Goal: Transaction & Acquisition: Purchase product/service

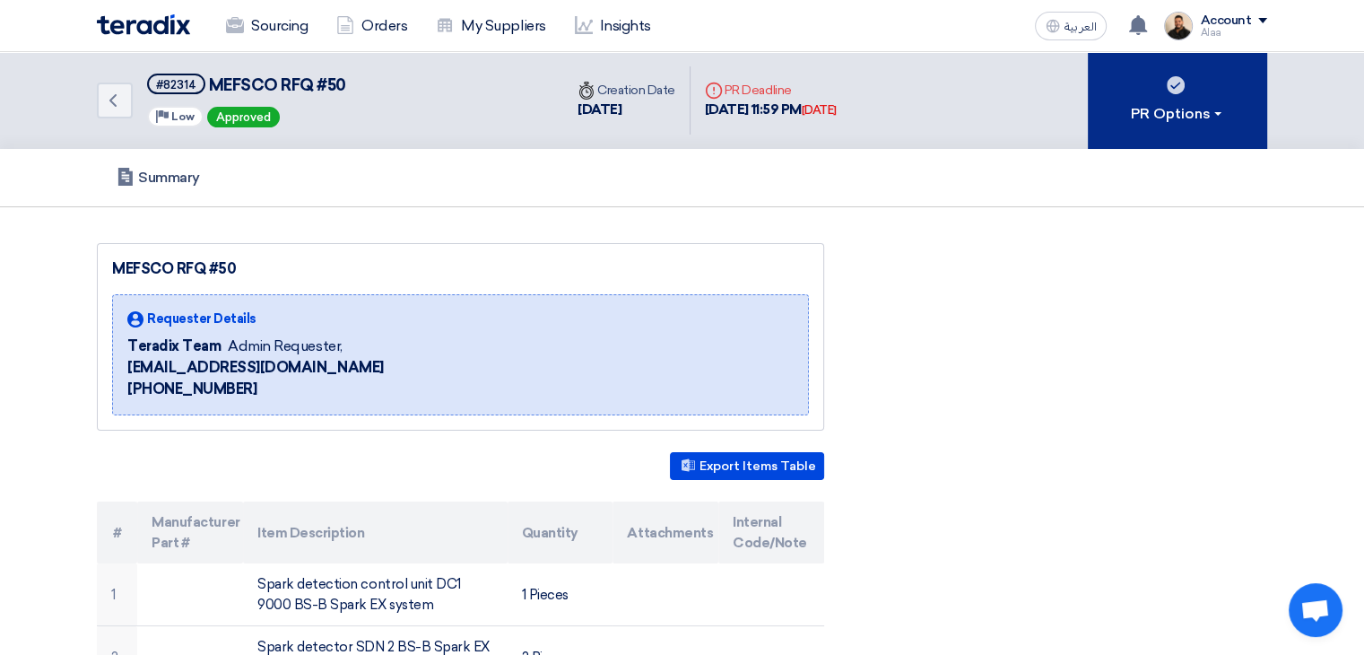
click at [1162, 116] on div "PR Options" at bounding box center [1178, 114] width 94 height 22
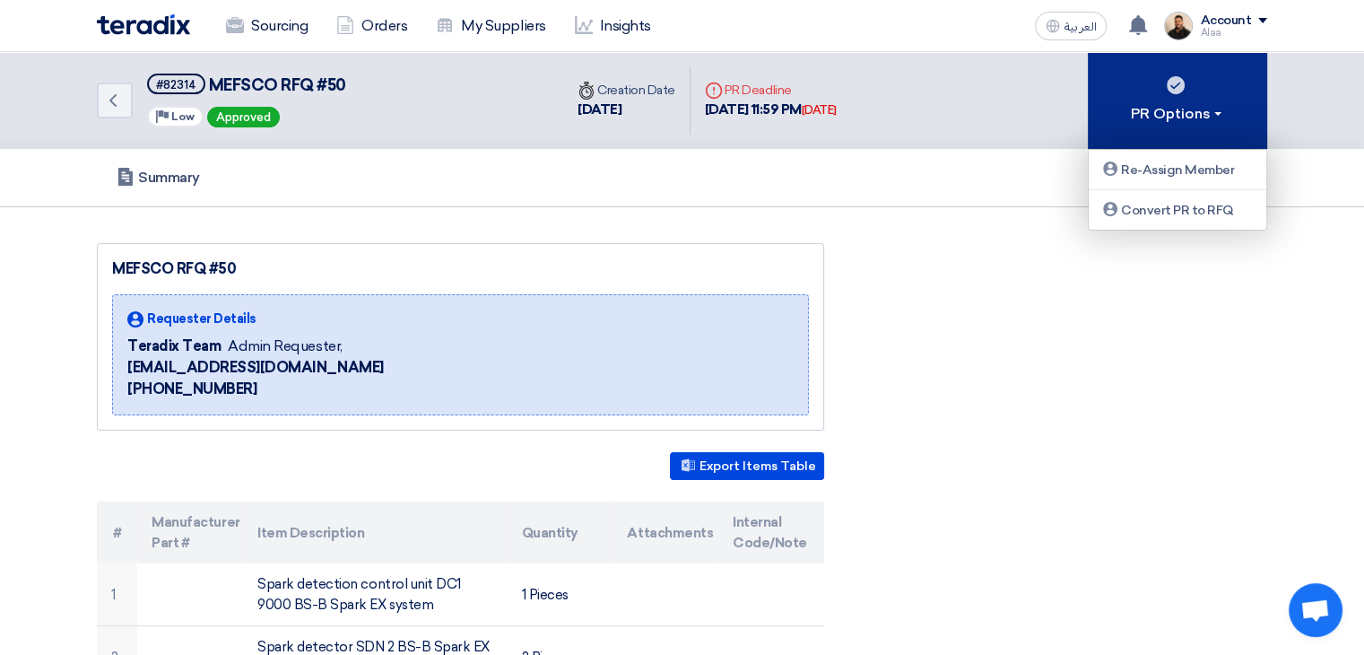
click at [1162, 116] on div "PR Options" at bounding box center [1178, 114] width 94 height 22
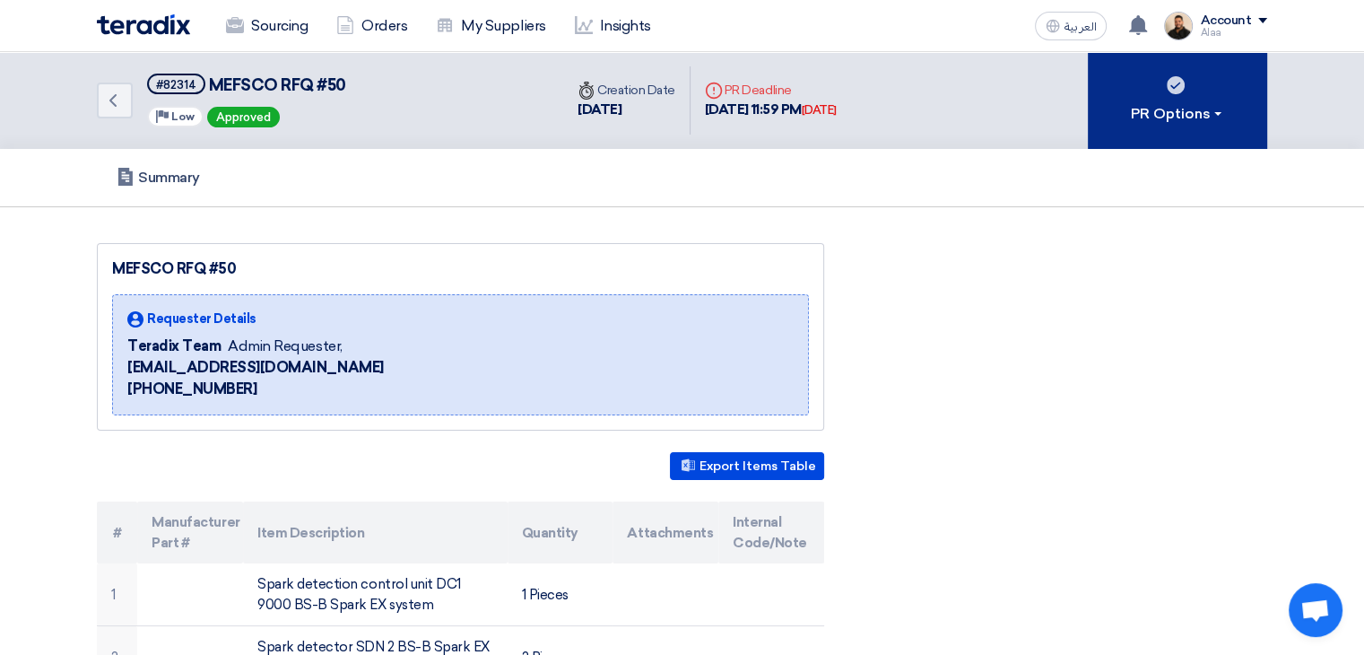
click at [1173, 107] on div "PR Options" at bounding box center [1178, 114] width 94 height 22
click at [1191, 91] on button "PR Options" at bounding box center [1177, 100] width 179 height 97
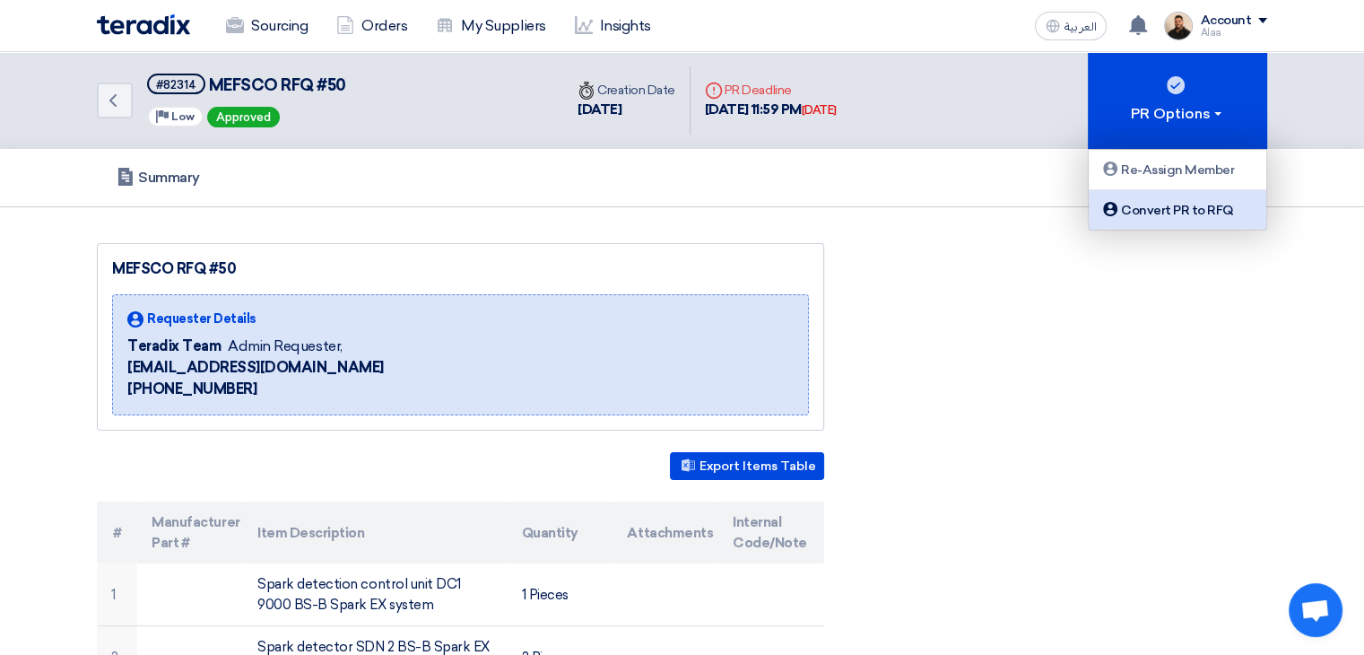
click at [1198, 213] on div "Convert PR to RFQ" at bounding box center [1178, 210] width 156 height 22
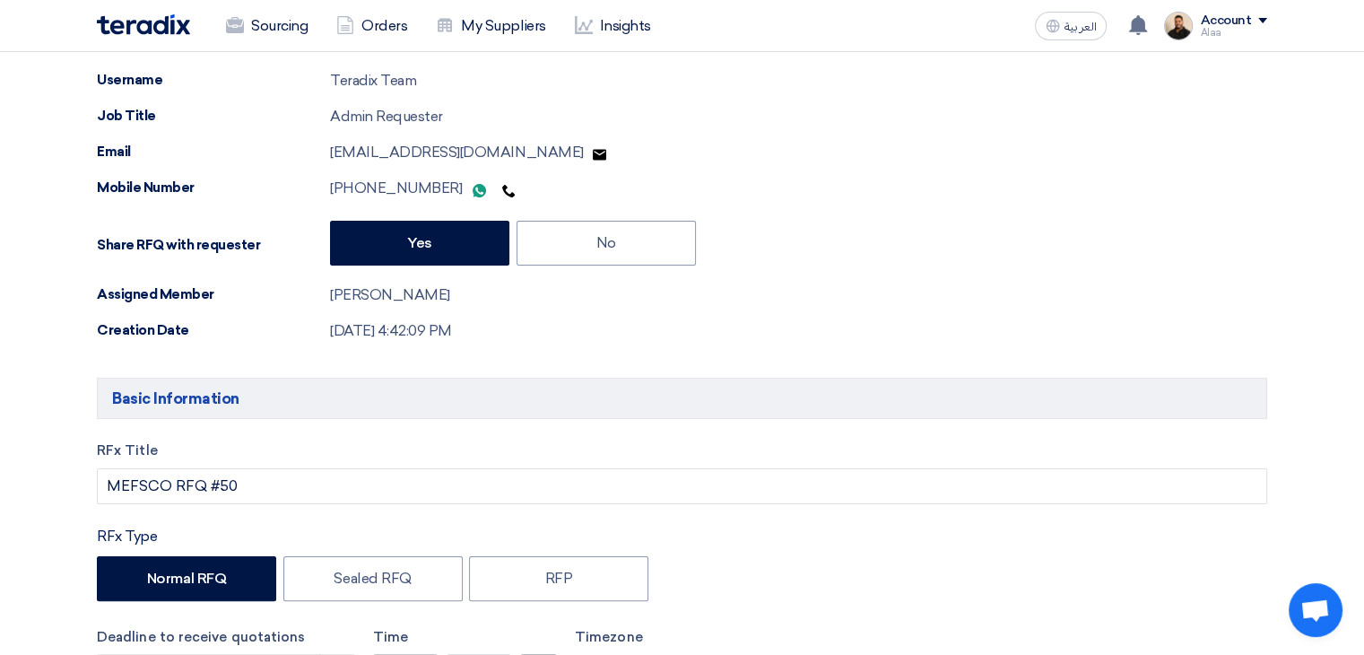
scroll to position [538, 0]
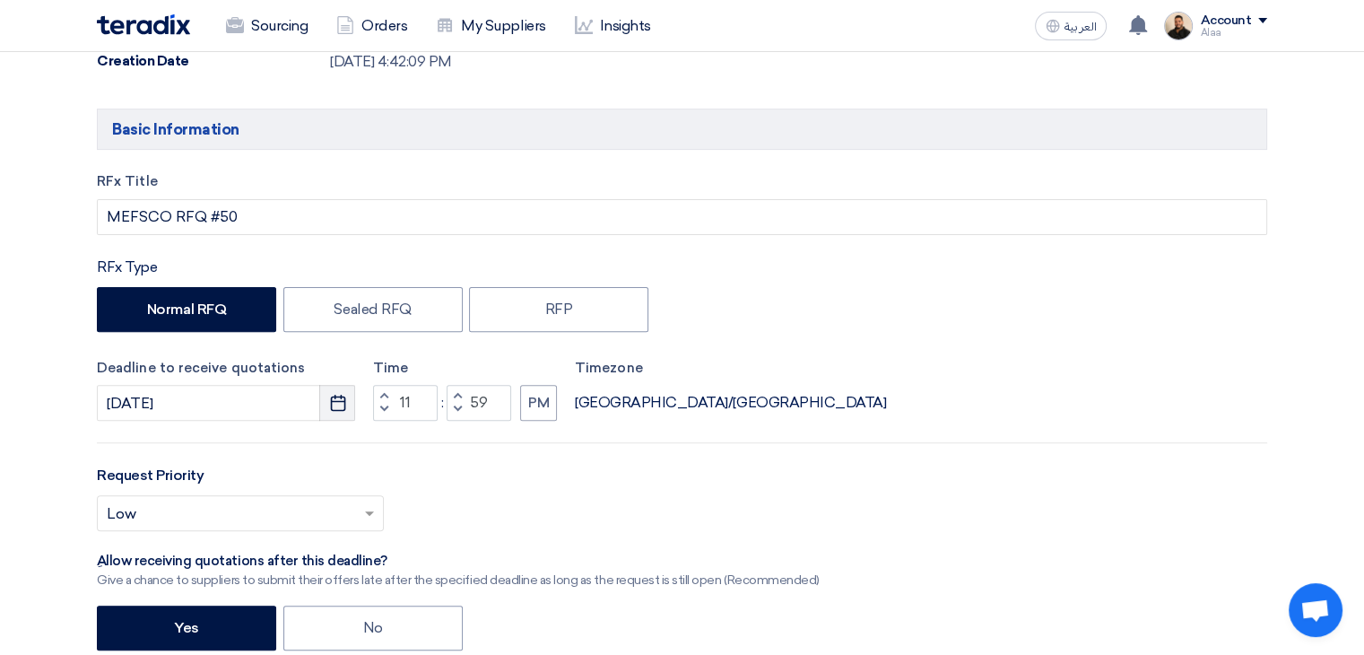
click at [348, 407] on button "Pick a date" at bounding box center [337, 403] width 36 height 36
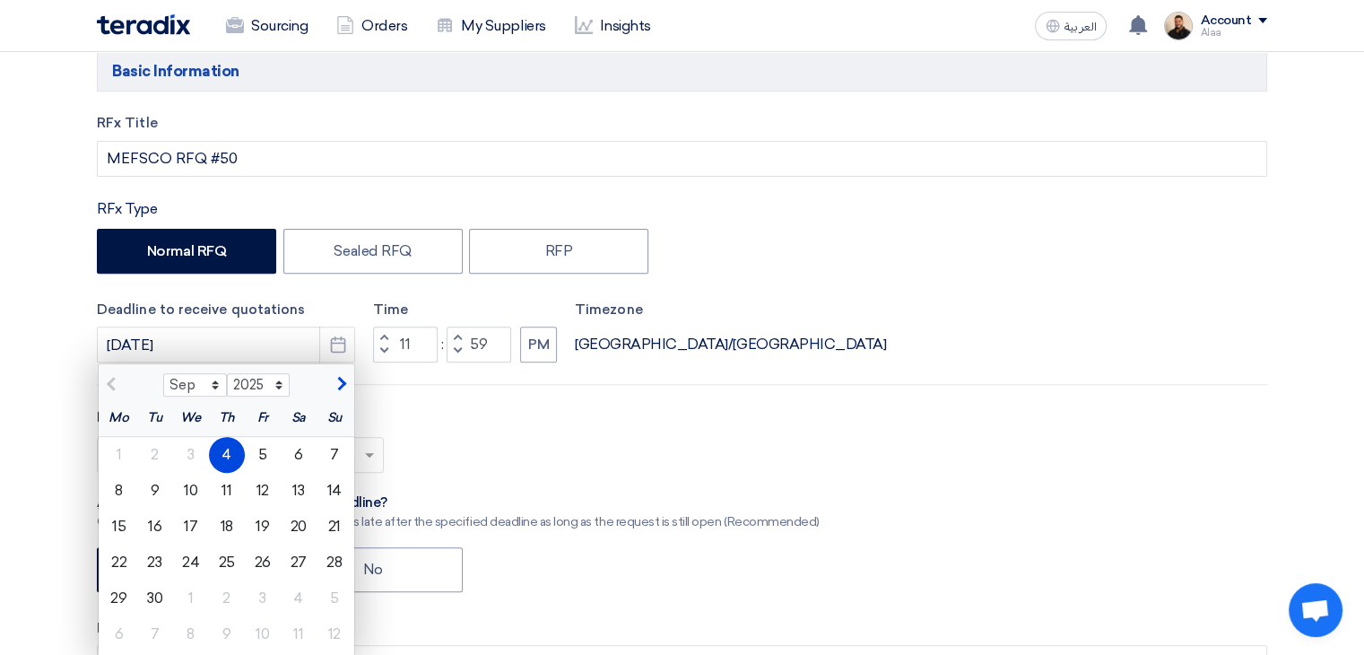
scroll to position [628, 0]
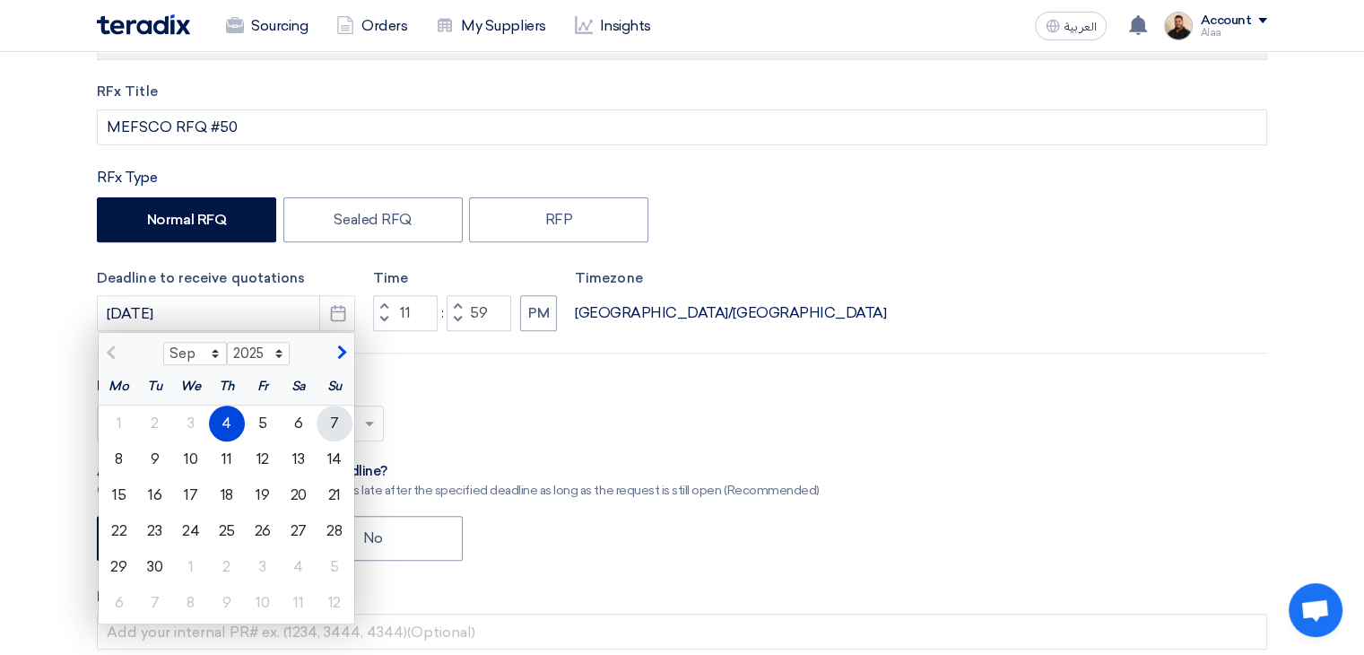
click at [330, 421] on div "7" at bounding box center [335, 423] width 36 height 36
type input "[DATE]"
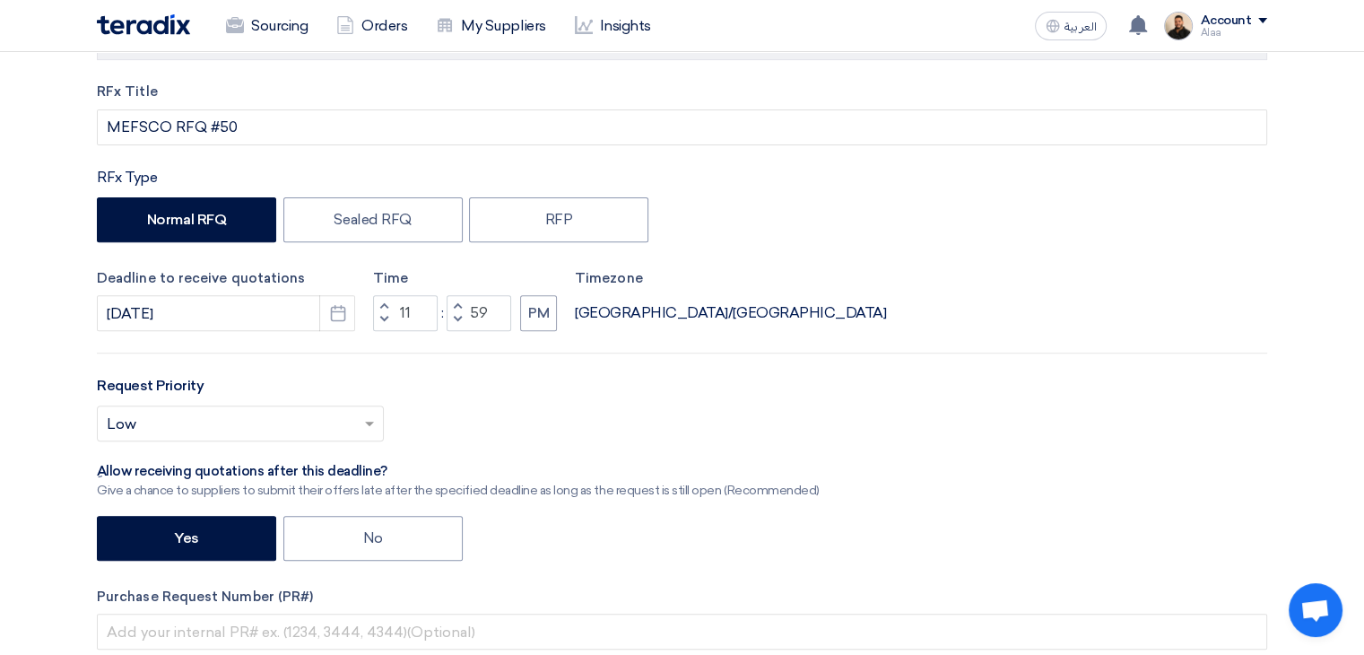
click at [330, 421] on input "text" at bounding box center [231, 426] width 249 height 30
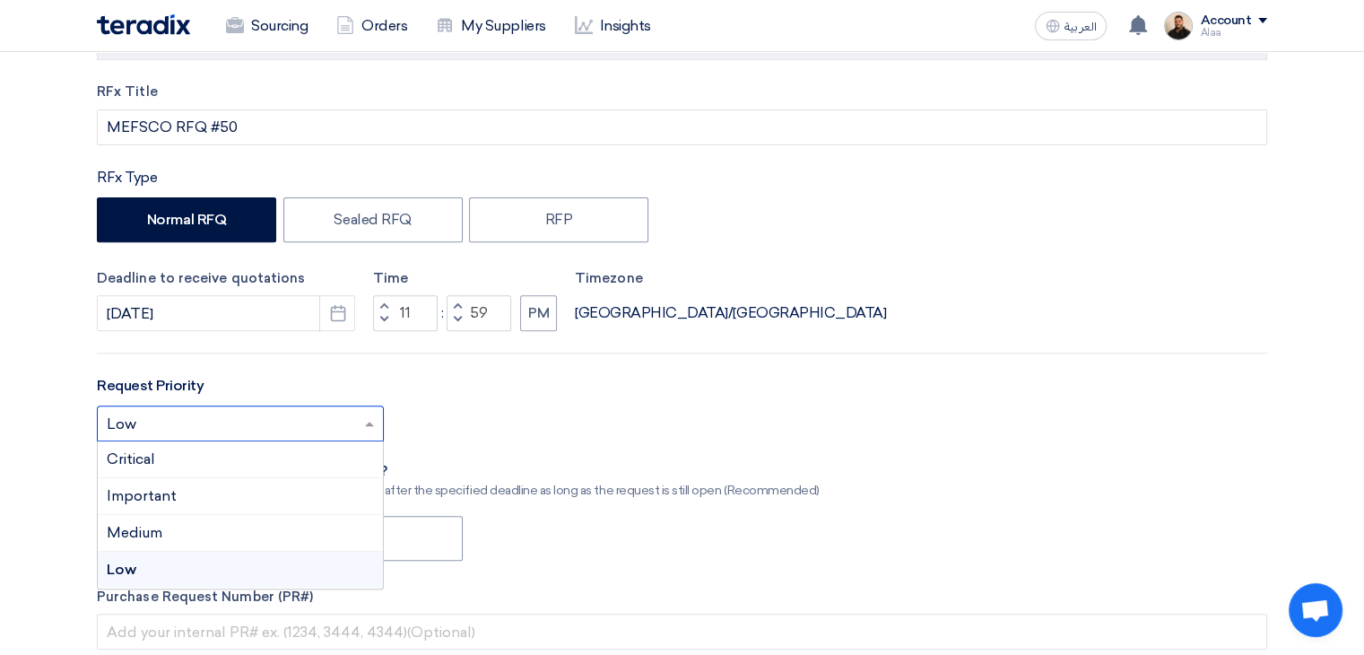
click at [441, 399] on div "Request Priority Select priority... × Low × Critical Important Medium Low" at bounding box center [682, 415] width 1171 height 81
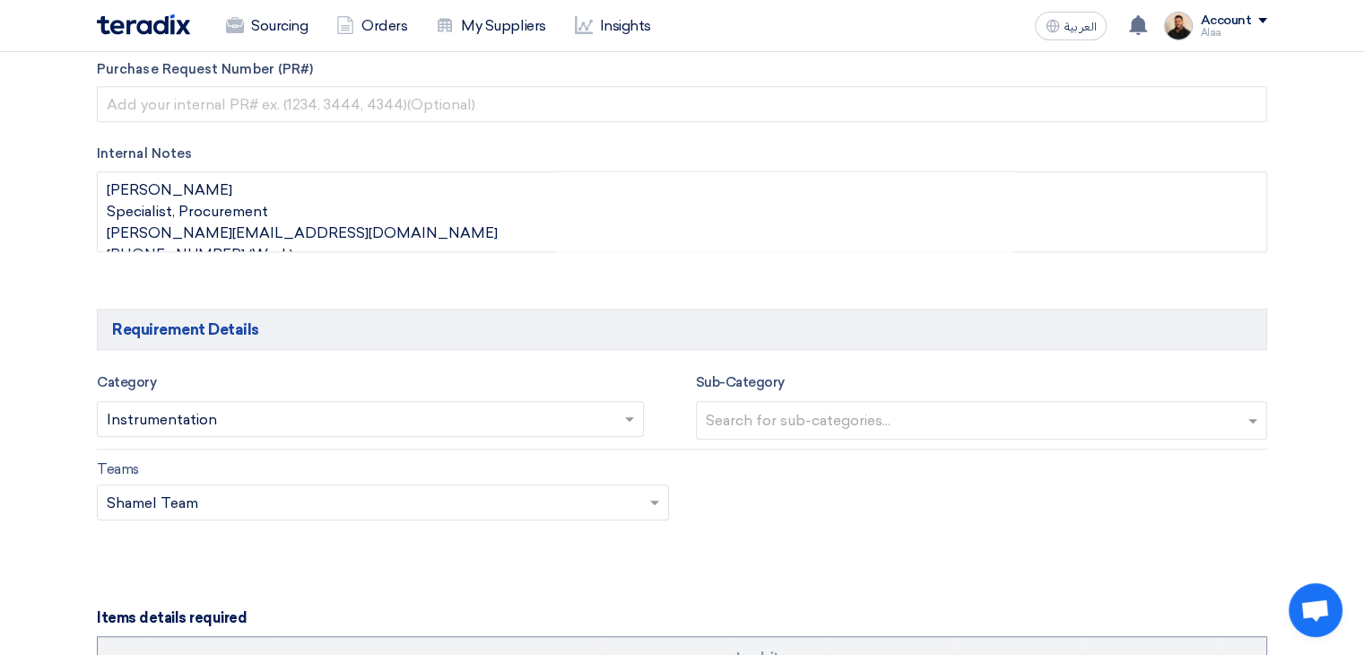
scroll to position [1166, 0]
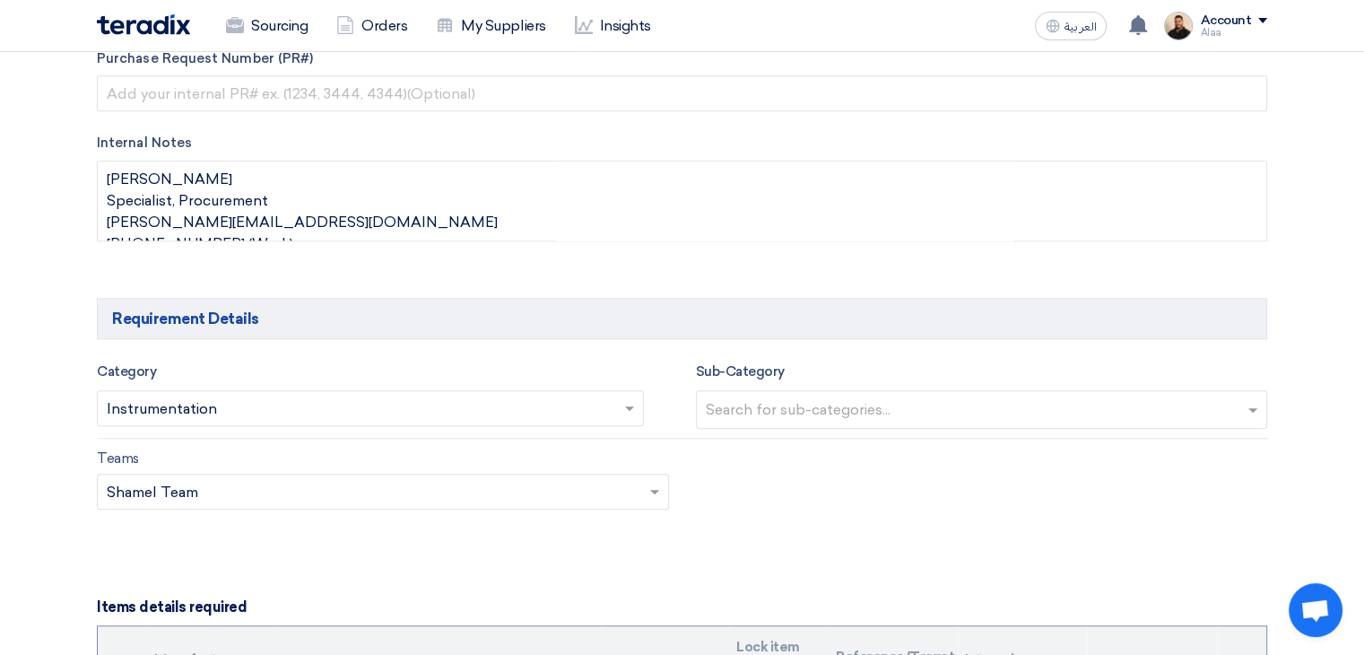
click at [362, 418] on input "text" at bounding box center [362, 411] width 510 height 30
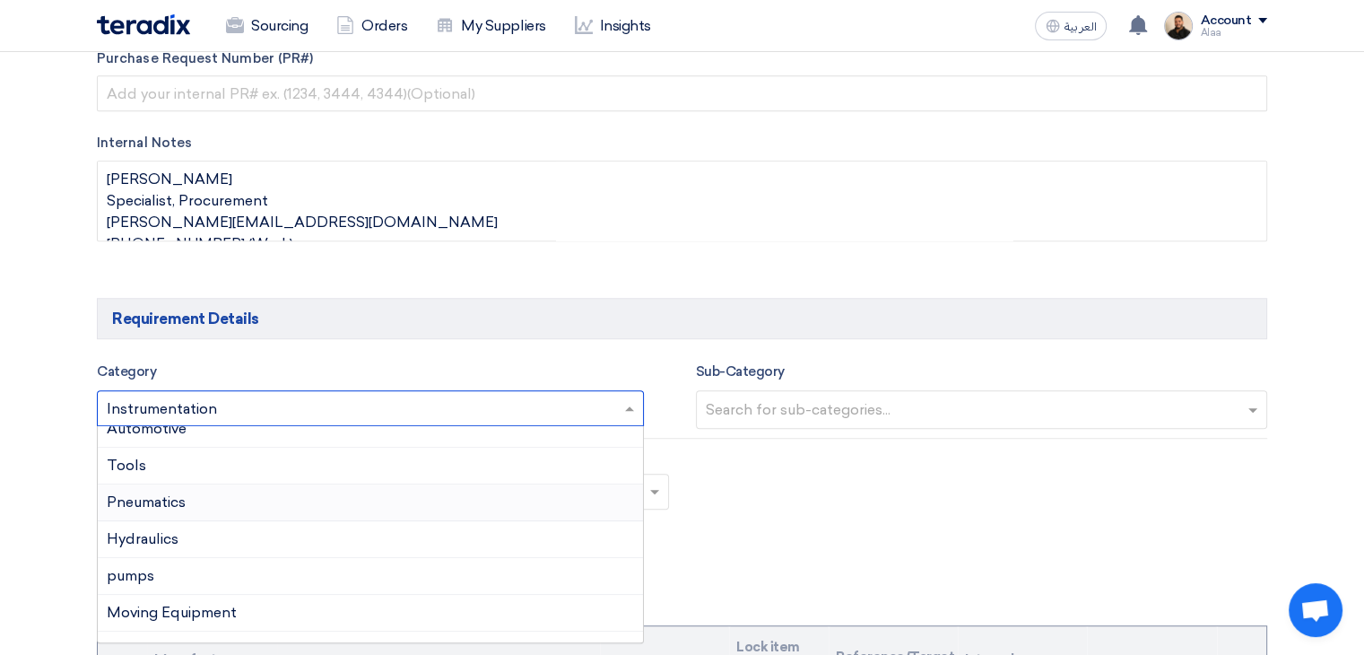
scroll to position [90, 0]
click at [213, 492] on div "Pneumatics" at bounding box center [370, 502] width 545 height 37
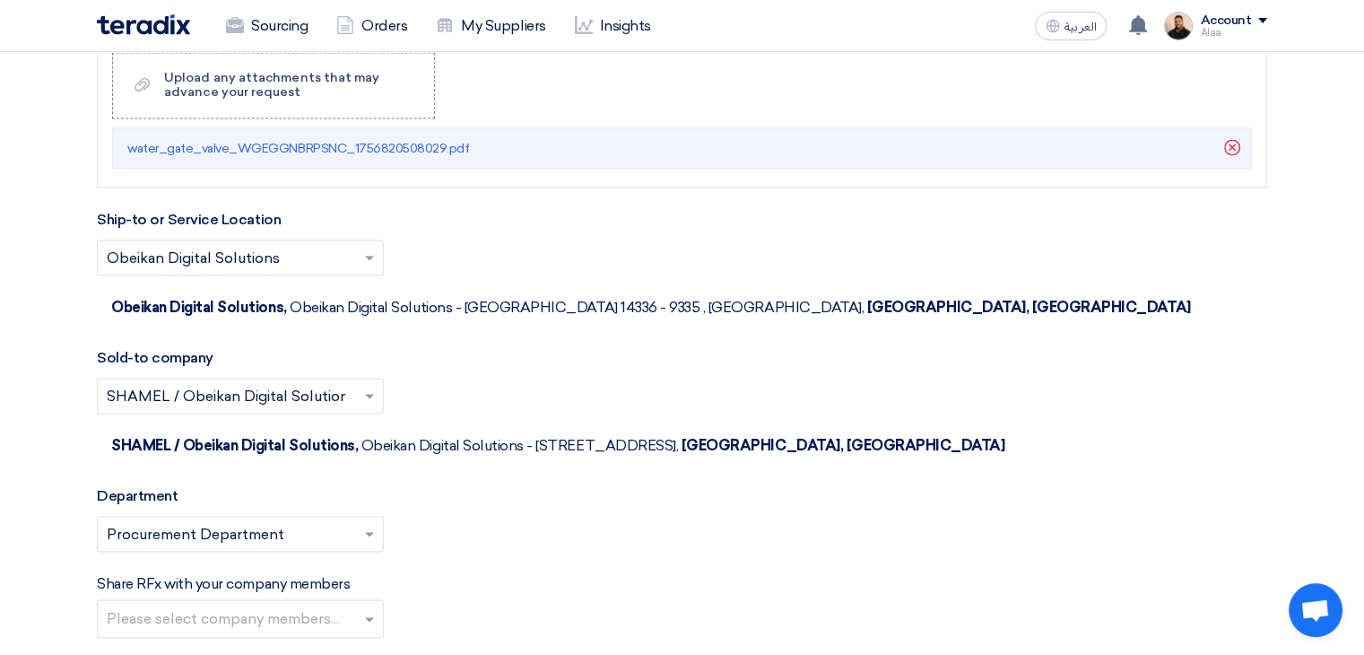
scroll to position [2691, 0]
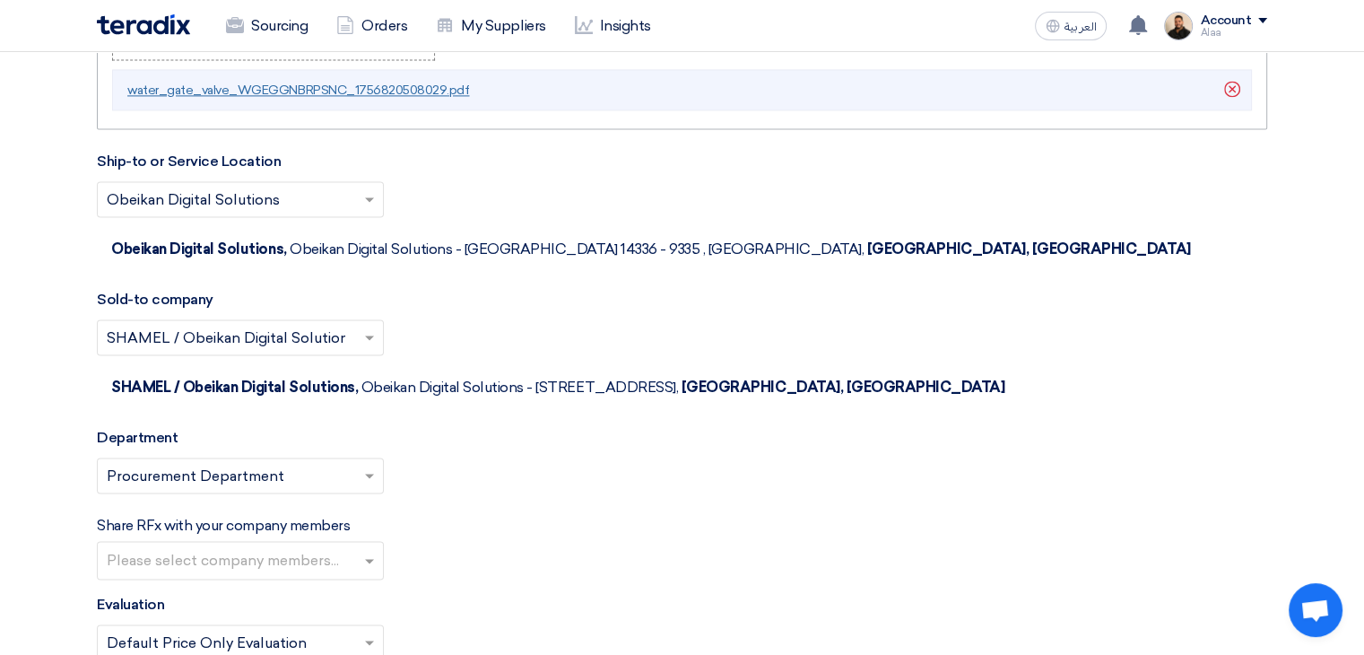
click at [291, 91] on span "water_gate_valve_WGEGGNBRPSNC_1756820508029.pdf" at bounding box center [298, 90] width 342 height 15
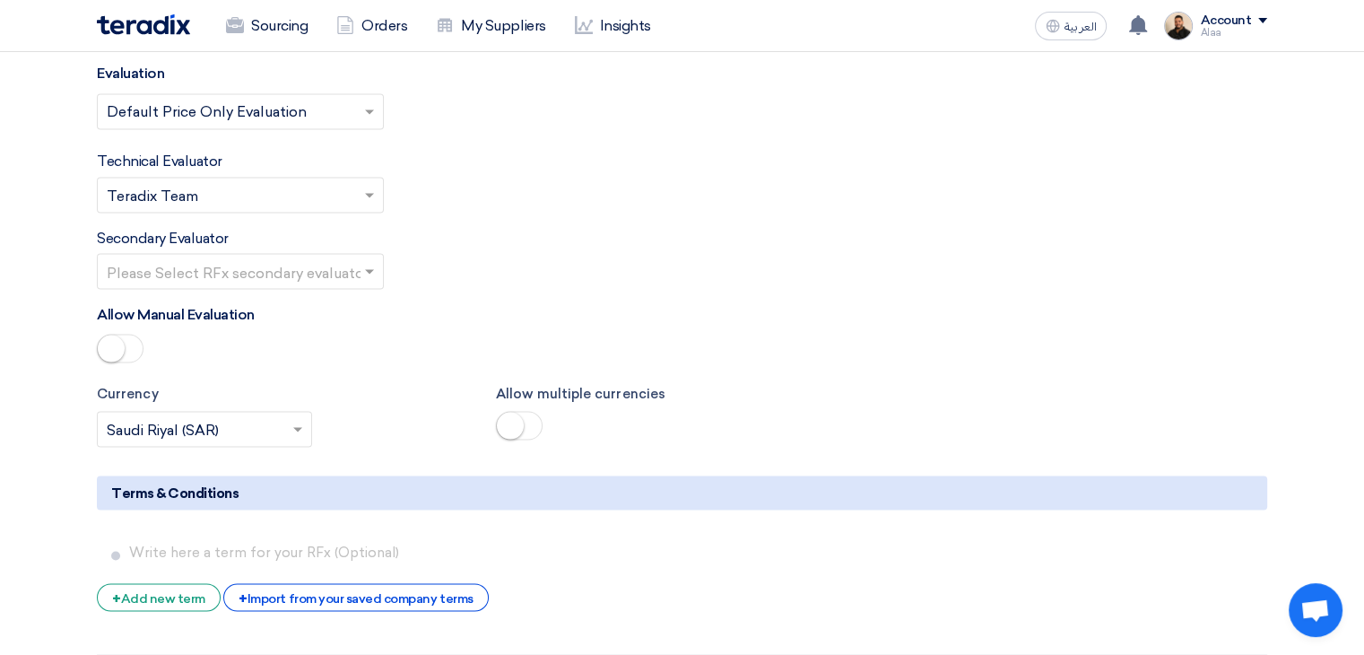
scroll to position [3319, 0]
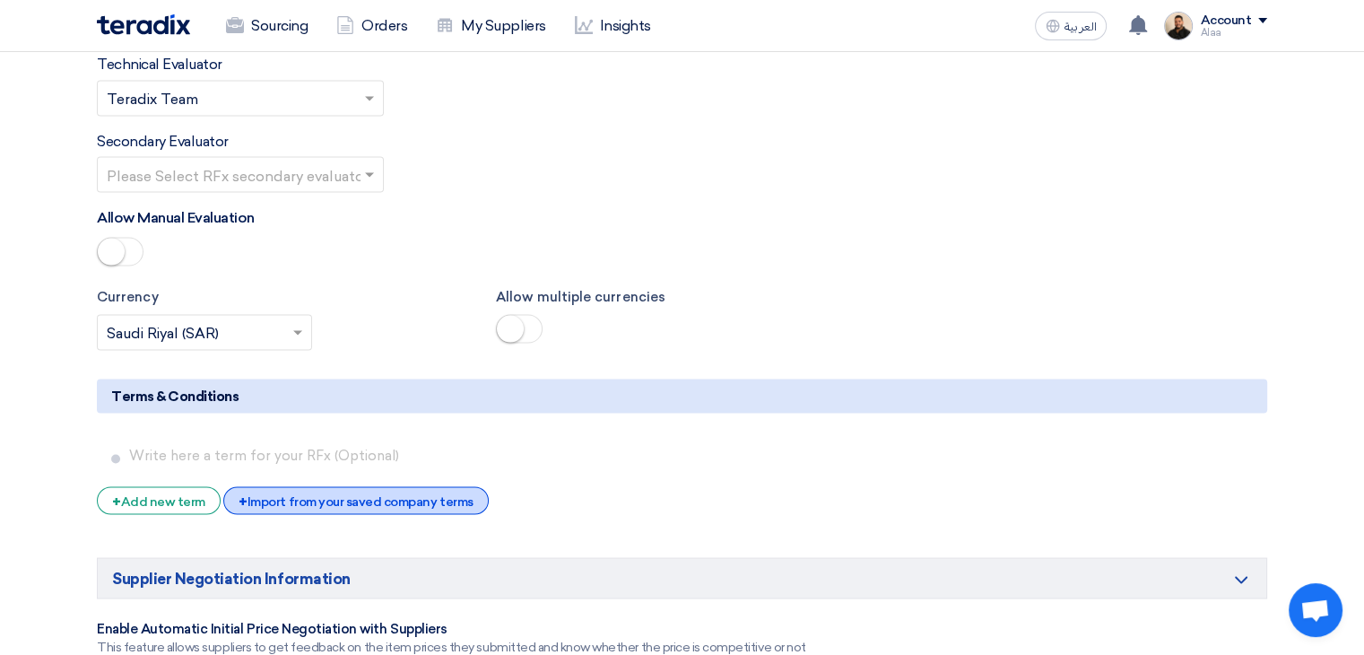
click at [459, 486] on div "+ Import from your saved company terms" at bounding box center [355, 500] width 265 height 28
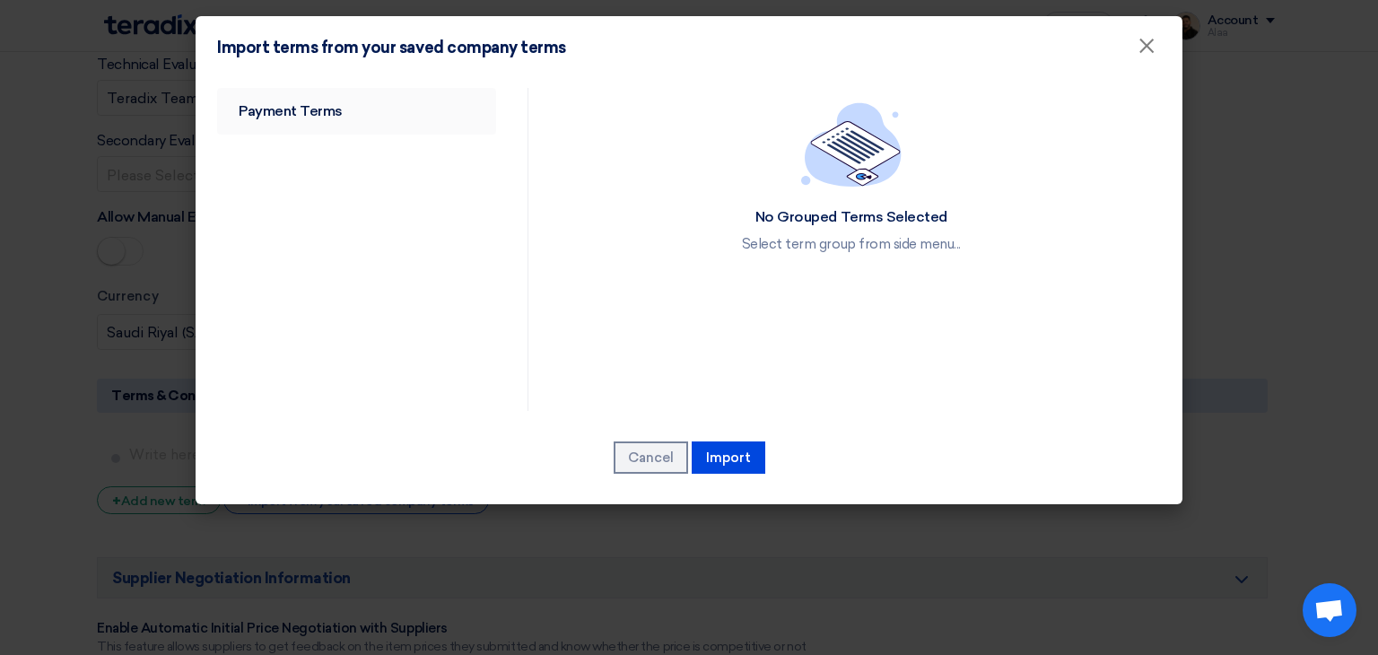
click at [337, 112] on link "Payment Terms" at bounding box center [356, 111] width 279 height 47
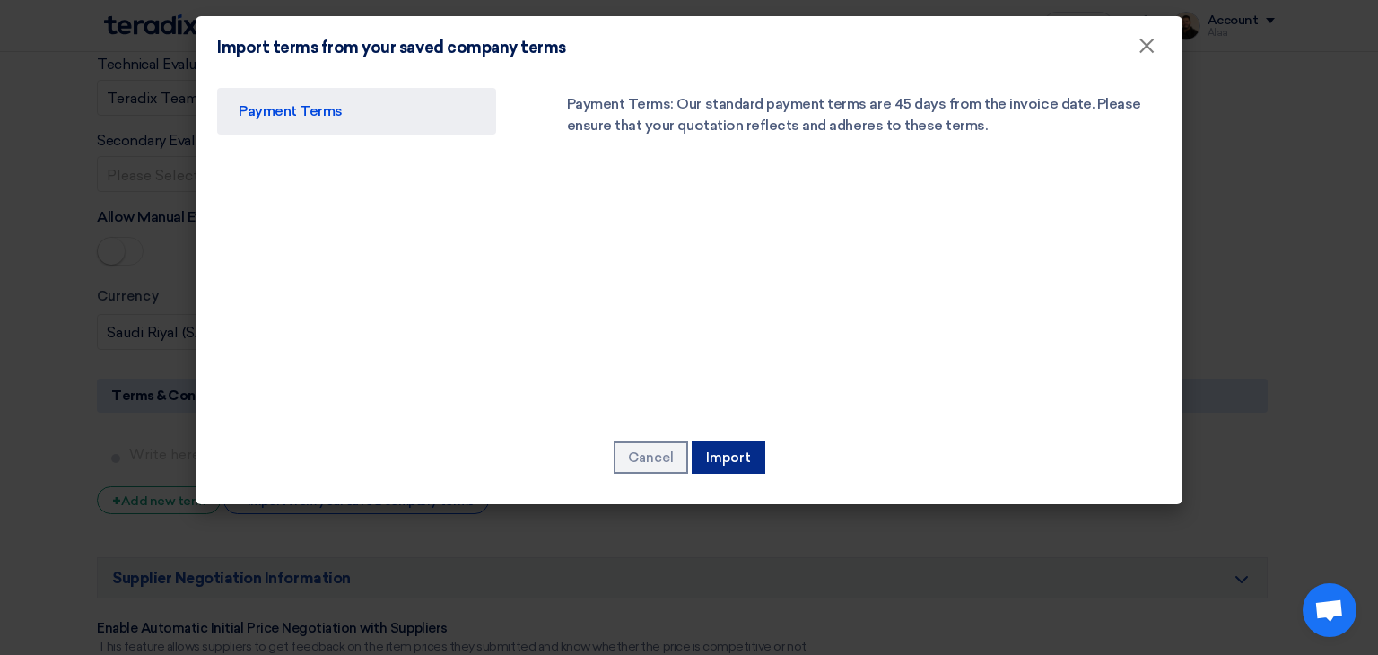
click at [724, 462] on button "Import" at bounding box center [729, 457] width 74 height 32
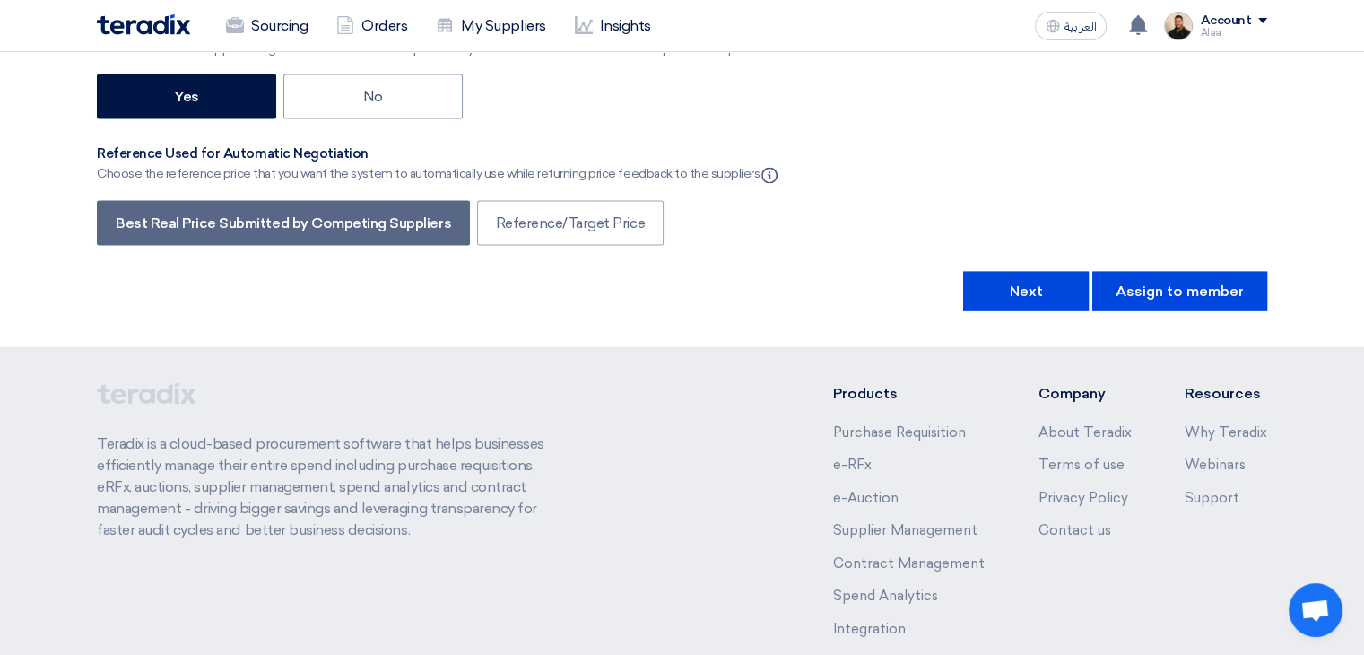
scroll to position [3918, 0]
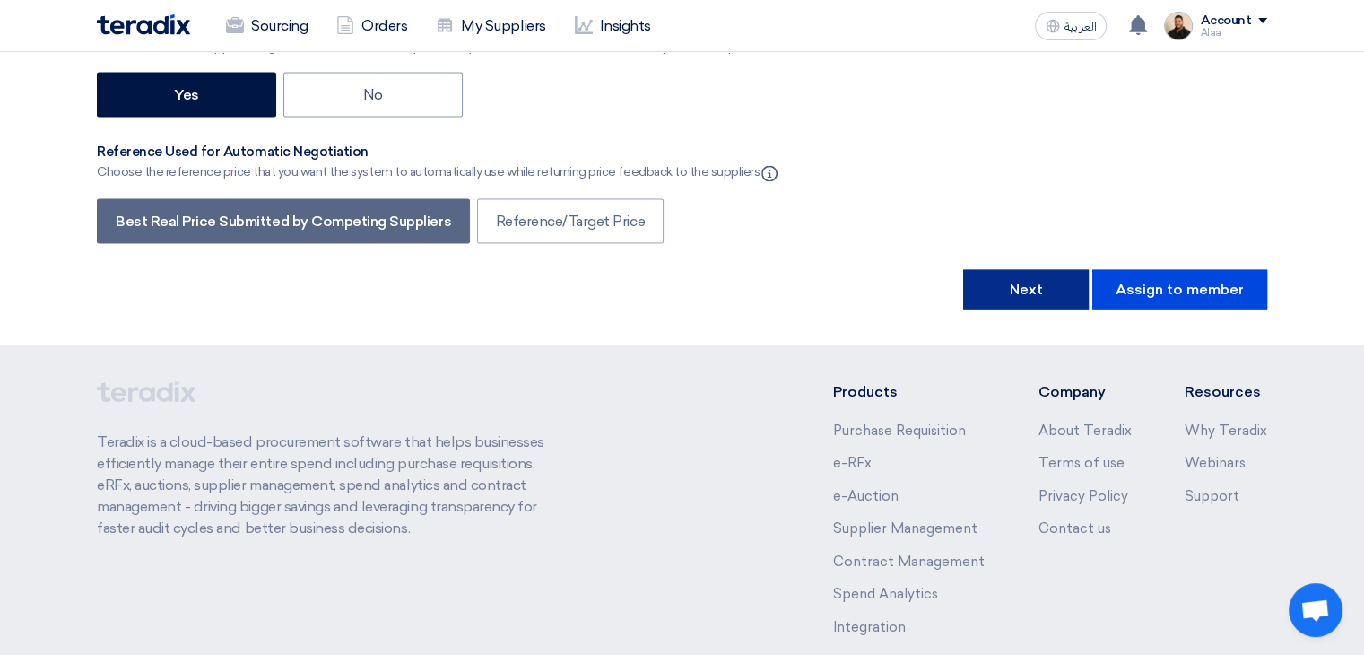
click at [1029, 270] on button "Next" at bounding box center [1026, 289] width 126 height 39
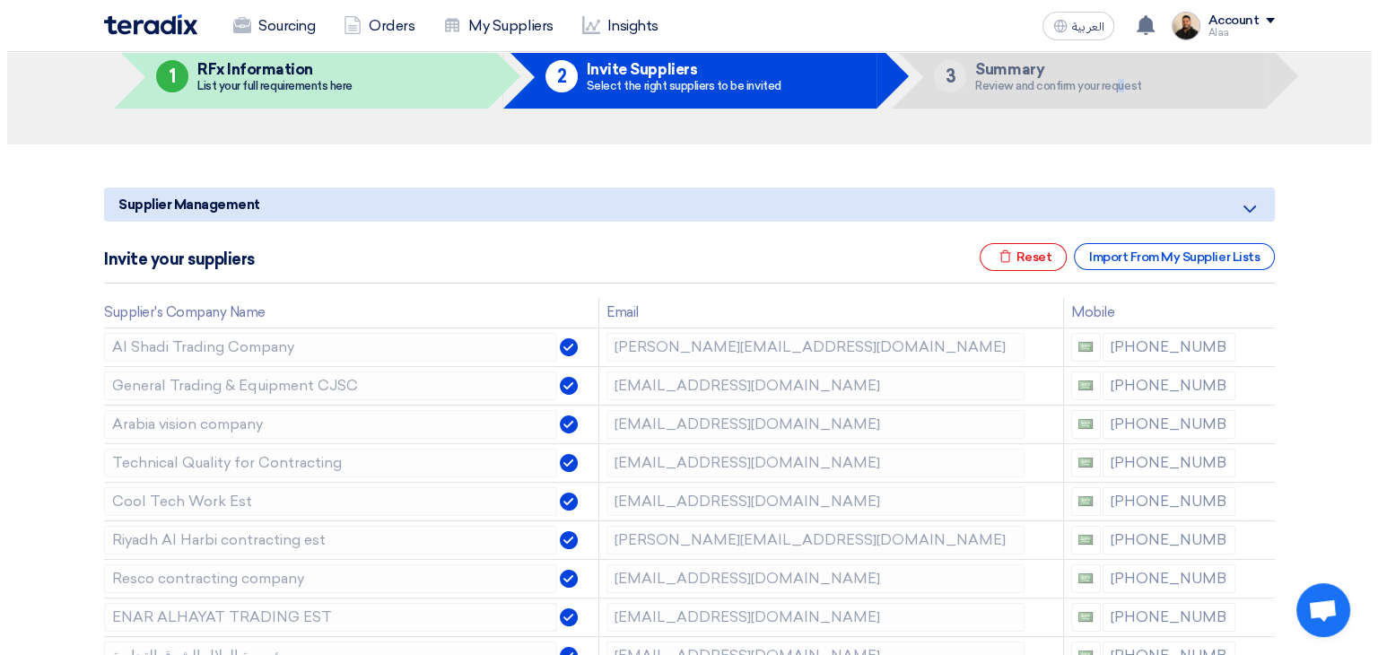
scroll to position [90, 0]
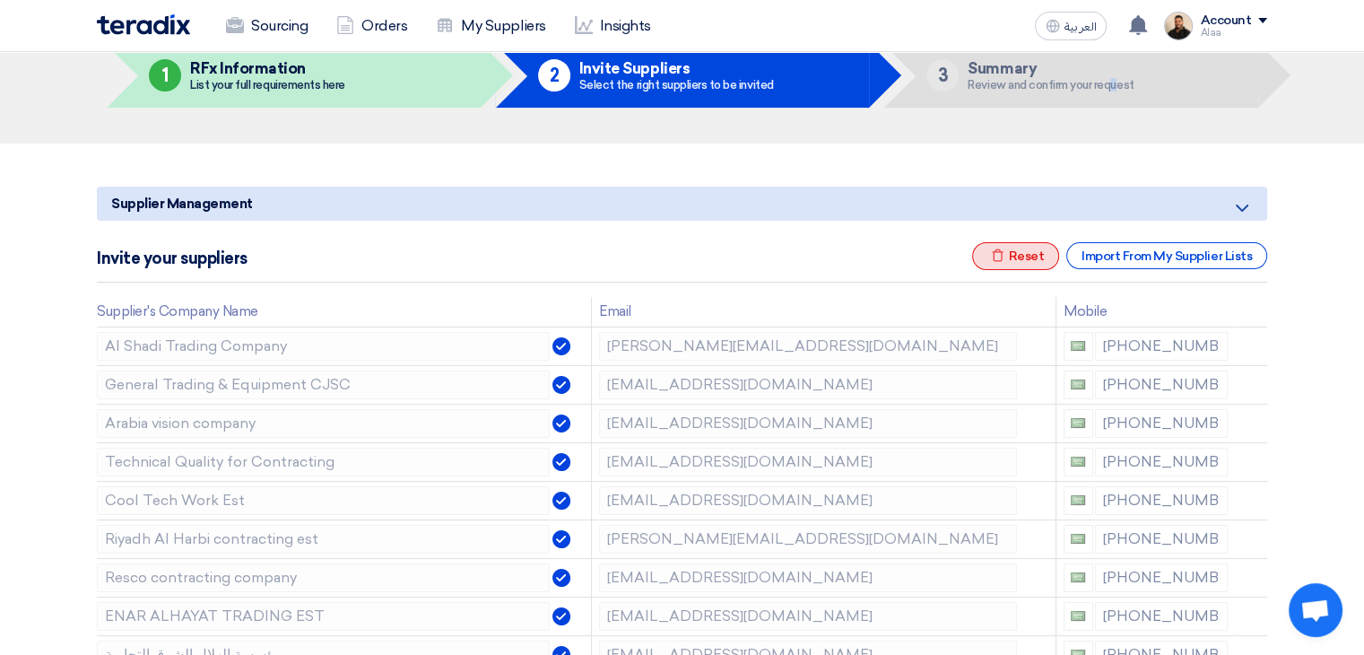
click at [1028, 264] on div "Excel file Reset" at bounding box center [1016, 256] width 88 height 28
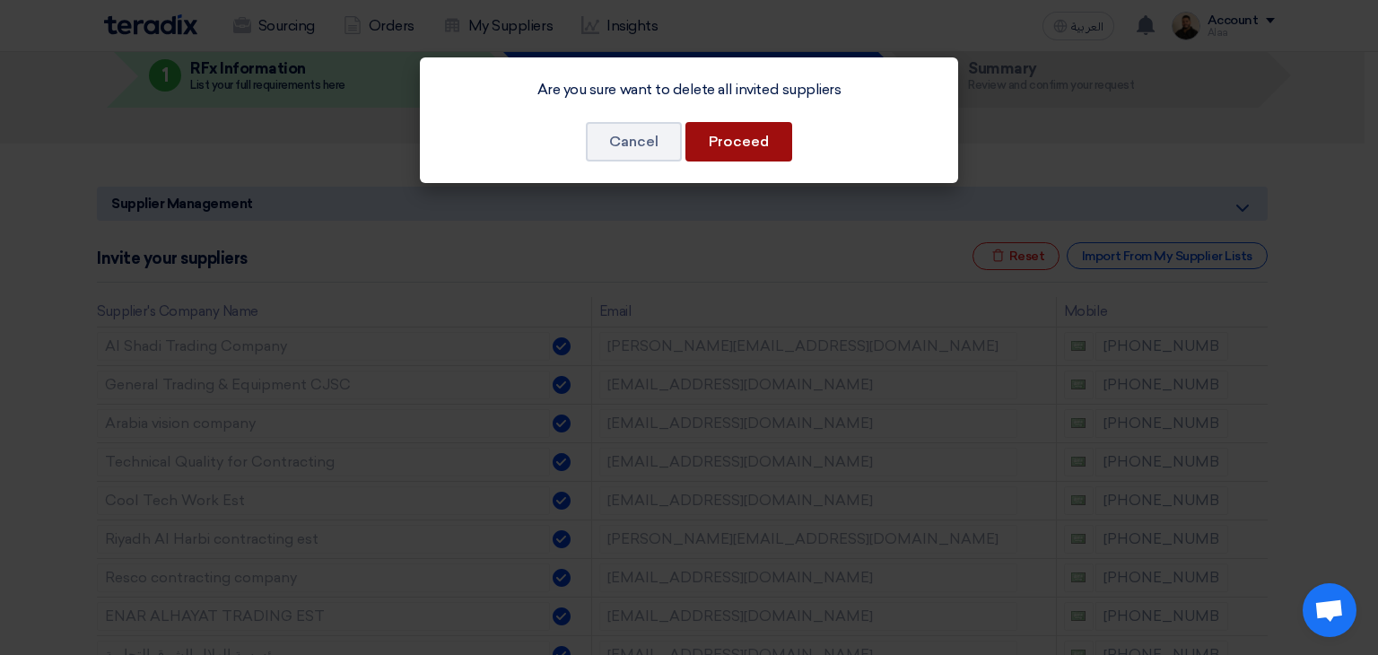
click at [749, 139] on button "Proceed" at bounding box center [738, 141] width 107 height 39
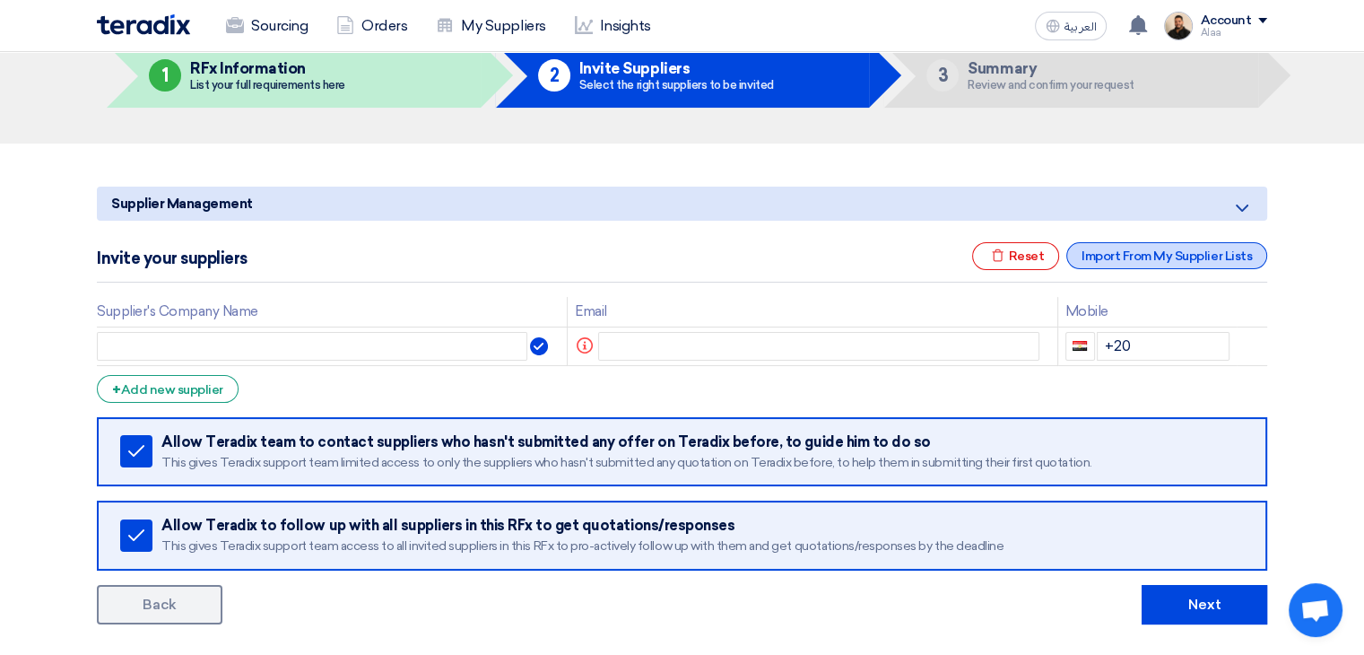
click at [1177, 261] on div "Import From My Supplier Lists" at bounding box center [1167, 255] width 201 height 27
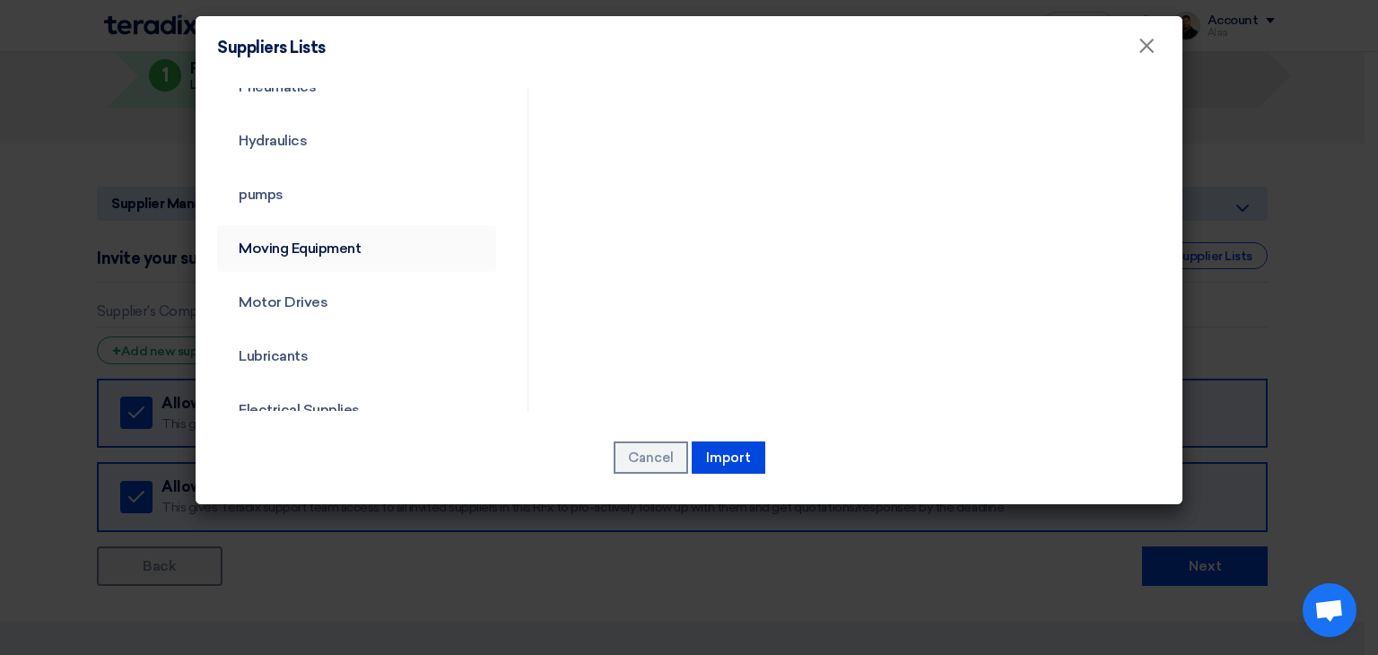
scroll to position [269, 0]
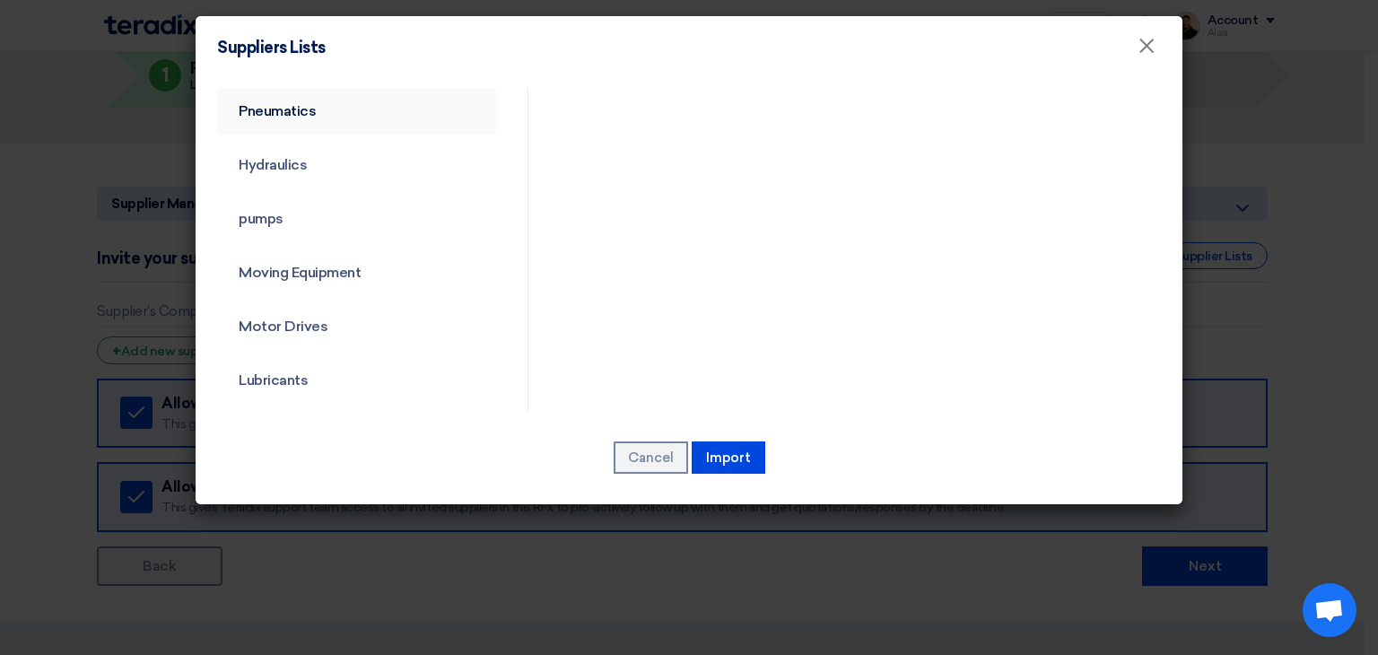
click at [283, 106] on link "Pneumatics" at bounding box center [356, 111] width 279 height 47
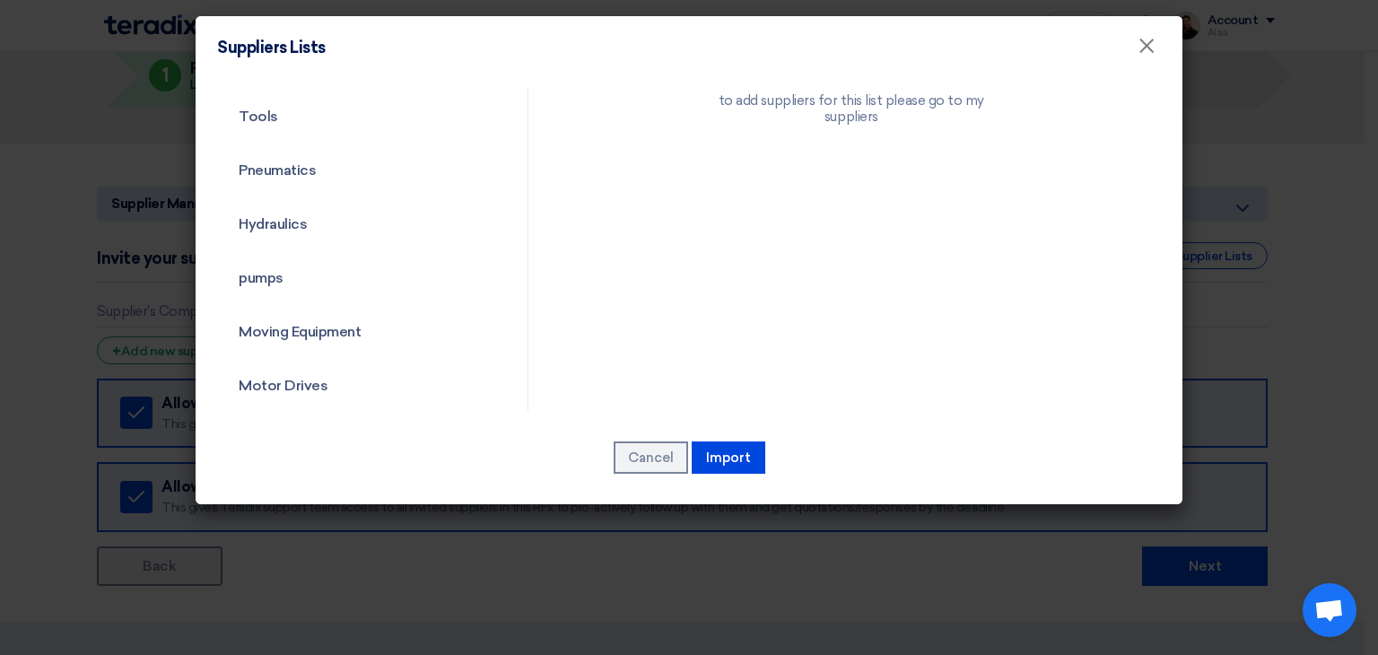
scroll to position [179, 0]
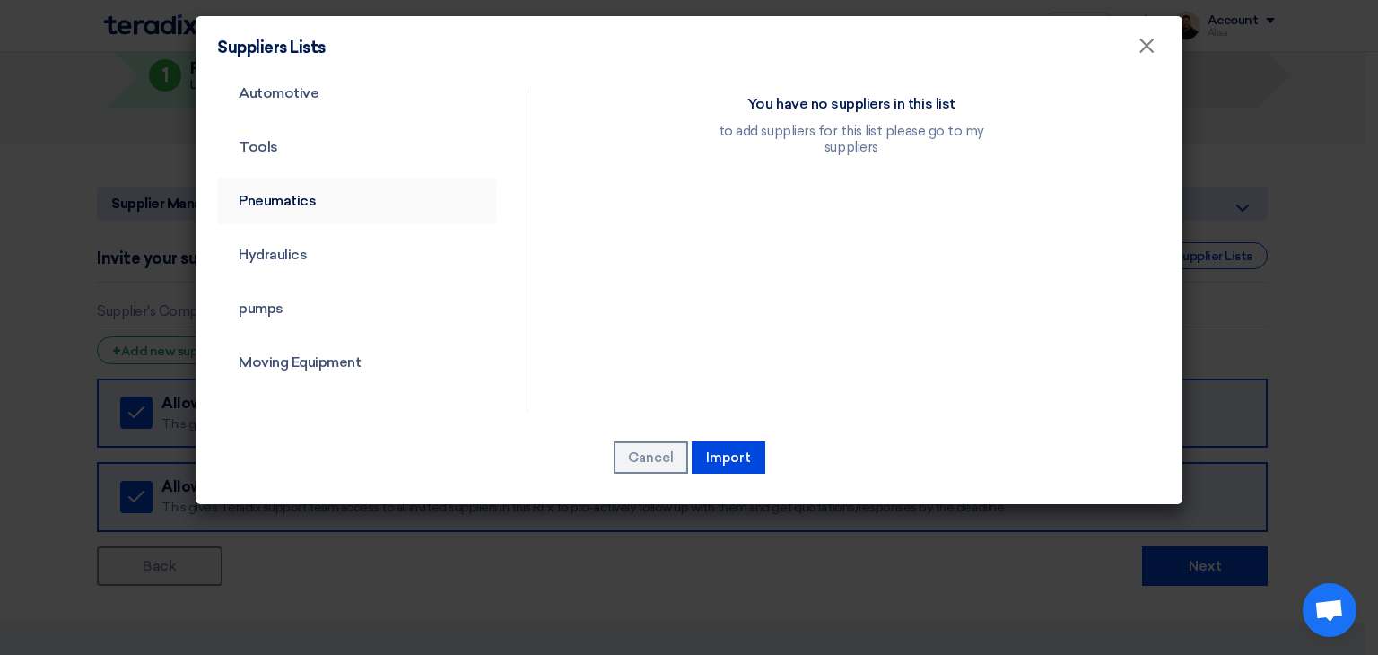
click at [301, 210] on link "Pneumatics" at bounding box center [356, 201] width 279 height 47
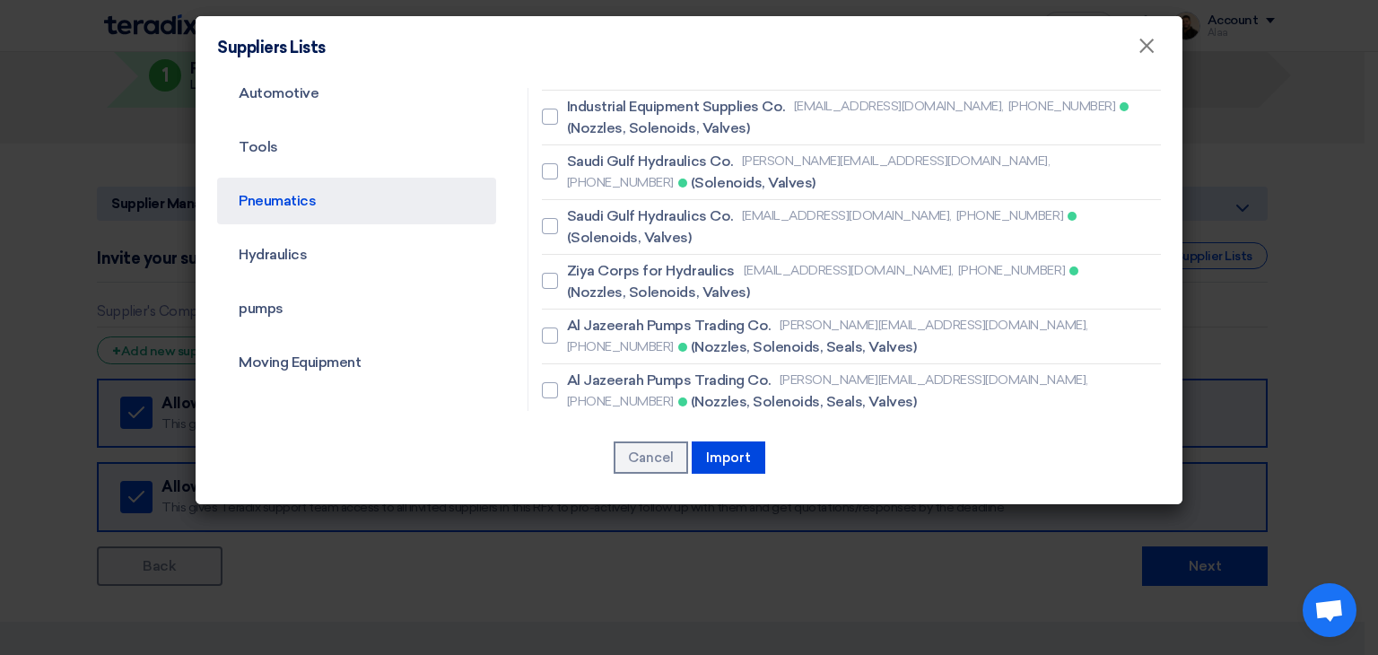
click at [584, 476] on span "ESCO" at bounding box center [587, 487] width 40 height 22
click at [579, 481] on input "ESCO [EMAIL_ADDRESS][DOMAIN_NAME], [PHONE_NUMBER] (Nozzles, Solenoids, Valves)" at bounding box center [573, 487] width 12 height 12
checkbox input "true"
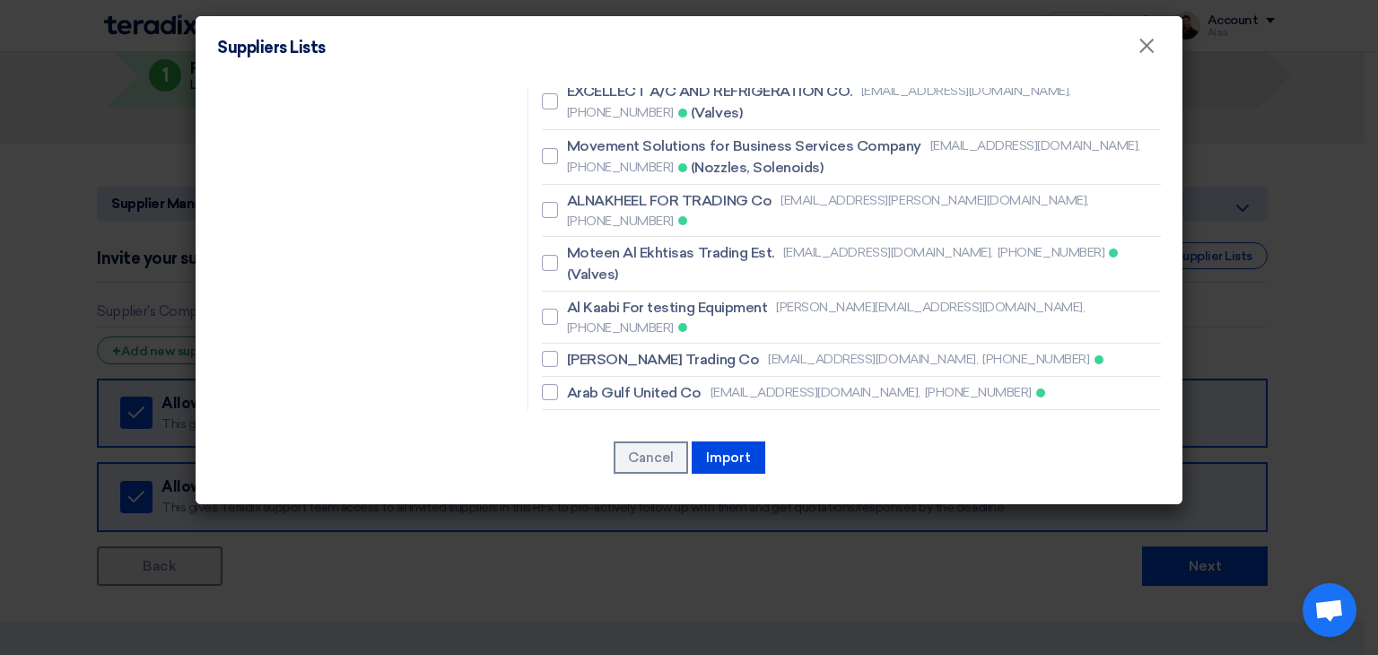
scroll to position [3266, 0]
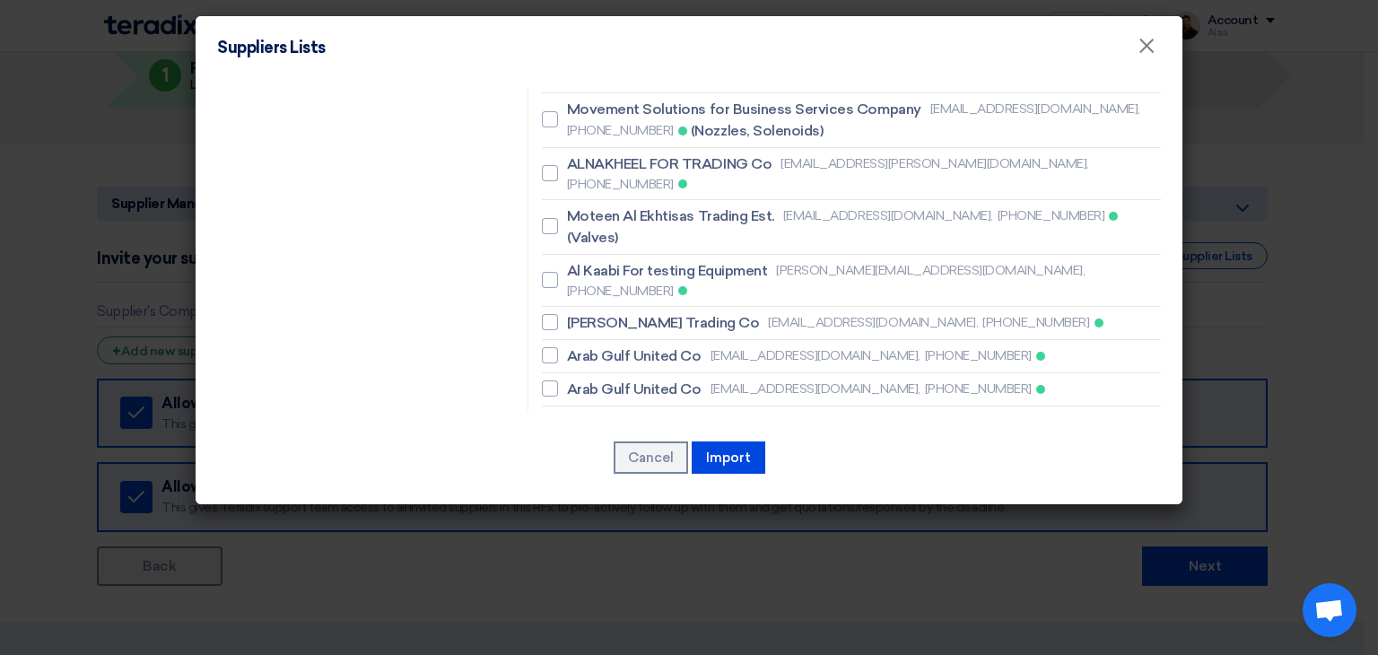
checkbox input "false"
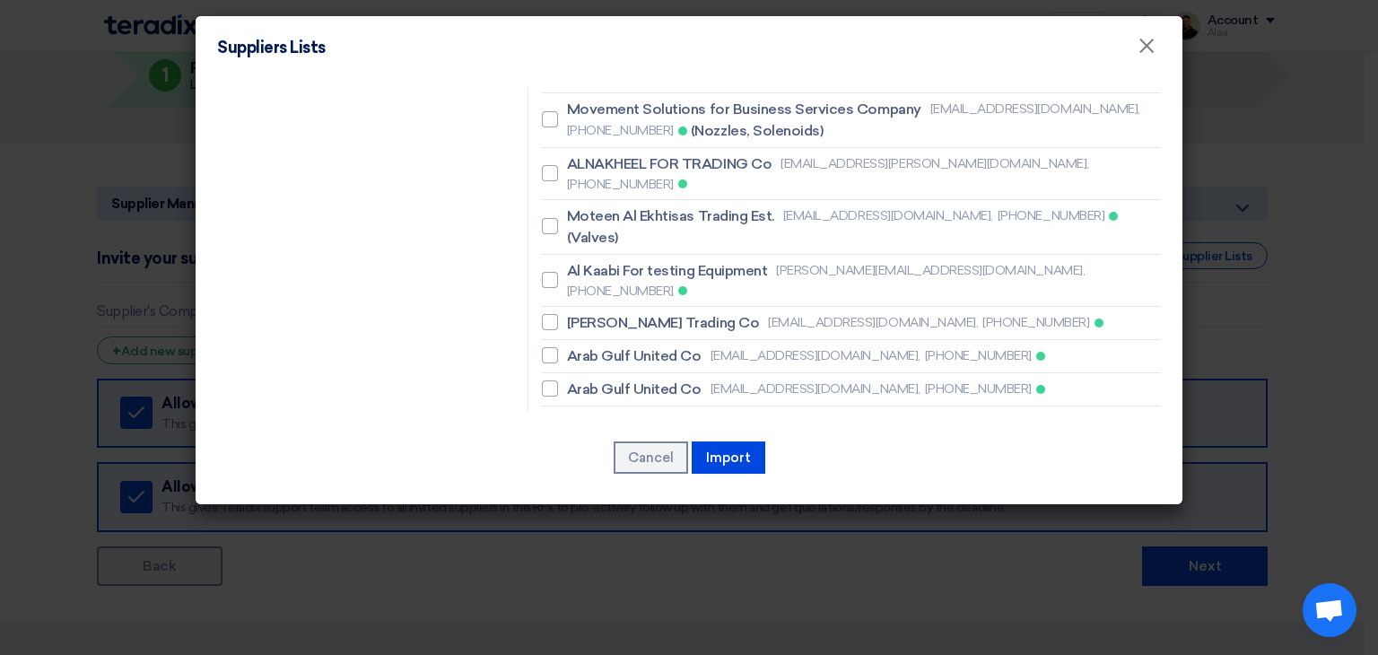
checkbox input "false"
checkbox input "true"
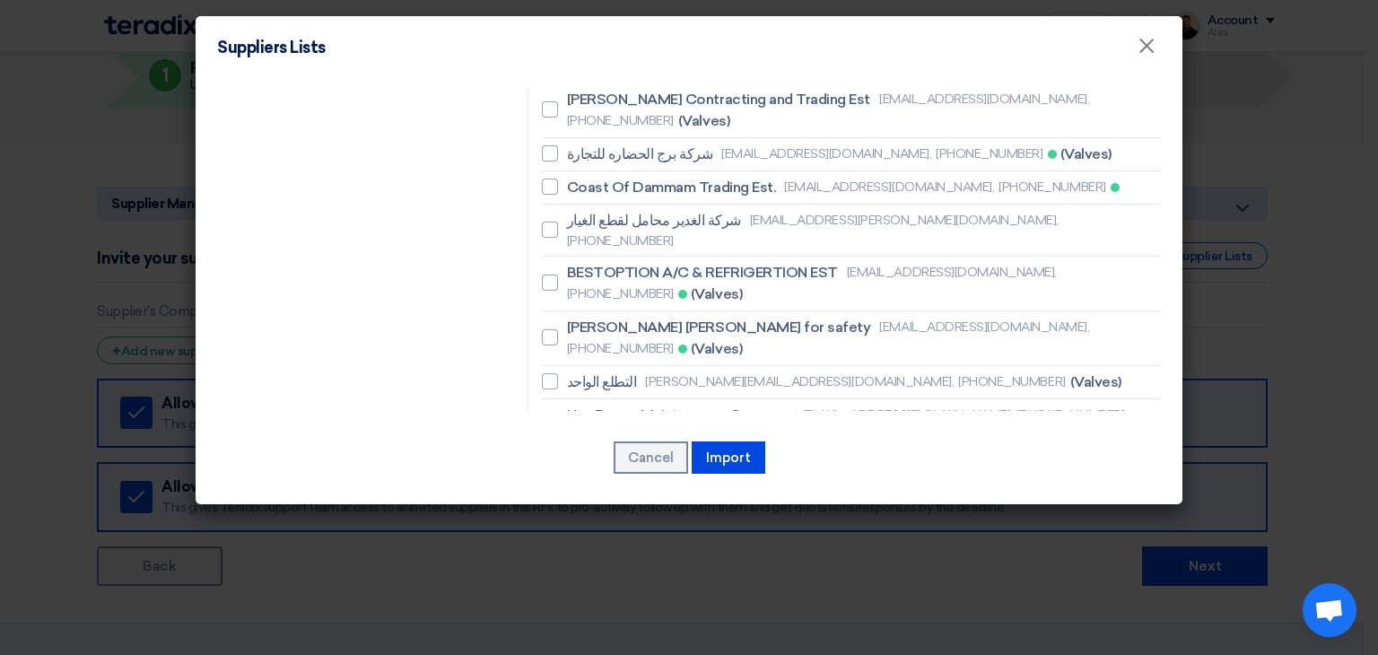
scroll to position [2728, 0]
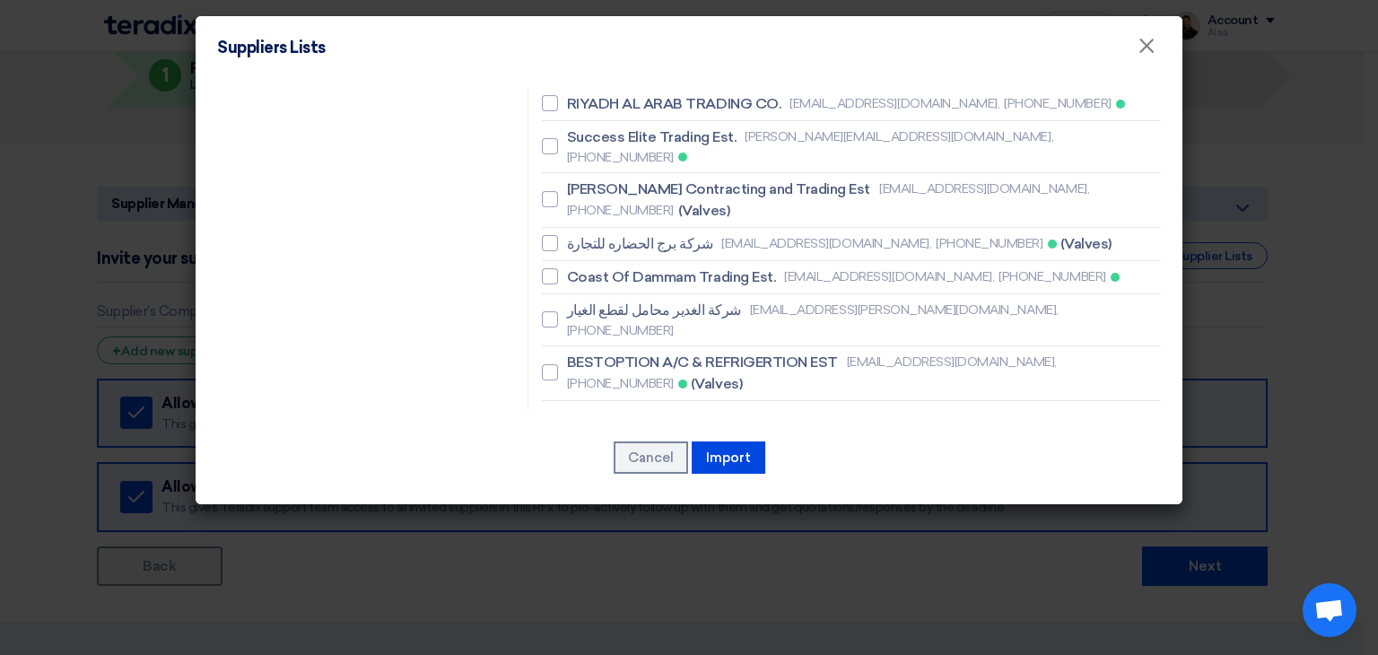
checkbox input "true"
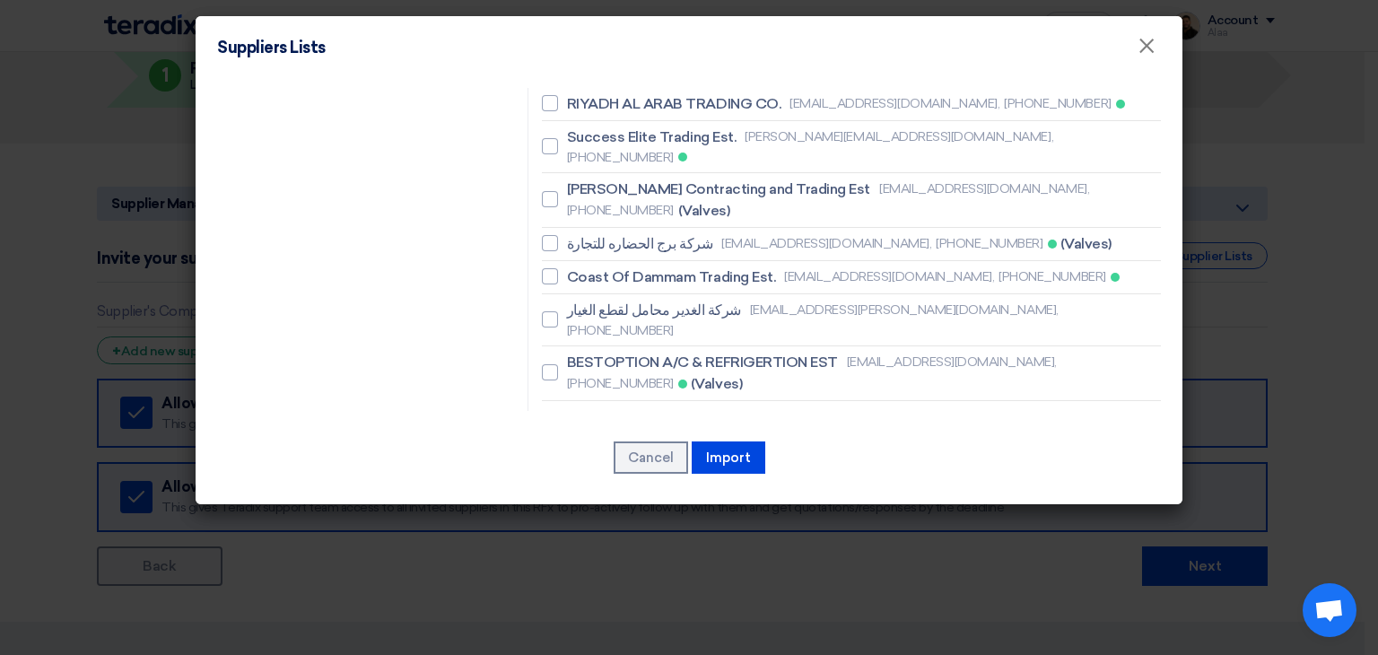
checkbox input "false"
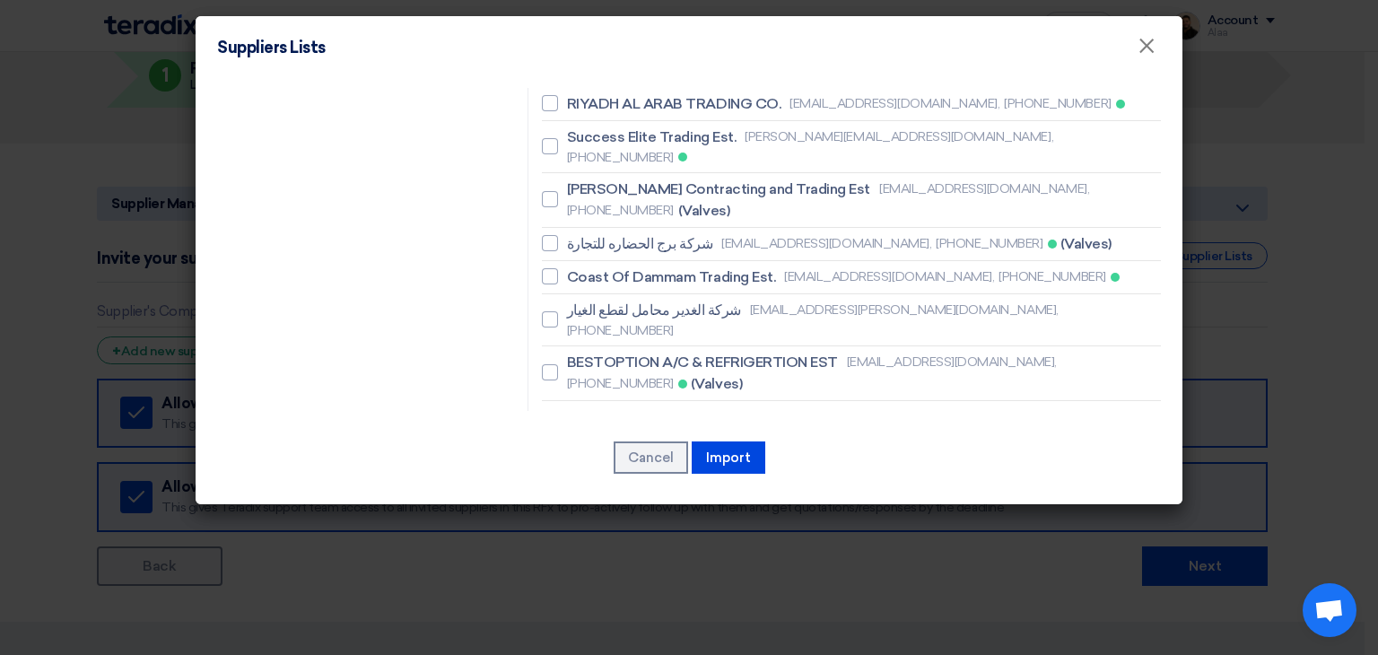
checkbox input "true"
checkbox input "false"
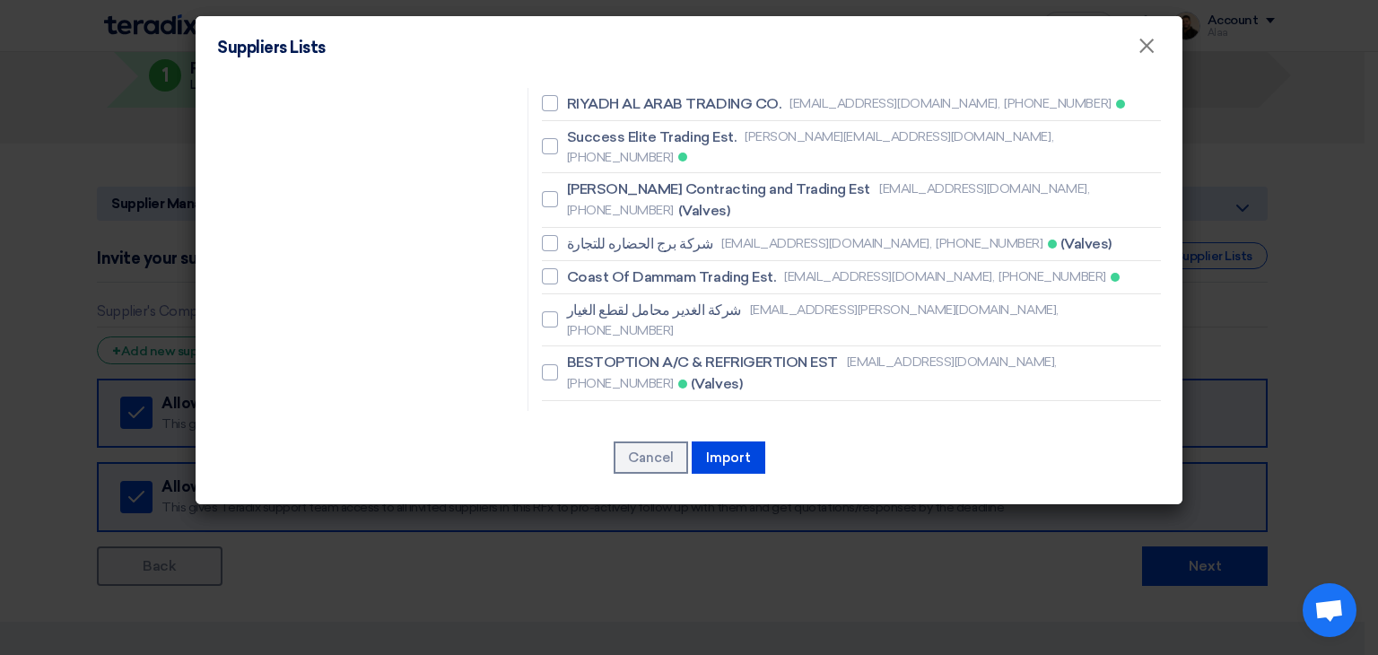
checkbox input "false"
checkbox input "true"
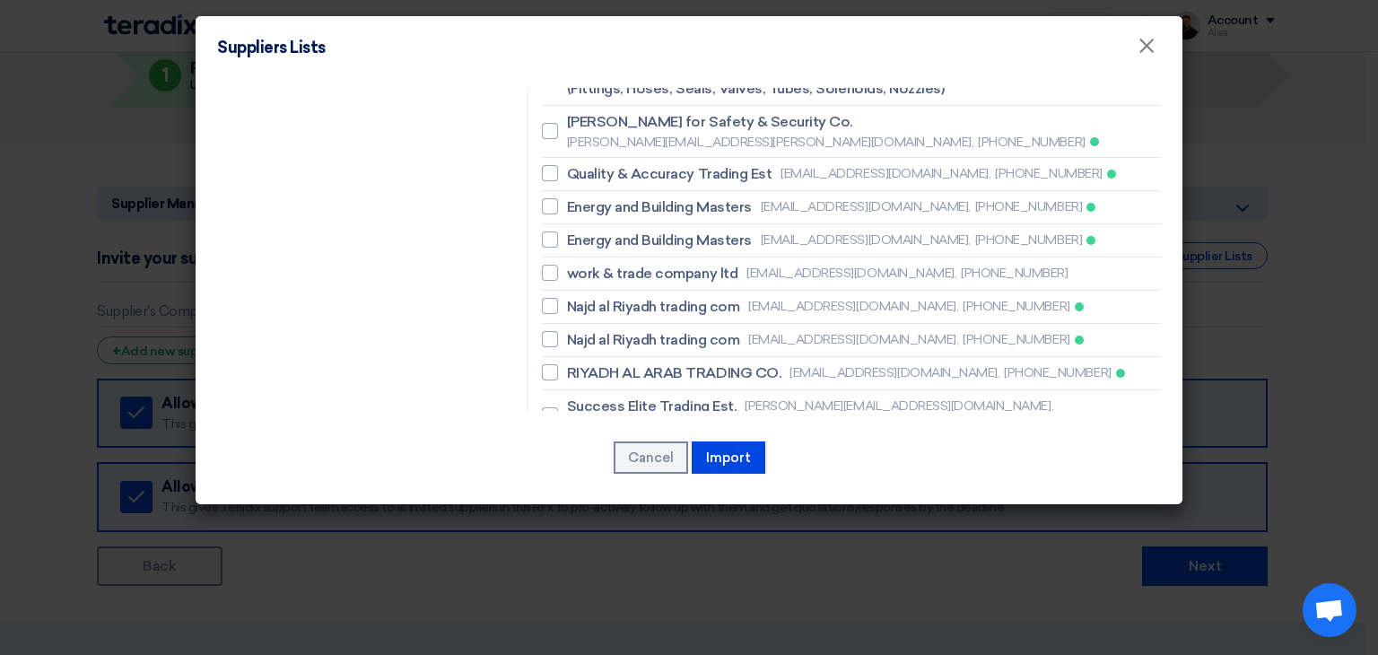
scroll to position [2369, 0]
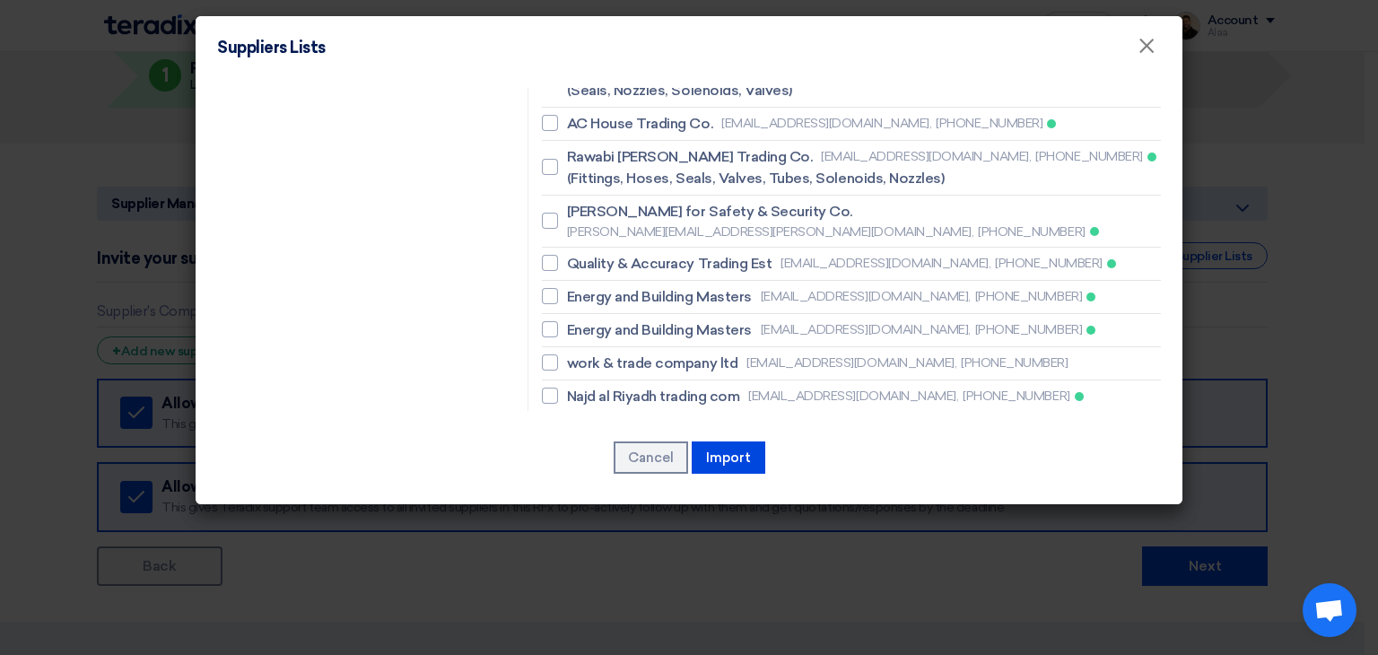
checkbox input "true"
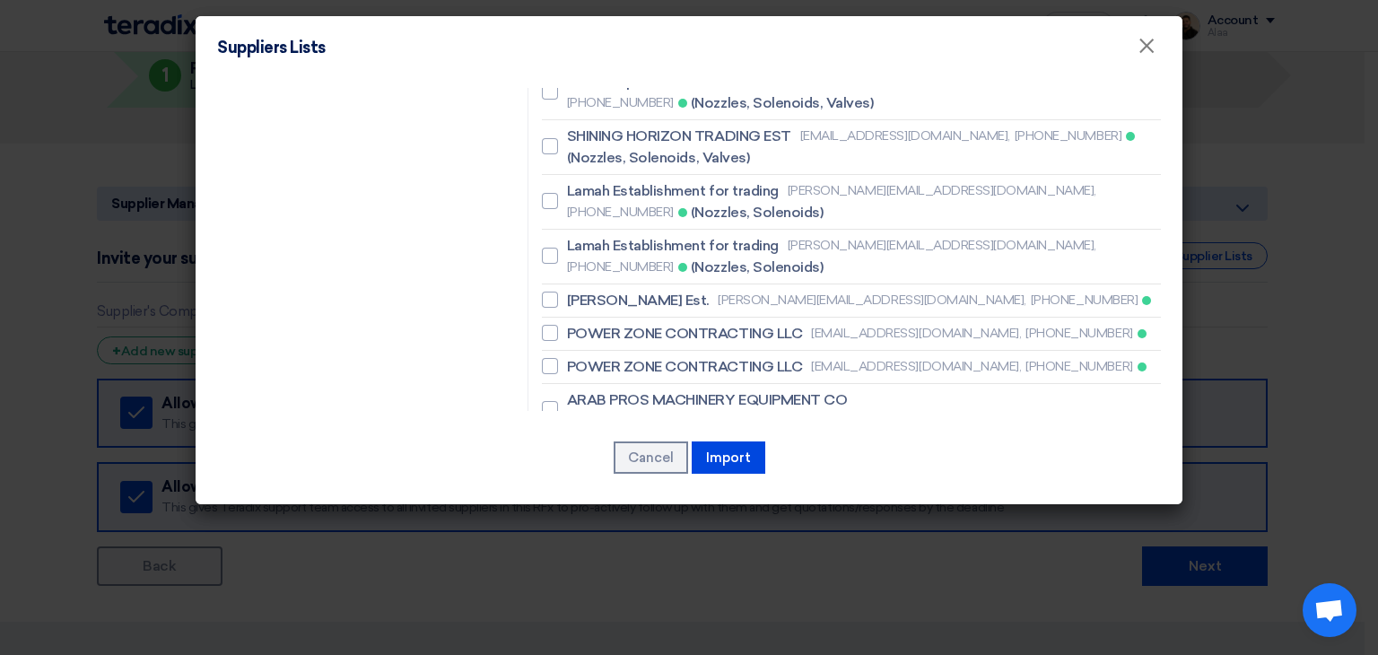
scroll to position [1651, 0]
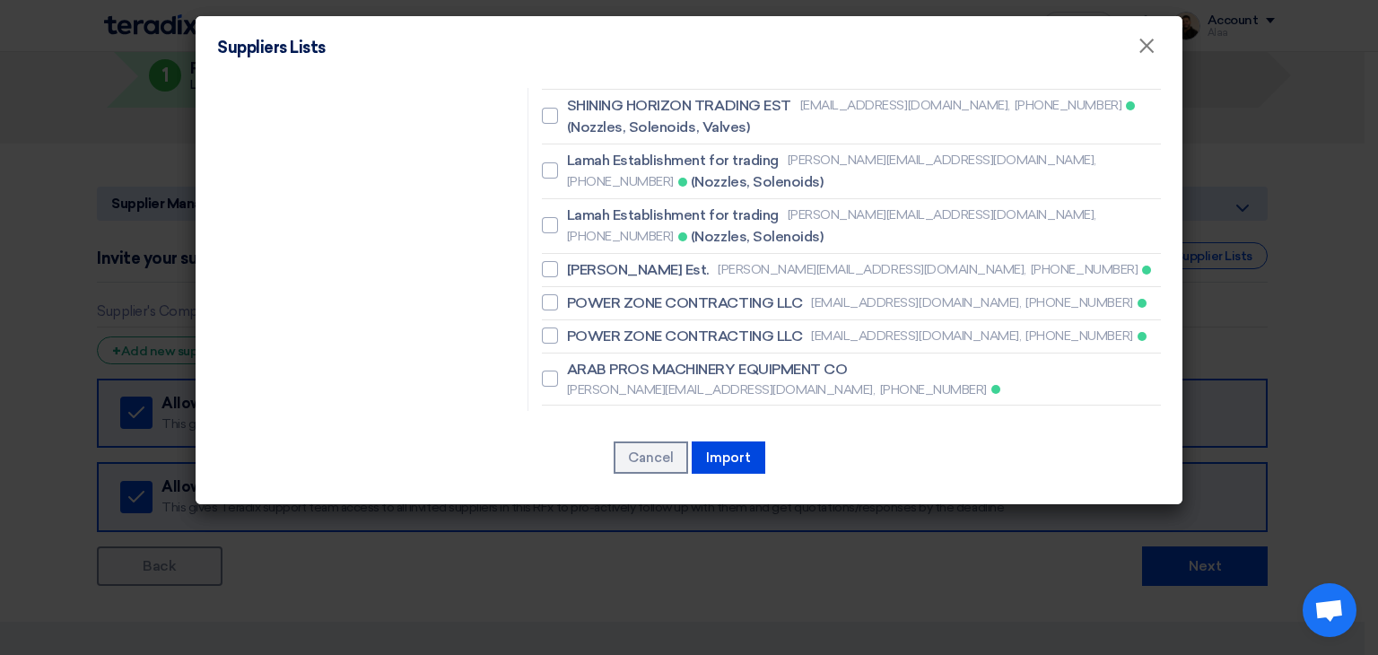
click at [621, 600] on span "Masader Multi Ltd. Co" at bounding box center [639, 611] width 145 height 22
click at [579, 605] on input "Masader Multi Ltd. Co [PERSON_NAME][EMAIL_ADDRESS][DOMAIN_NAME], [PHONE_NUMBER]" at bounding box center [573, 611] width 12 height 12
checkbox input "true"
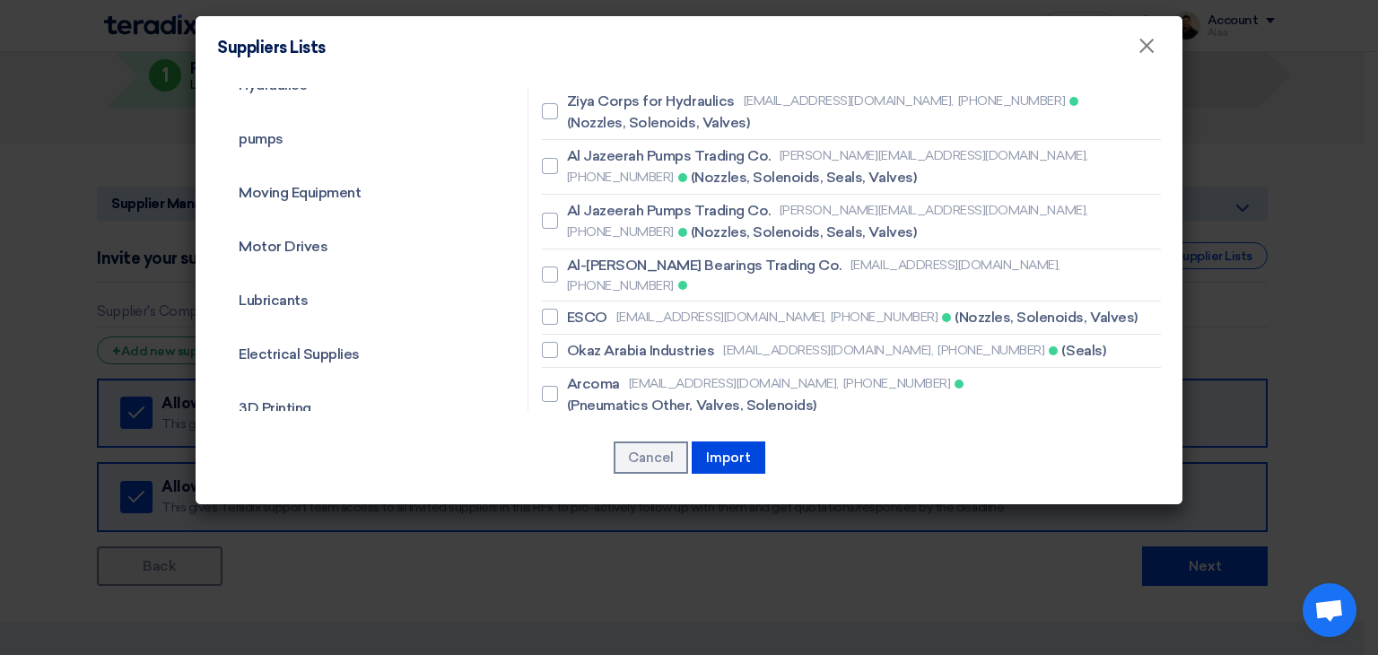
scroll to position [306, 0]
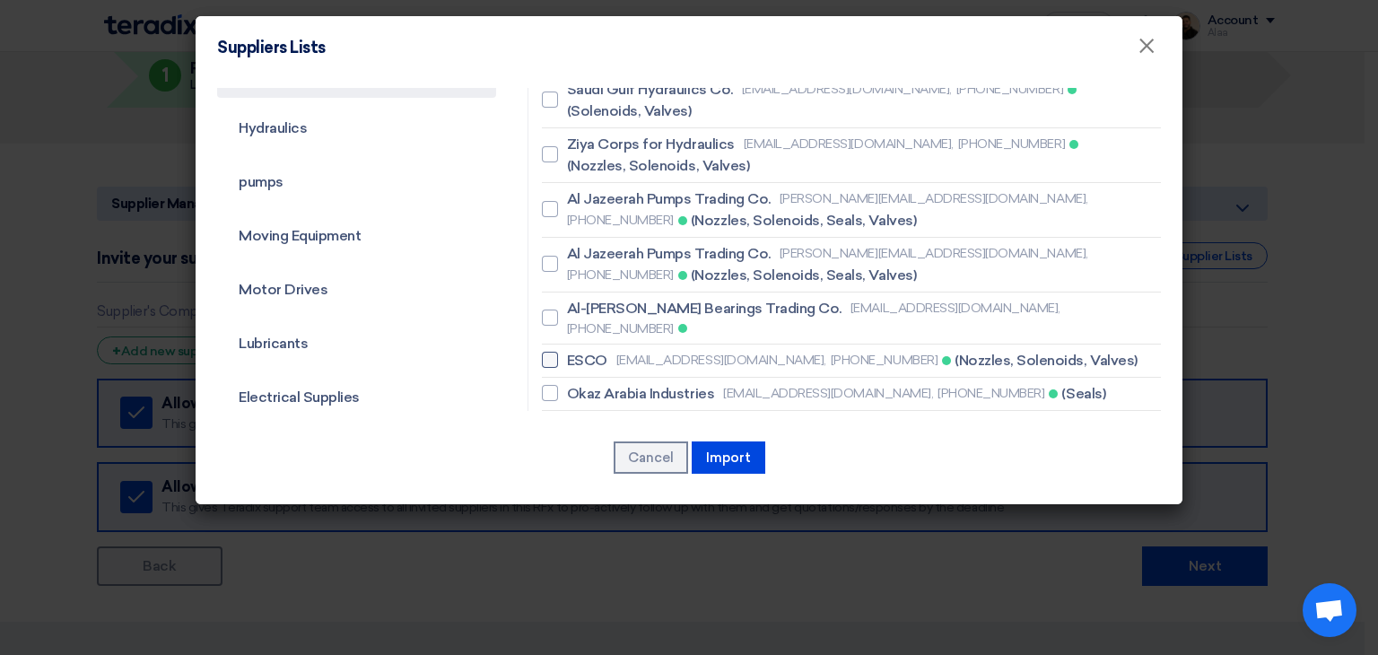
click at [597, 350] on span "ESCO" at bounding box center [587, 361] width 40 height 22
click at [579, 354] on input "ESCO [EMAIL_ADDRESS][DOMAIN_NAME], [PHONE_NUMBER] (Nozzles, Solenoids, Valves)" at bounding box center [573, 360] width 12 height 12
checkbox input "true"
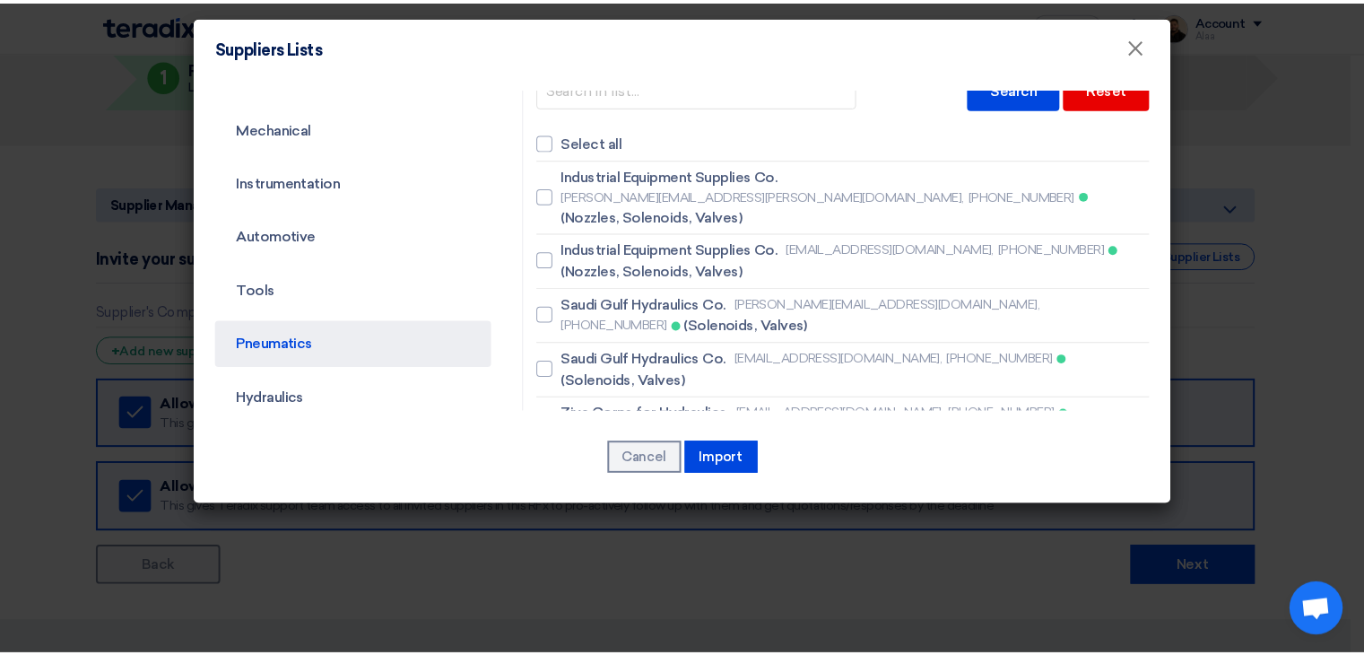
scroll to position [0, 0]
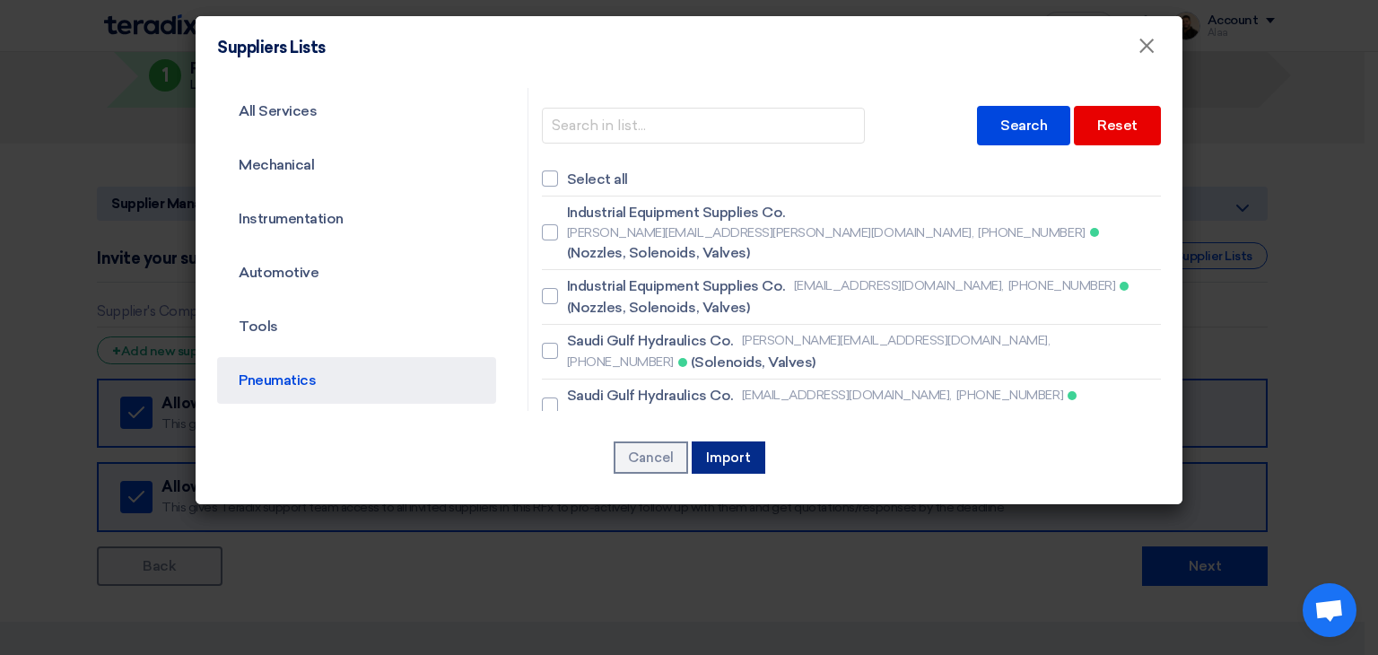
click at [732, 452] on button "Import" at bounding box center [729, 457] width 74 height 32
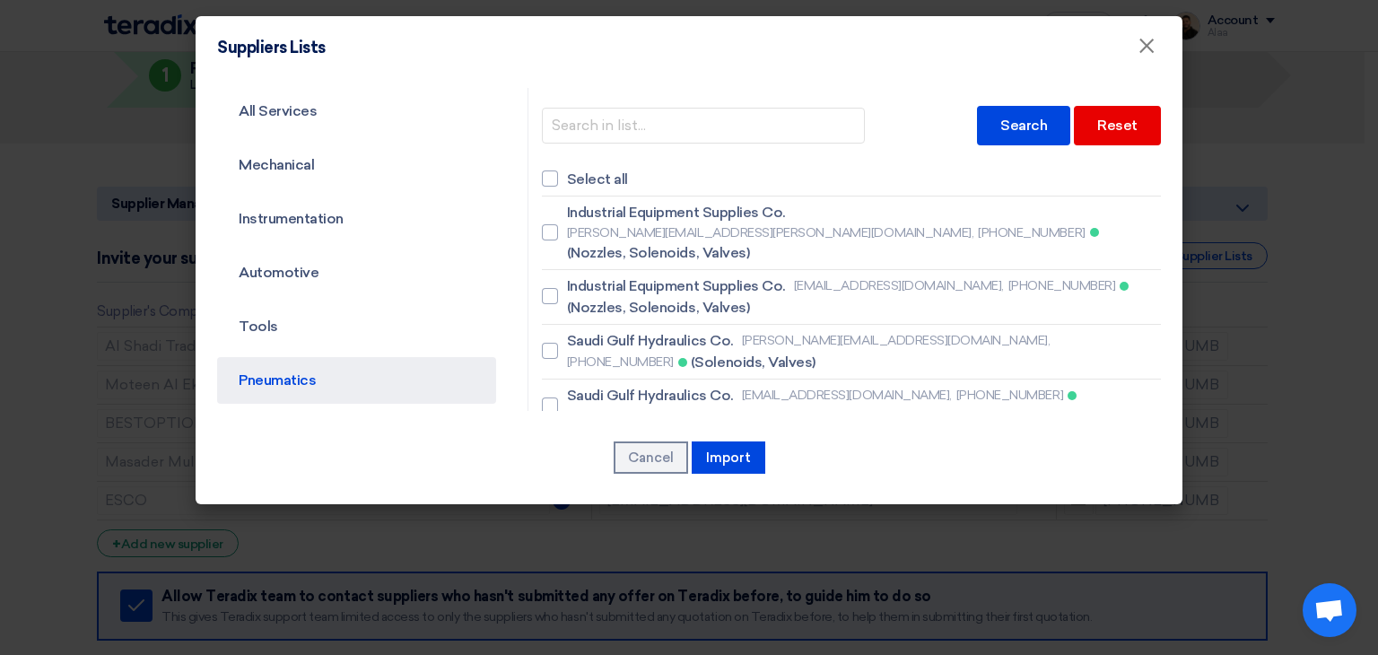
click at [1295, 368] on modal-container "Suppliers Lists × All Services Mechanical Instrumentation Automotive Tools Pneu…" at bounding box center [689, 327] width 1378 height 655
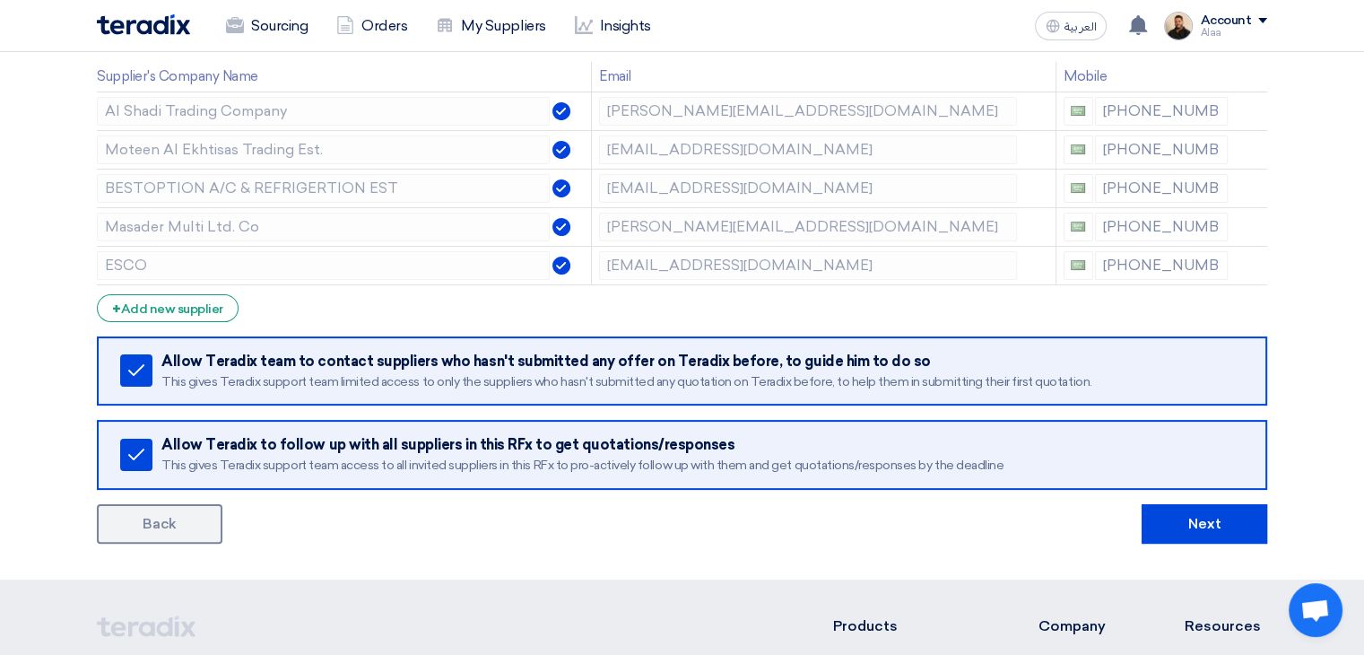
scroll to position [628, 0]
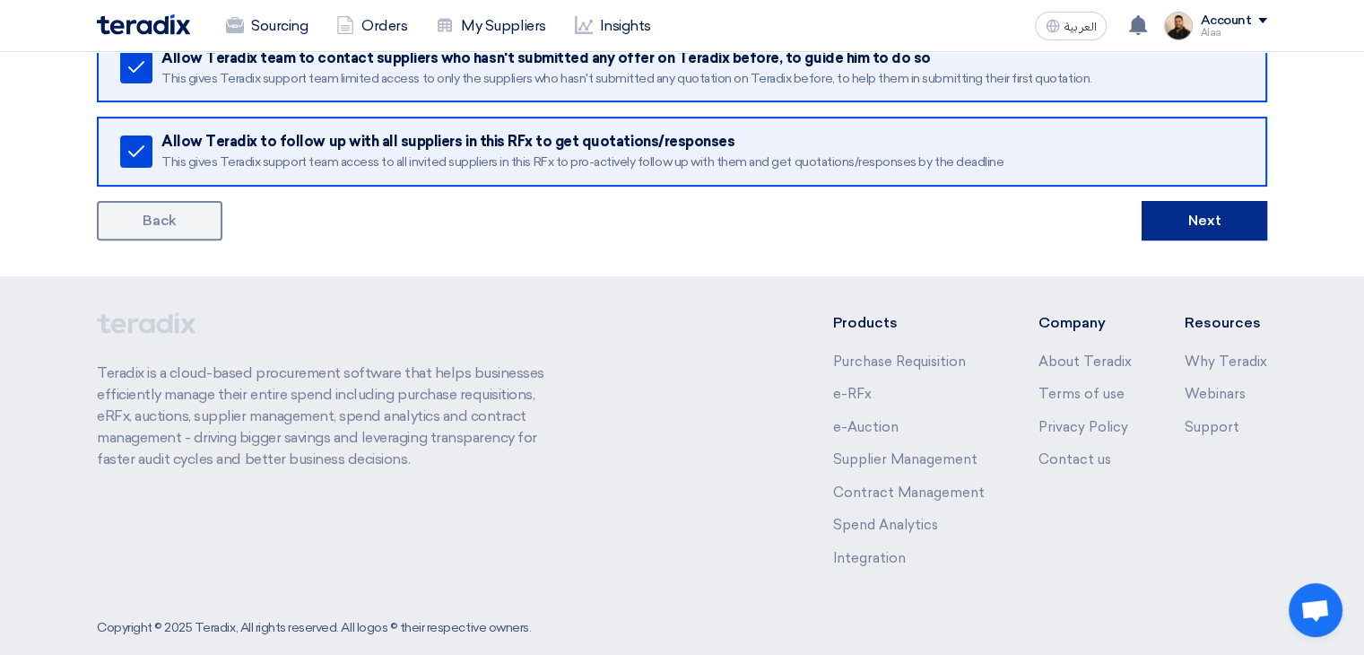
click at [1186, 224] on button "Next" at bounding box center [1205, 220] width 126 height 39
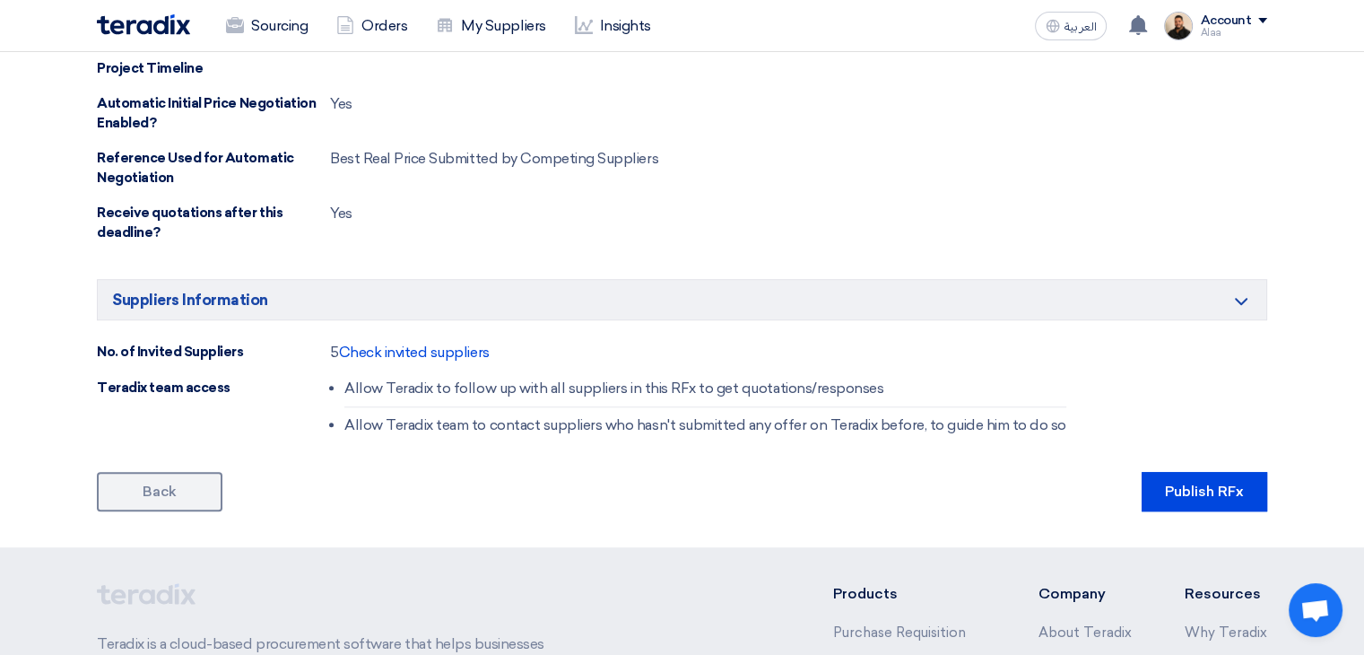
scroll to position [1166, 0]
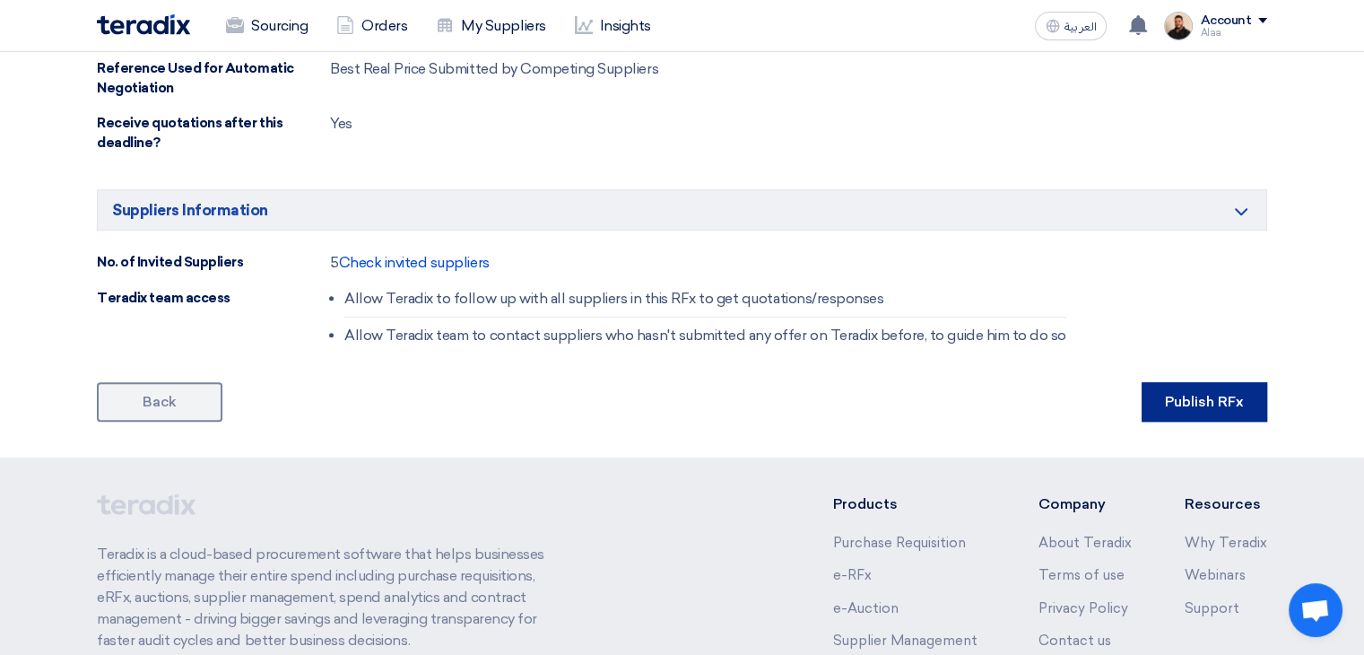
click at [1213, 382] on button "Publish RFx" at bounding box center [1205, 401] width 126 height 39
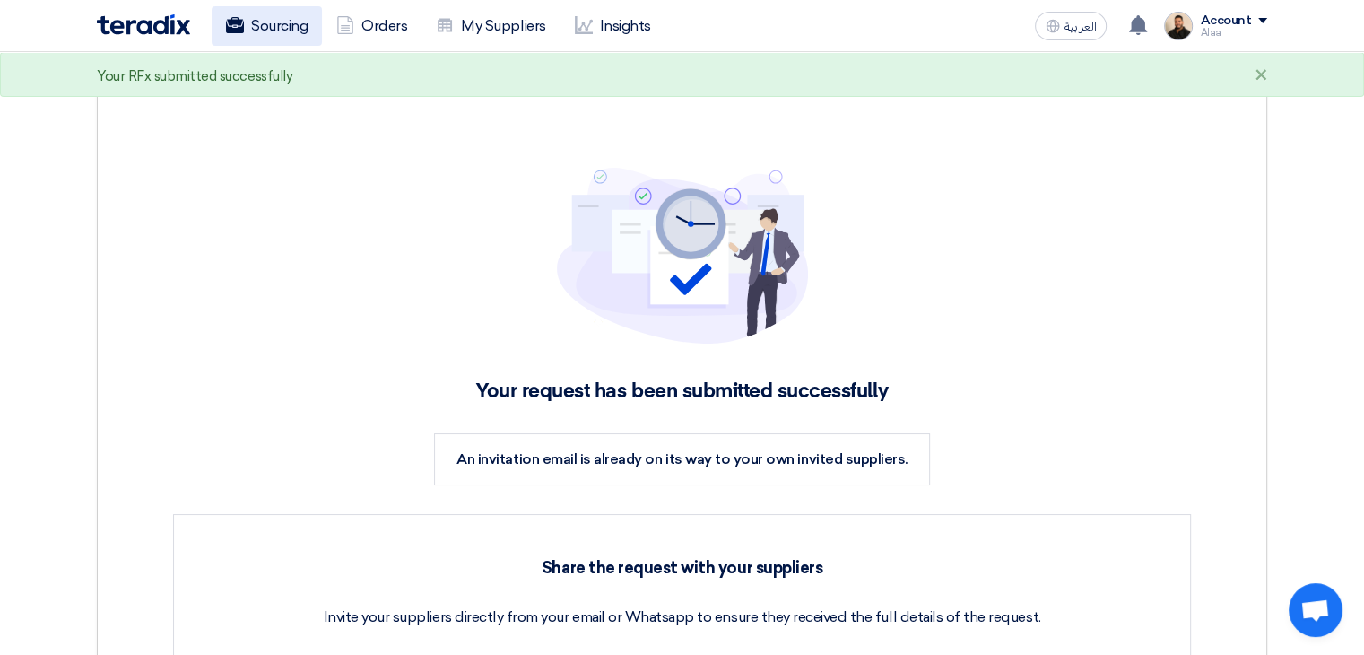
click at [291, 24] on link "Sourcing" at bounding box center [267, 25] width 110 height 39
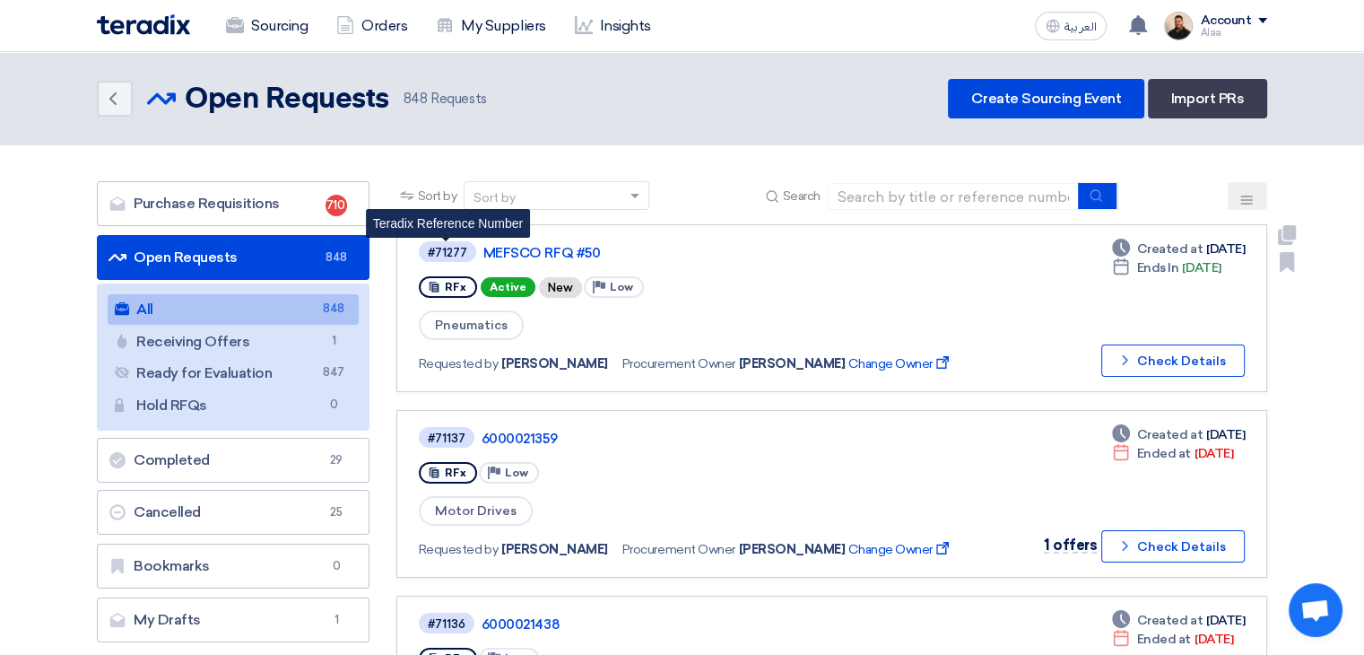
click at [449, 248] on div "#71277" at bounding box center [447, 253] width 39 height 12
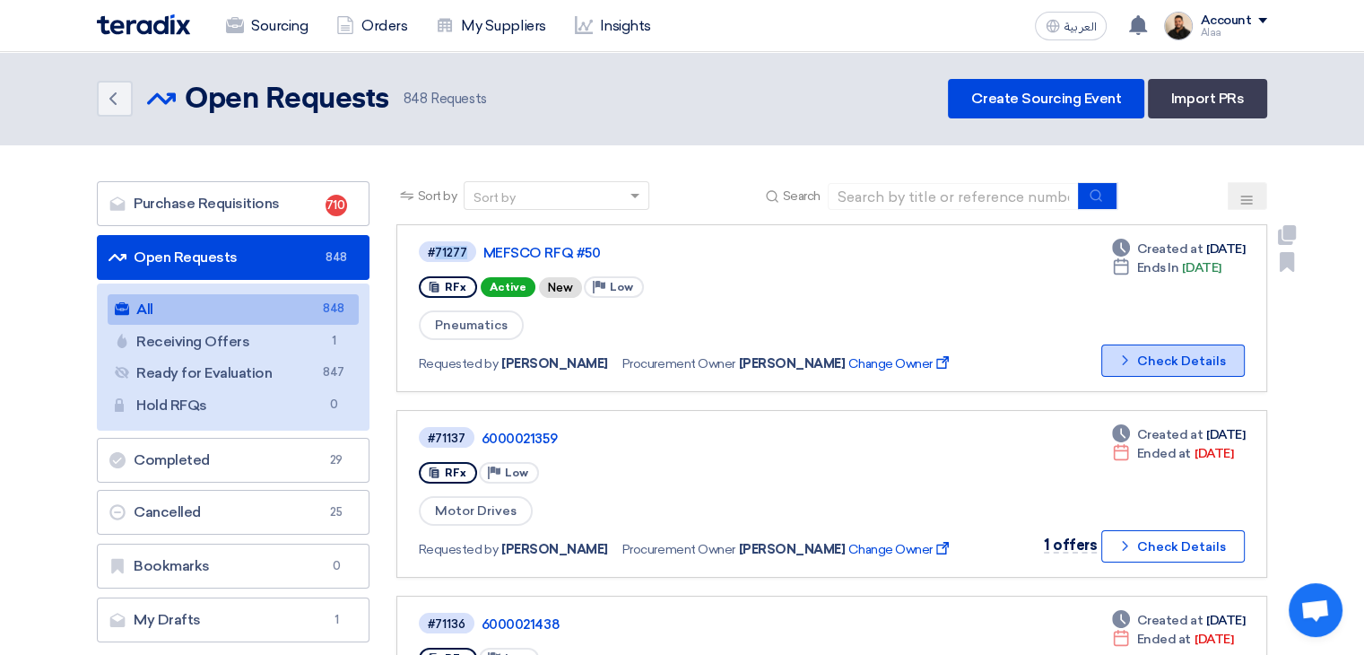
click at [1142, 360] on button "Check details Check Details" at bounding box center [1174, 360] width 144 height 32
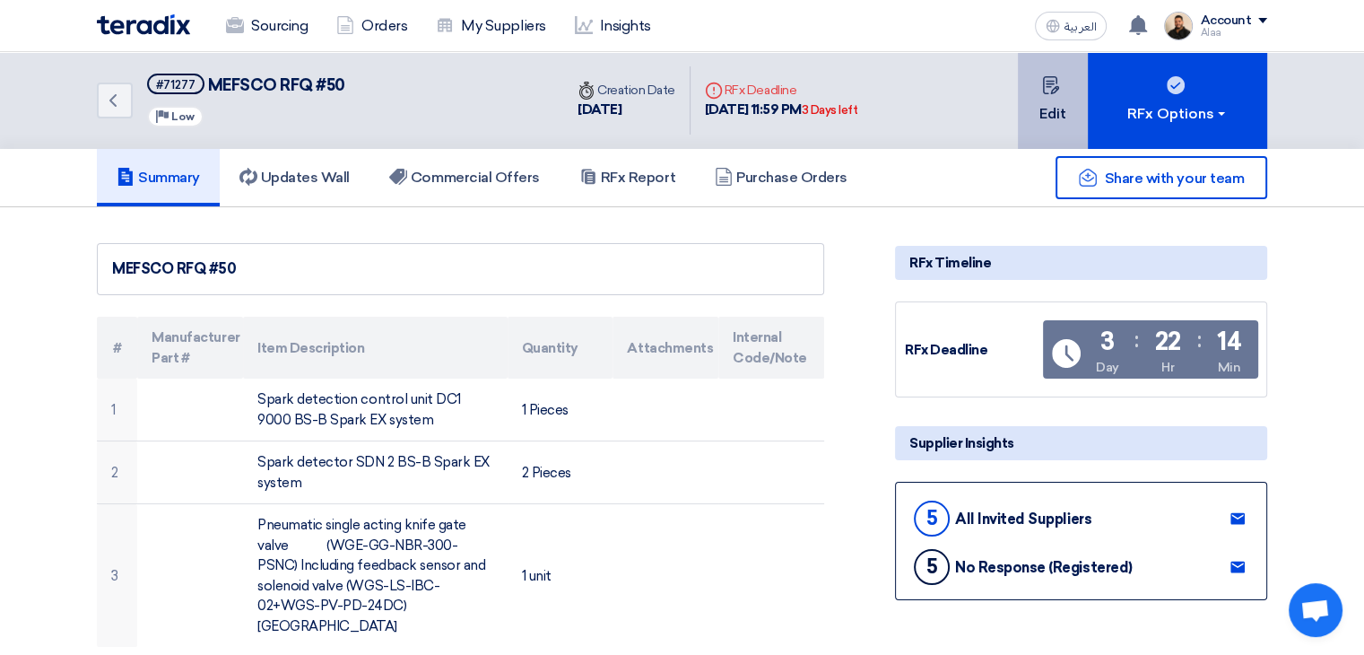
click at [1049, 111] on button "Edit" at bounding box center [1053, 100] width 70 height 97
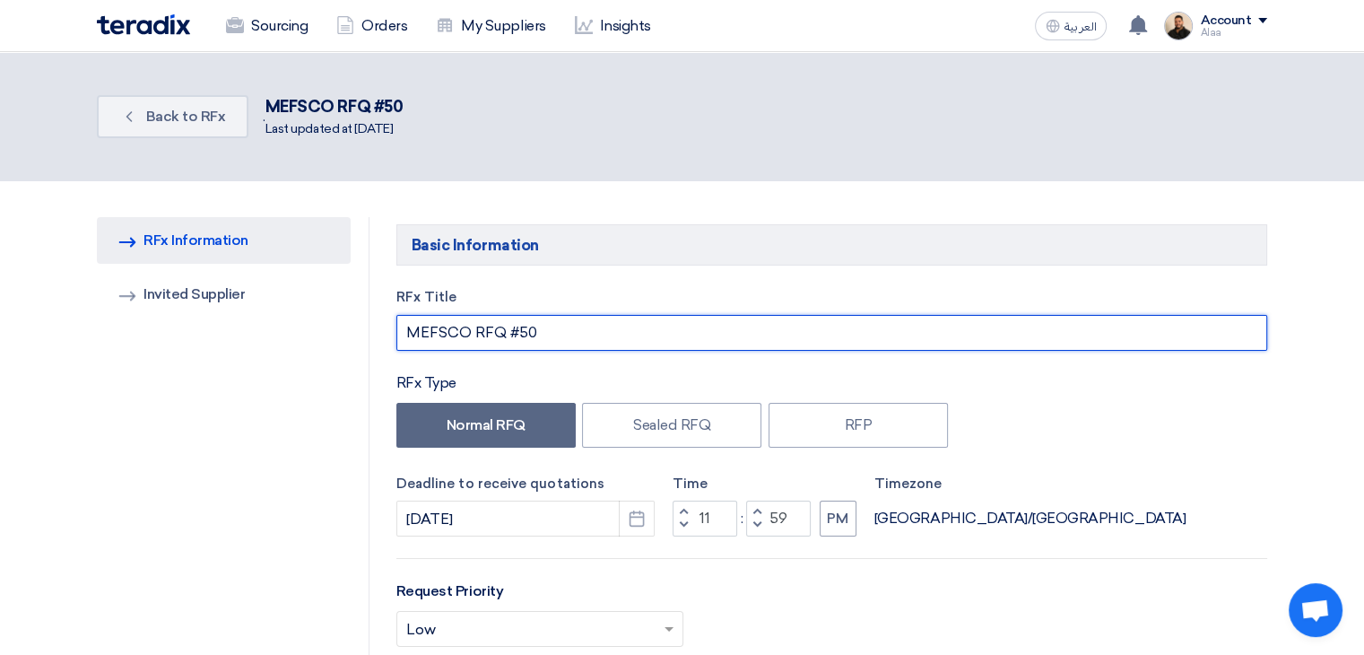
drag, startPoint x: 474, startPoint y: 334, endPoint x: 328, endPoint y: 336, distance: 145.3
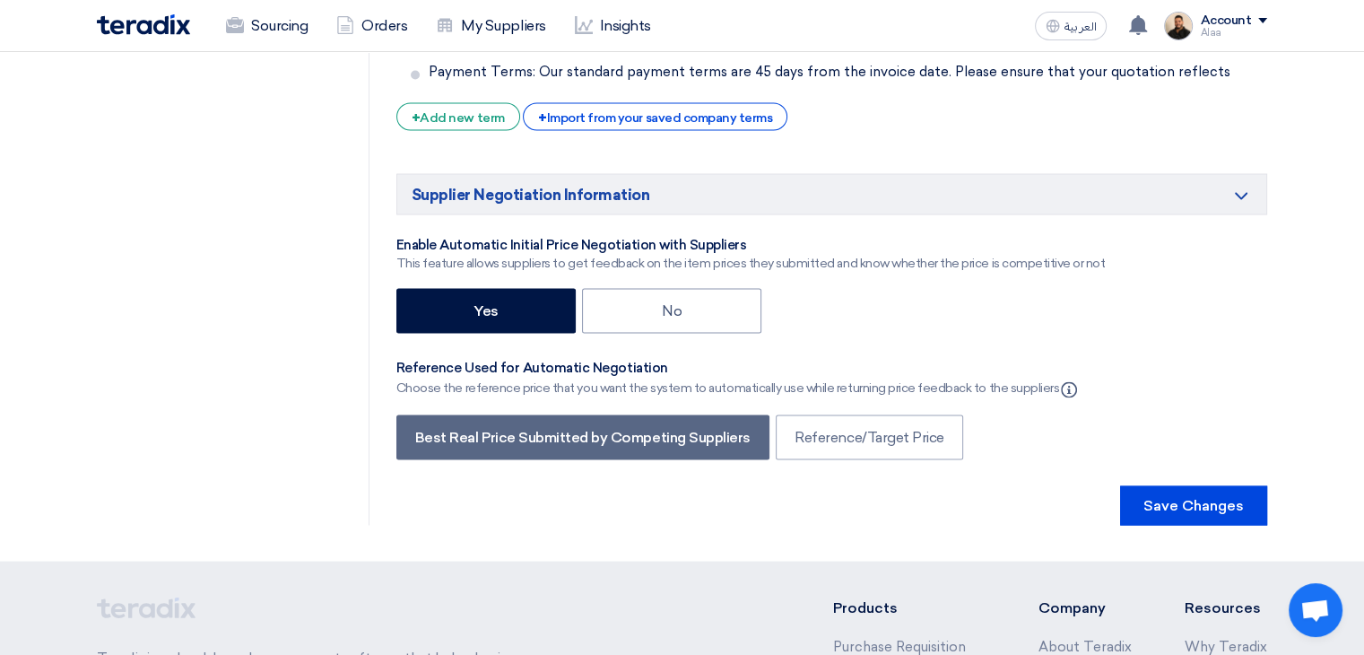
scroll to position [3588, 0]
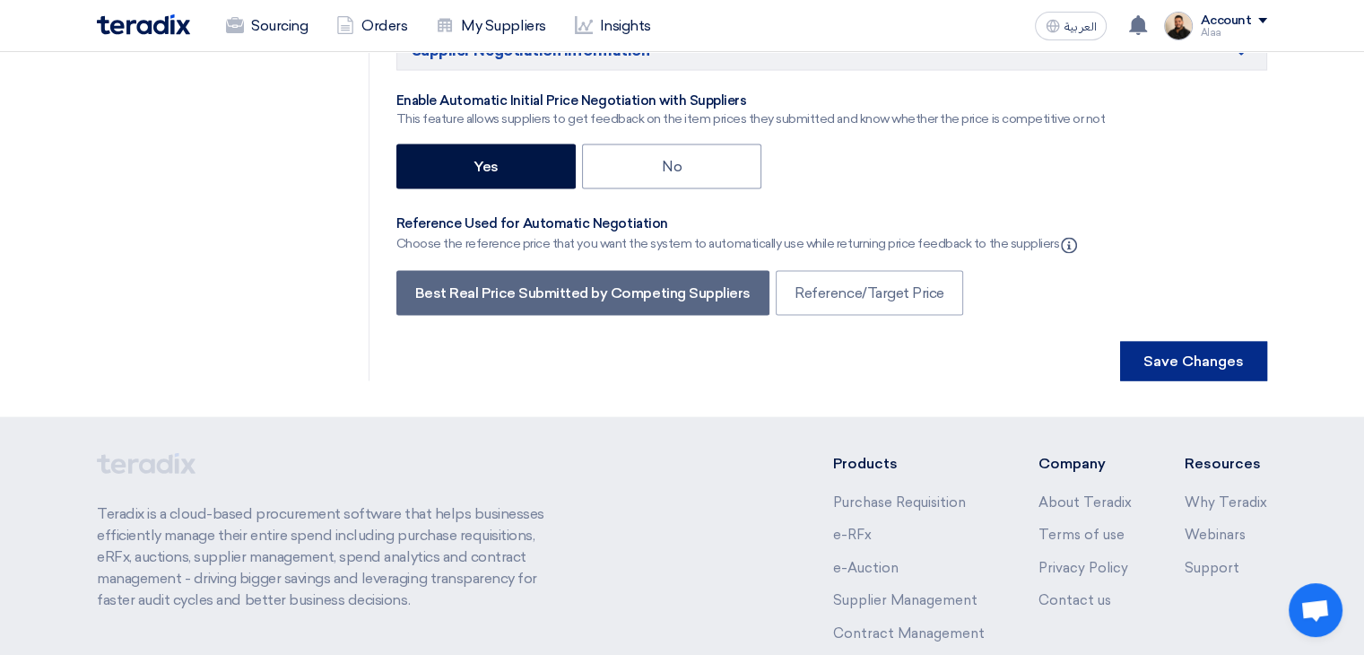
click at [1217, 342] on button "Save Changes" at bounding box center [1193, 361] width 147 height 39
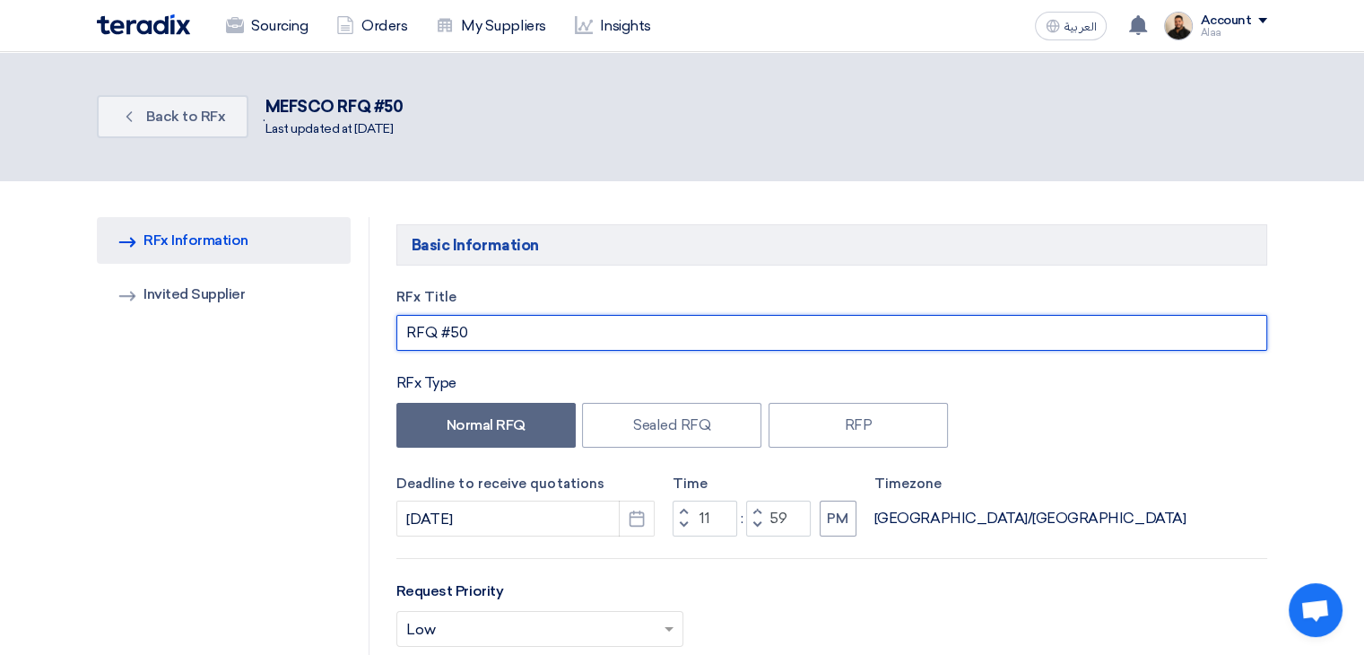
drag, startPoint x: 492, startPoint y: 335, endPoint x: 328, endPoint y: 323, distance: 163.7
paste input "water gate valve"
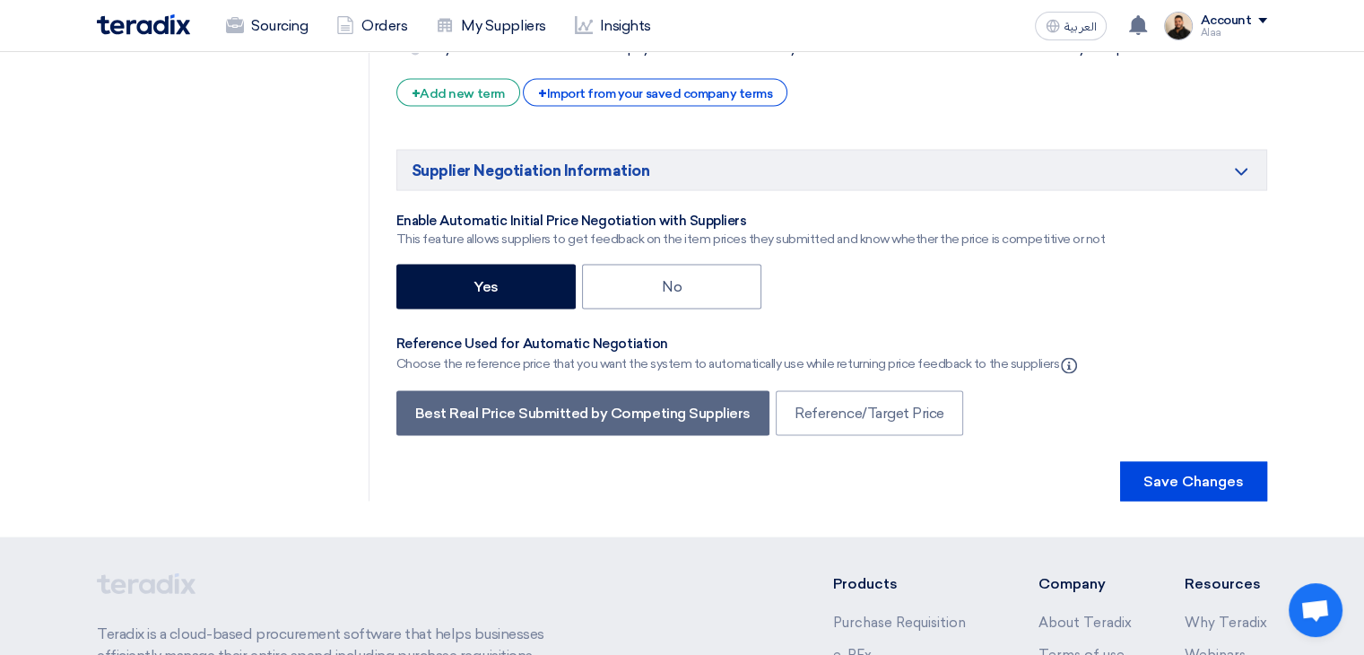
scroll to position [3498, 0]
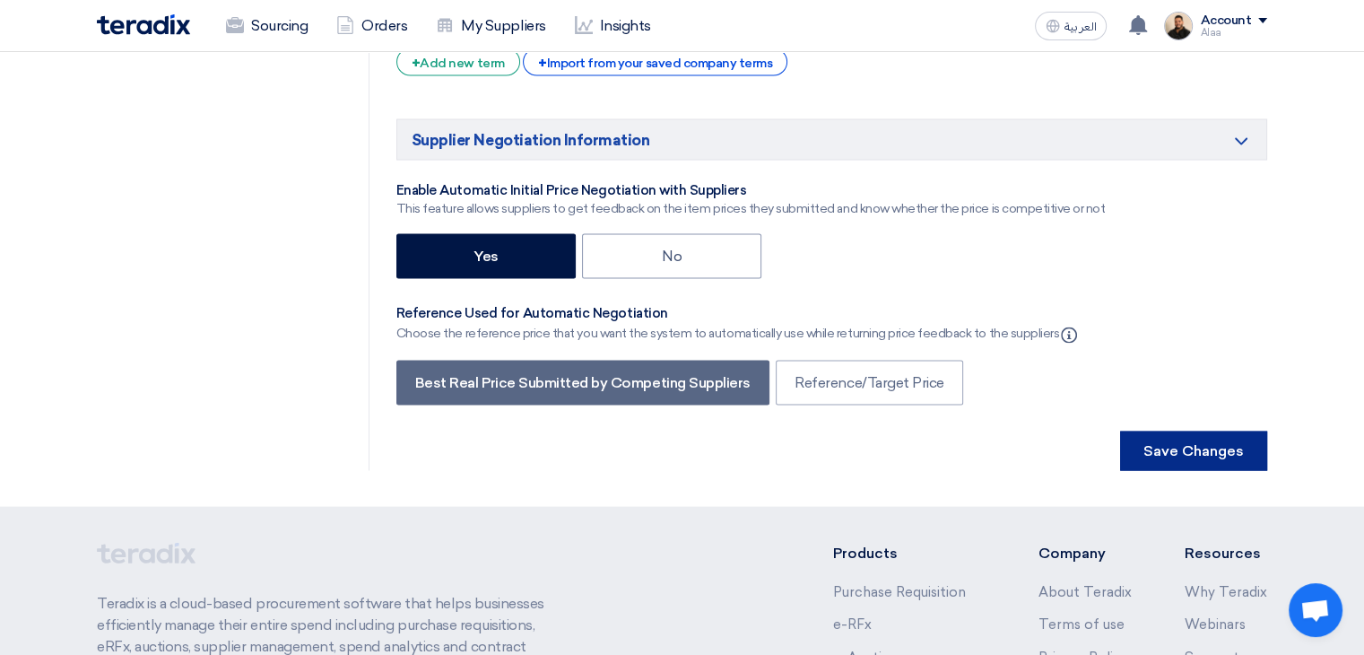
type input "water gate valve RFQ #50"
click at [1148, 431] on button "Save Changes" at bounding box center [1193, 450] width 147 height 39
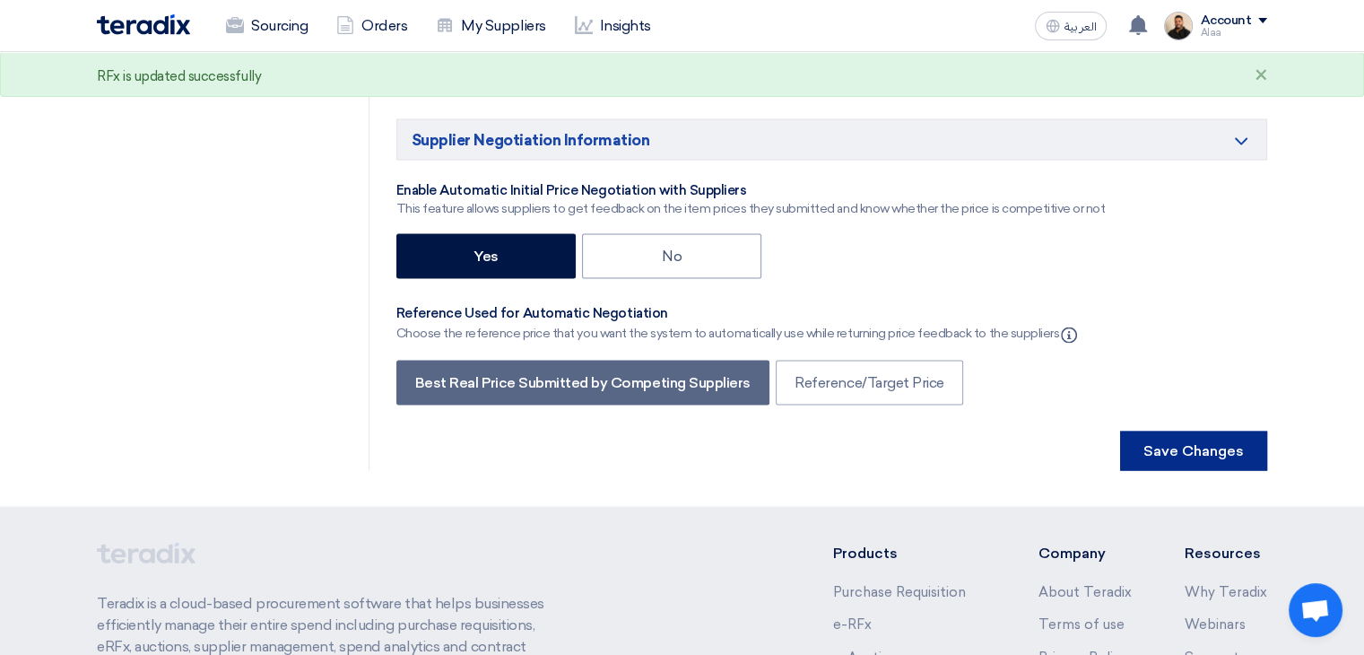
scroll to position [0, 0]
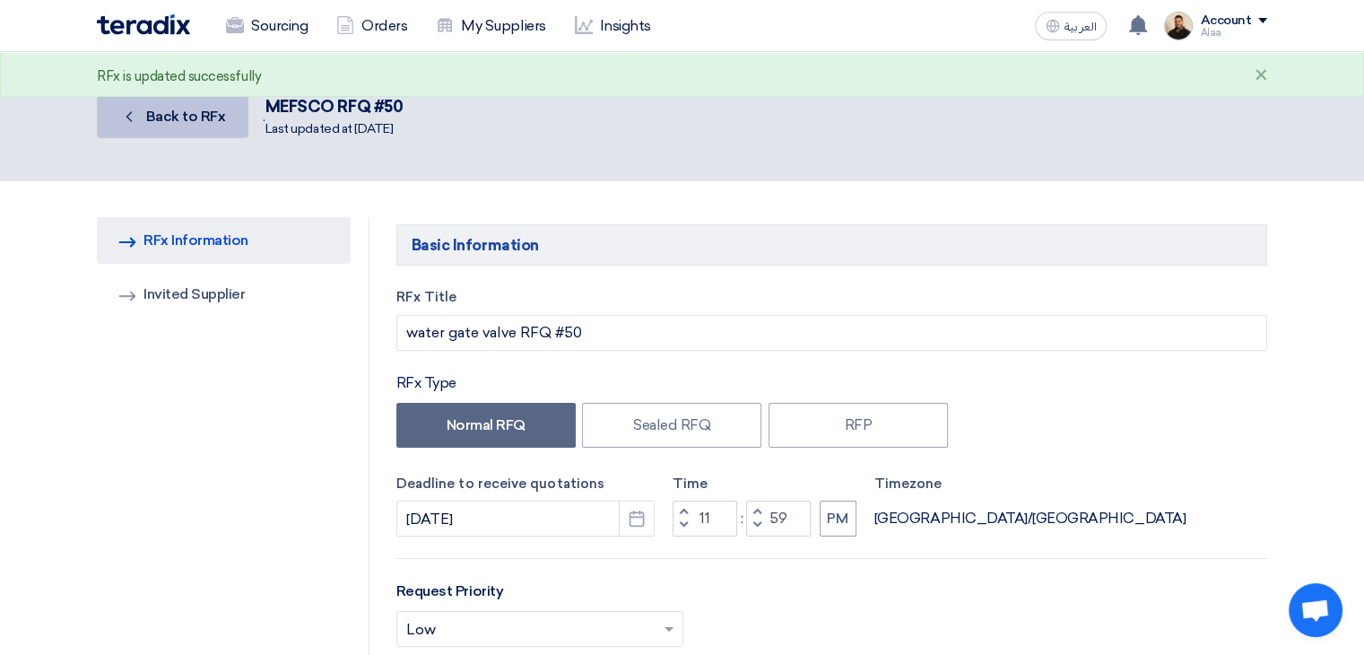
click at [210, 133] on link "Back Back to RFx" at bounding box center [173, 116] width 152 height 43
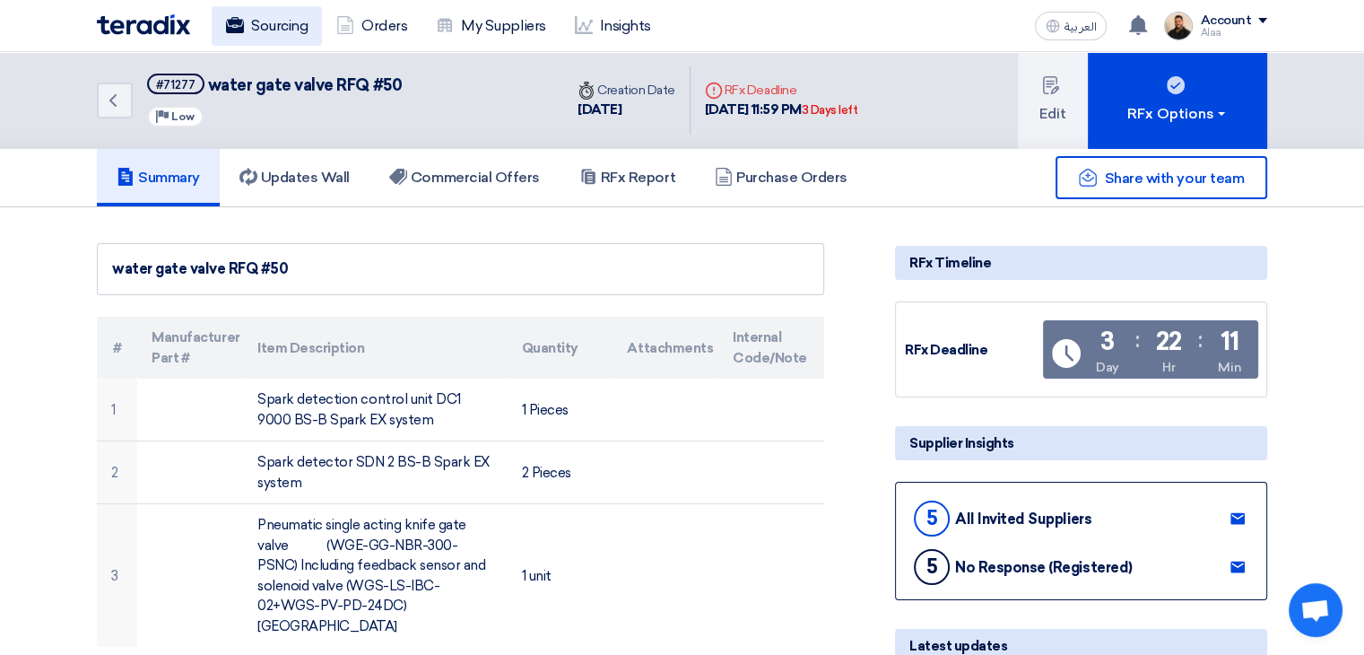
click at [286, 37] on link "Sourcing" at bounding box center [267, 25] width 110 height 39
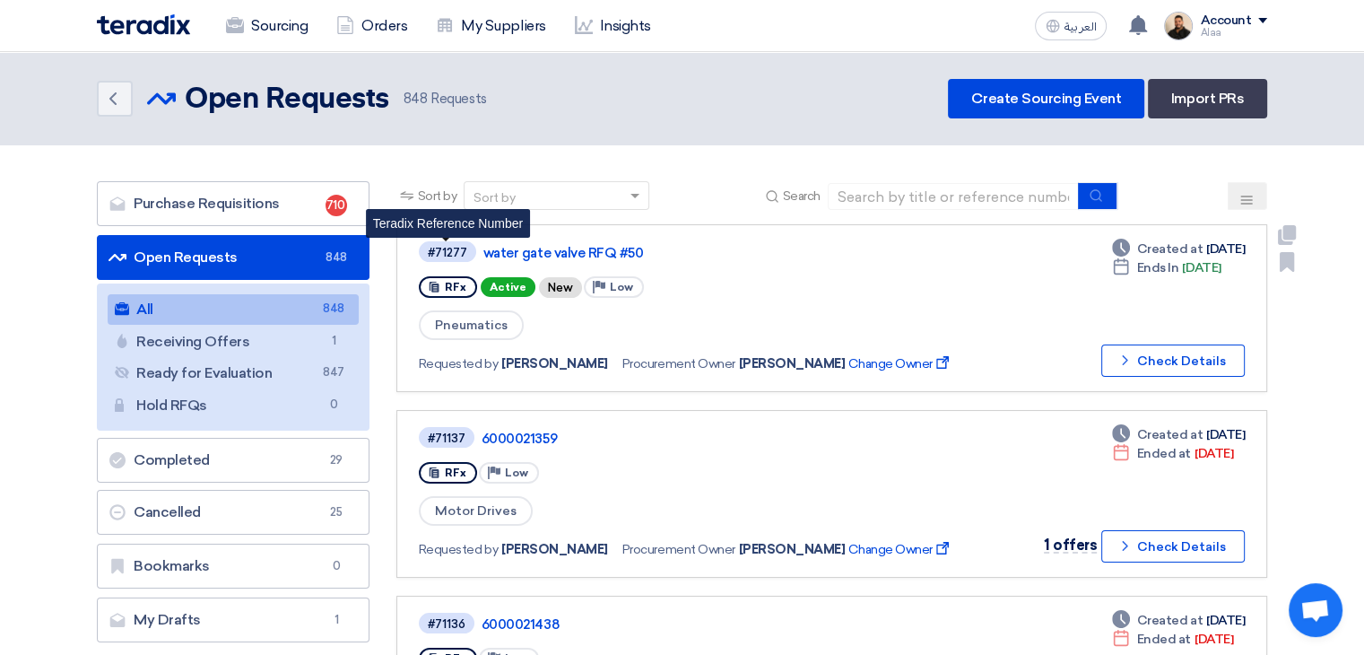
click at [457, 256] on div "#71277" at bounding box center [447, 253] width 39 height 12
copy div "#71277"
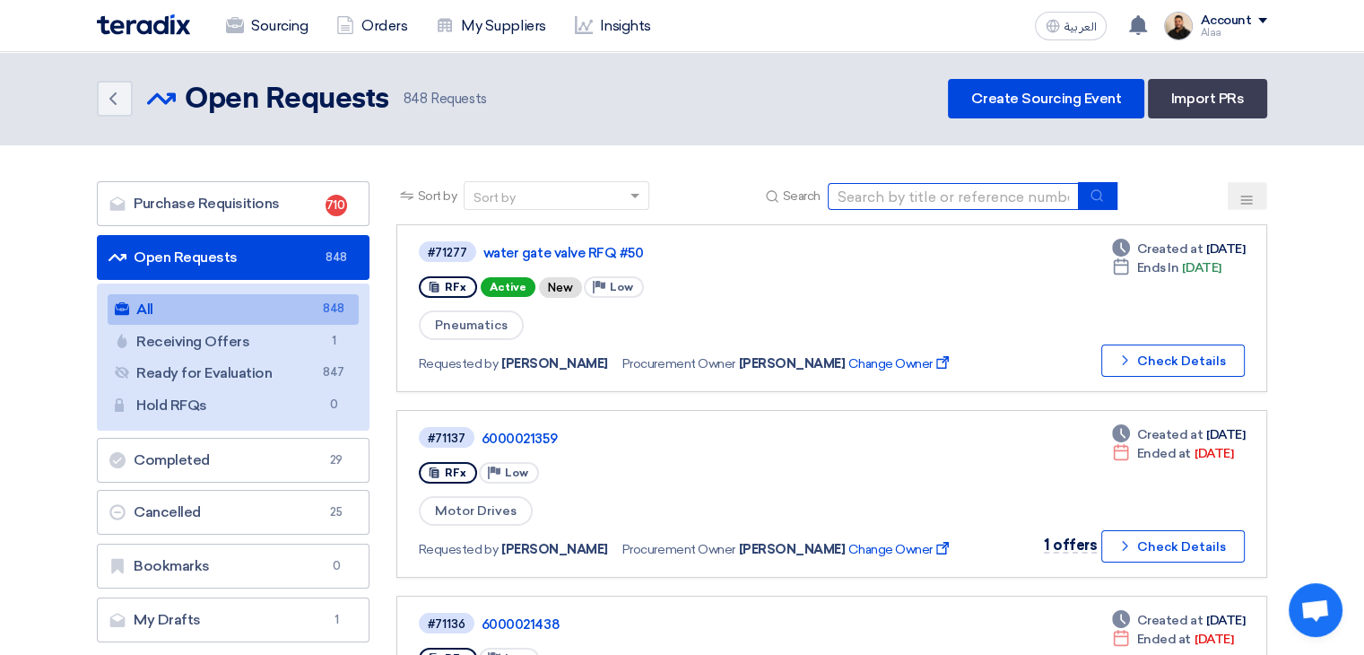
click at [927, 198] on input at bounding box center [953, 196] width 251 height 27
type input "v"
paste input "RFQ2519"
type input "RFQ2519"
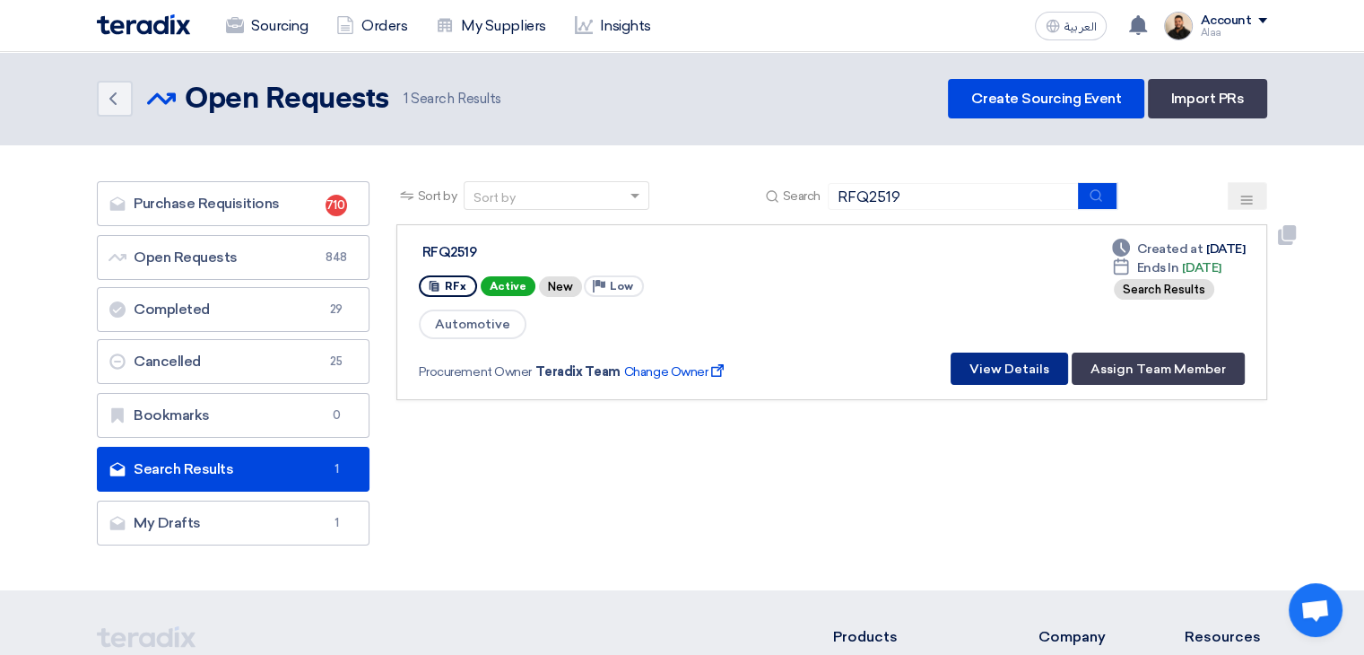
click at [1016, 368] on button "View Details" at bounding box center [1010, 369] width 118 height 32
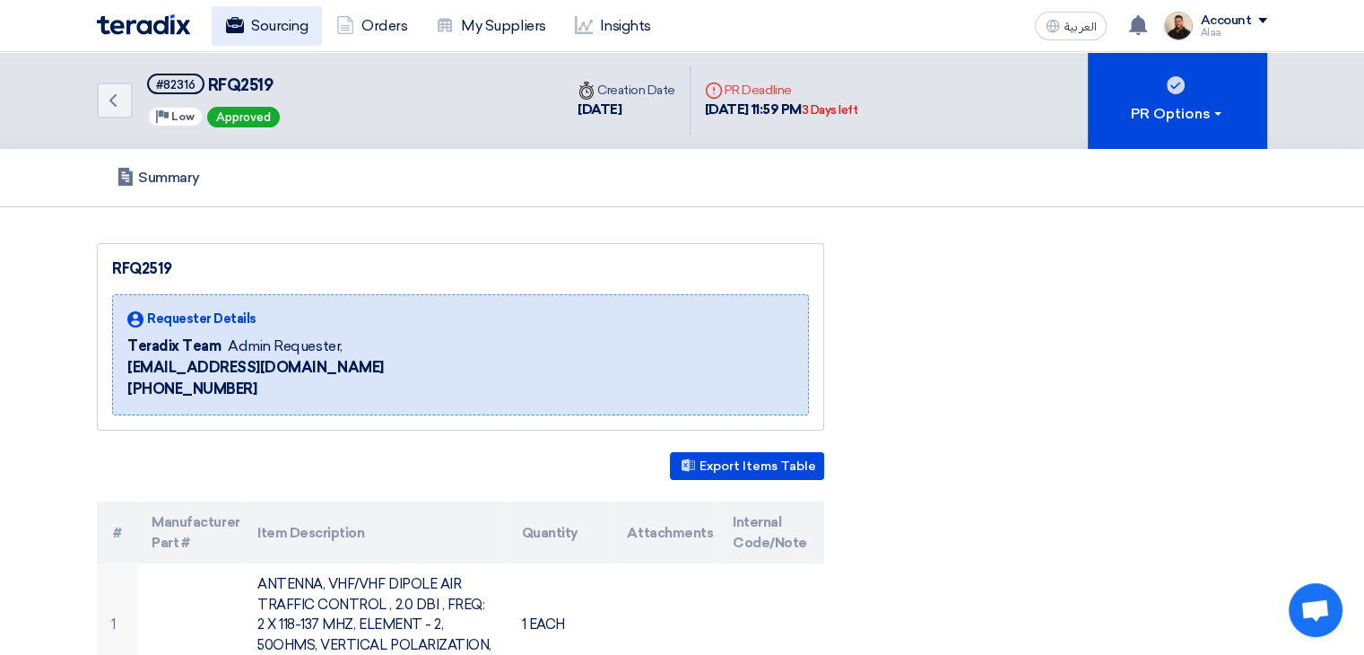
click at [291, 19] on link "Sourcing" at bounding box center [267, 25] width 110 height 39
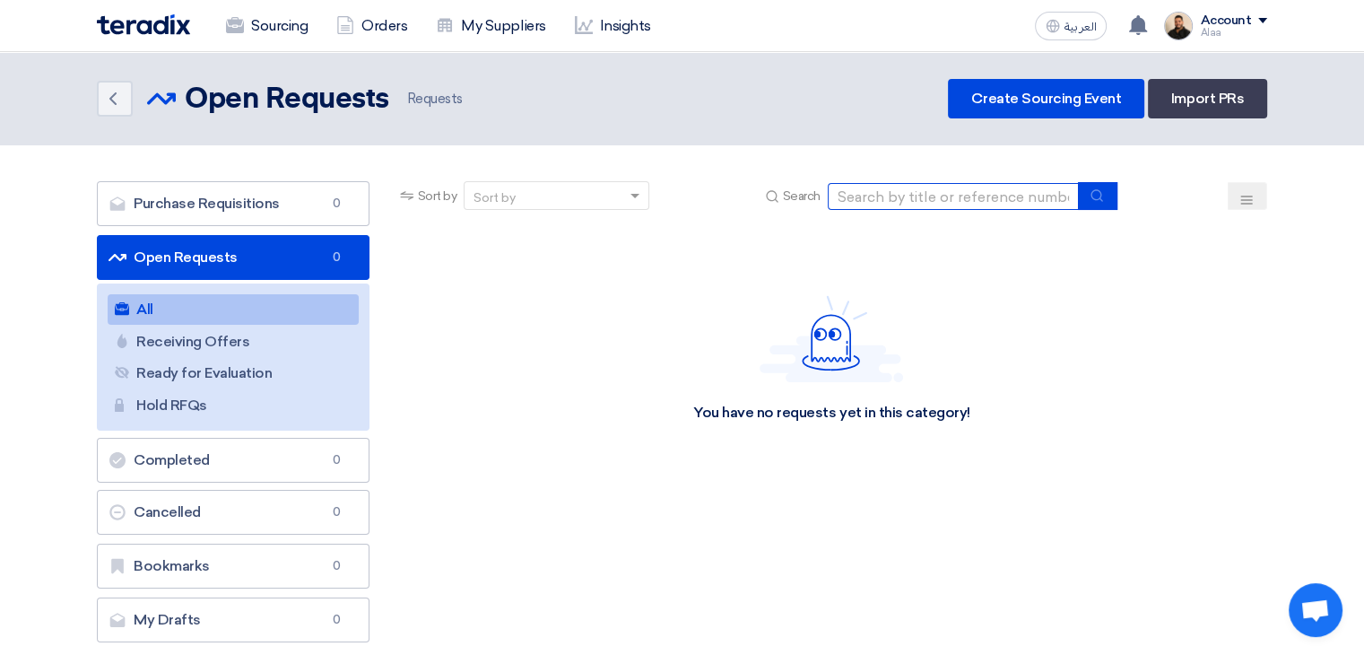
click at [893, 199] on input at bounding box center [953, 196] width 251 height 27
paste input "6000021787"
type input "6000021787"
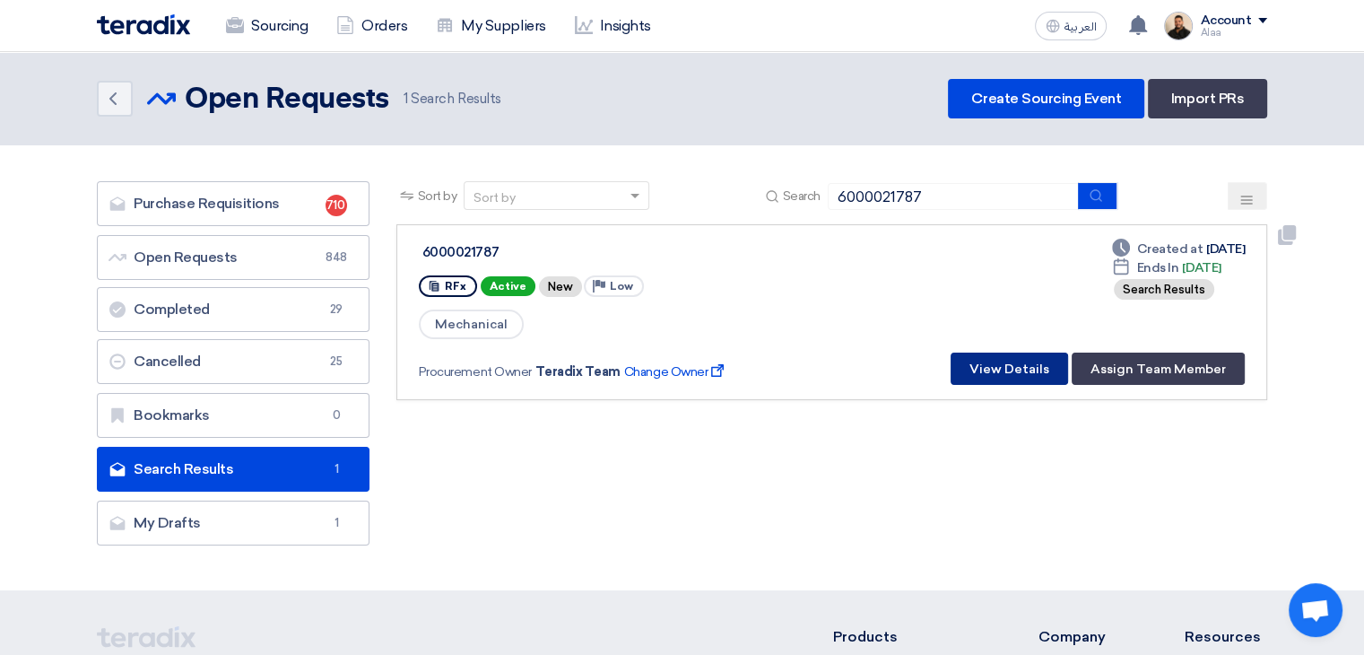
click at [1002, 374] on button "View Details" at bounding box center [1010, 369] width 118 height 32
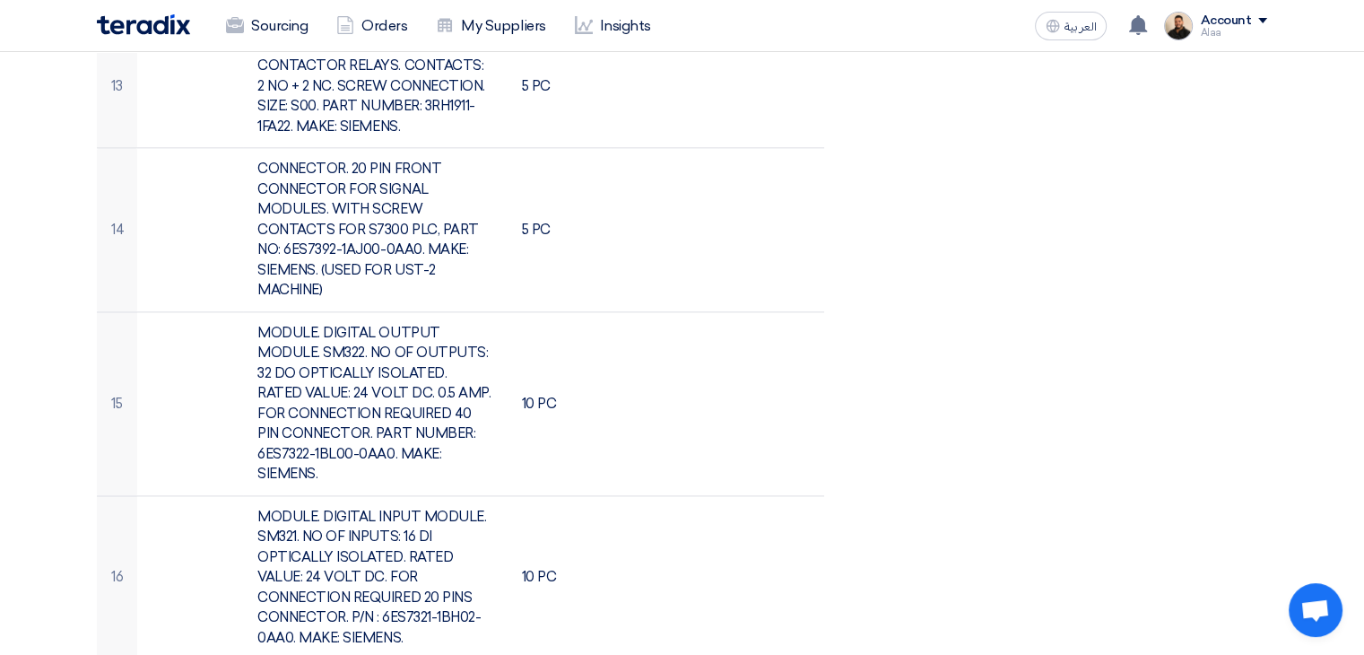
scroll to position [2243, 0]
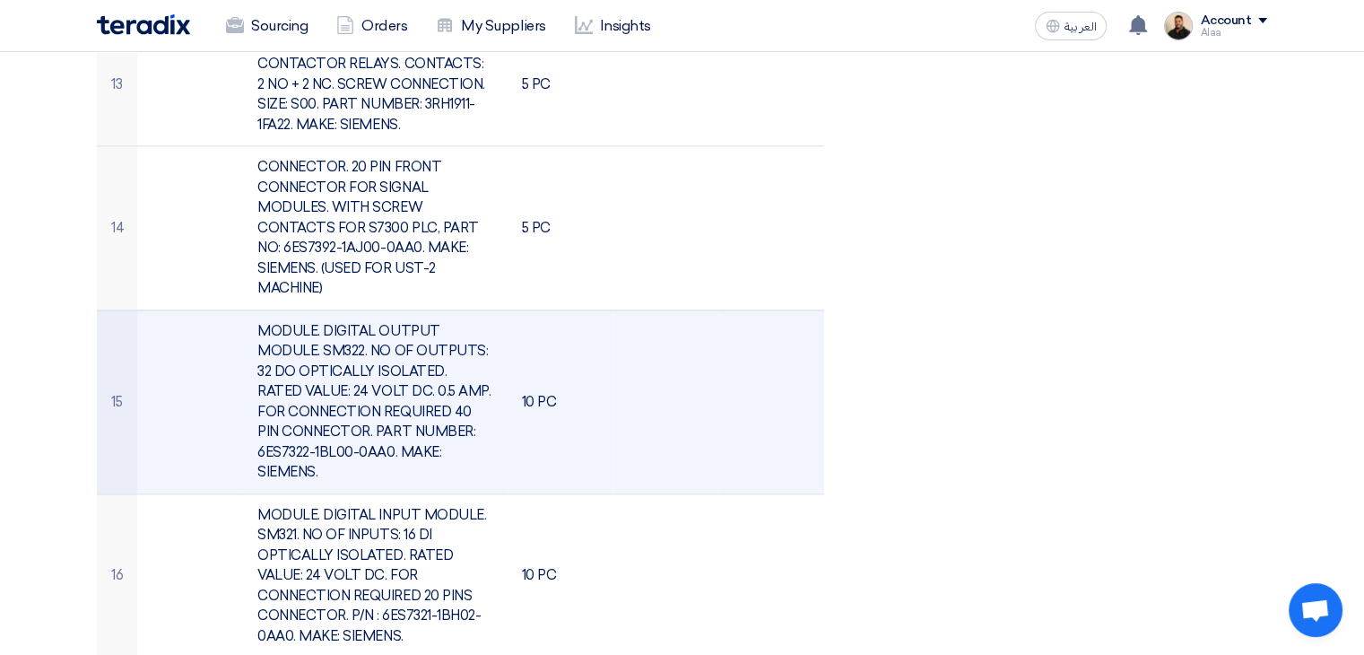
click at [353, 372] on td "MODULE. DIGITAL OUTPUT MODULE. SM322. NO OF OUTPUTS: 32 DO OPTICALLY ISOLATED. …" at bounding box center [375, 401] width 264 height 184
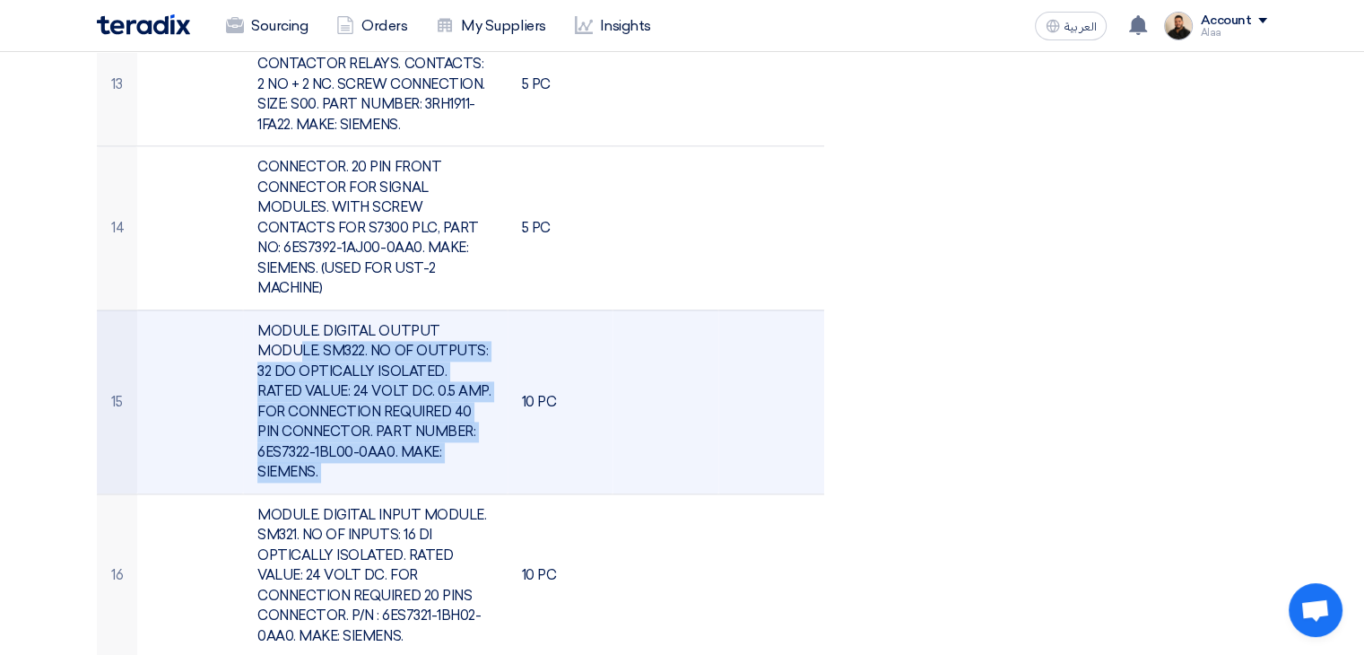
click at [353, 372] on td "MODULE. DIGITAL OUTPUT MODULE. SM322. NO OF OUTPUTS: 32 DO OPTICALLY ISOLATED. …" at bounding box center [375, 401] width 264 height 184
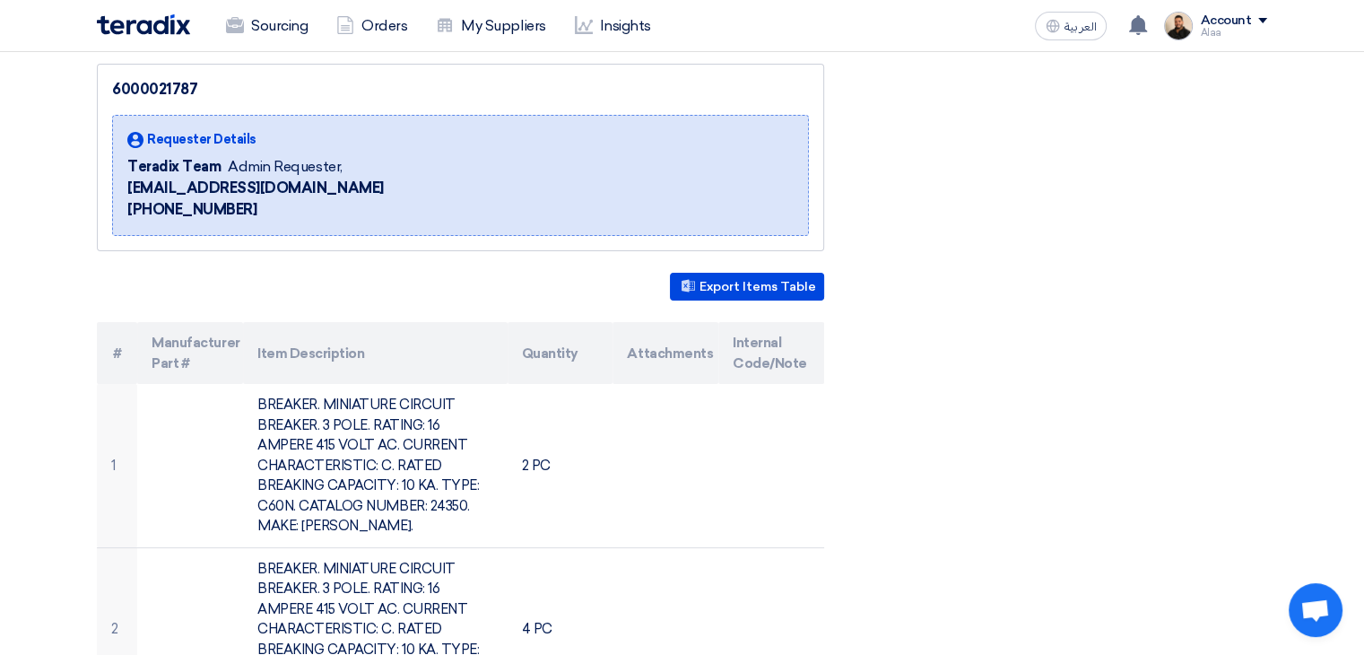
scroll to position [0, 0]
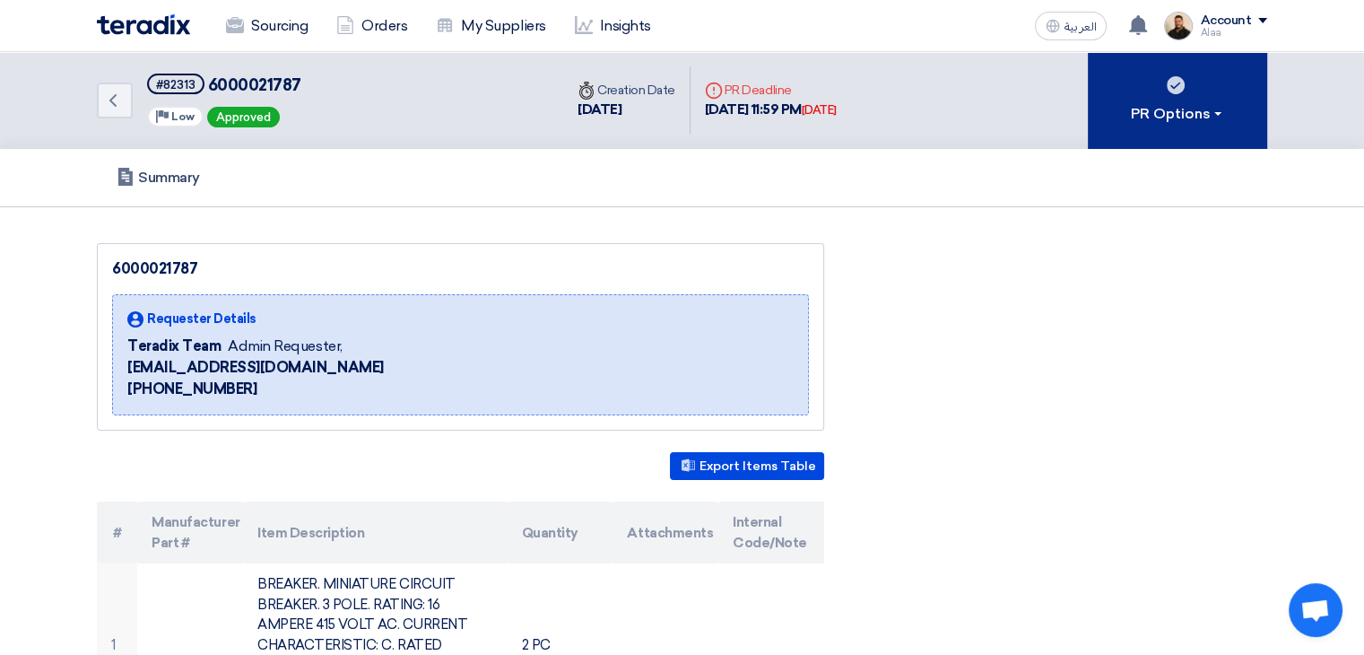
click at [1162, 110] on div "PR Options" at bounding box center [1178, 114] width 94 height 22
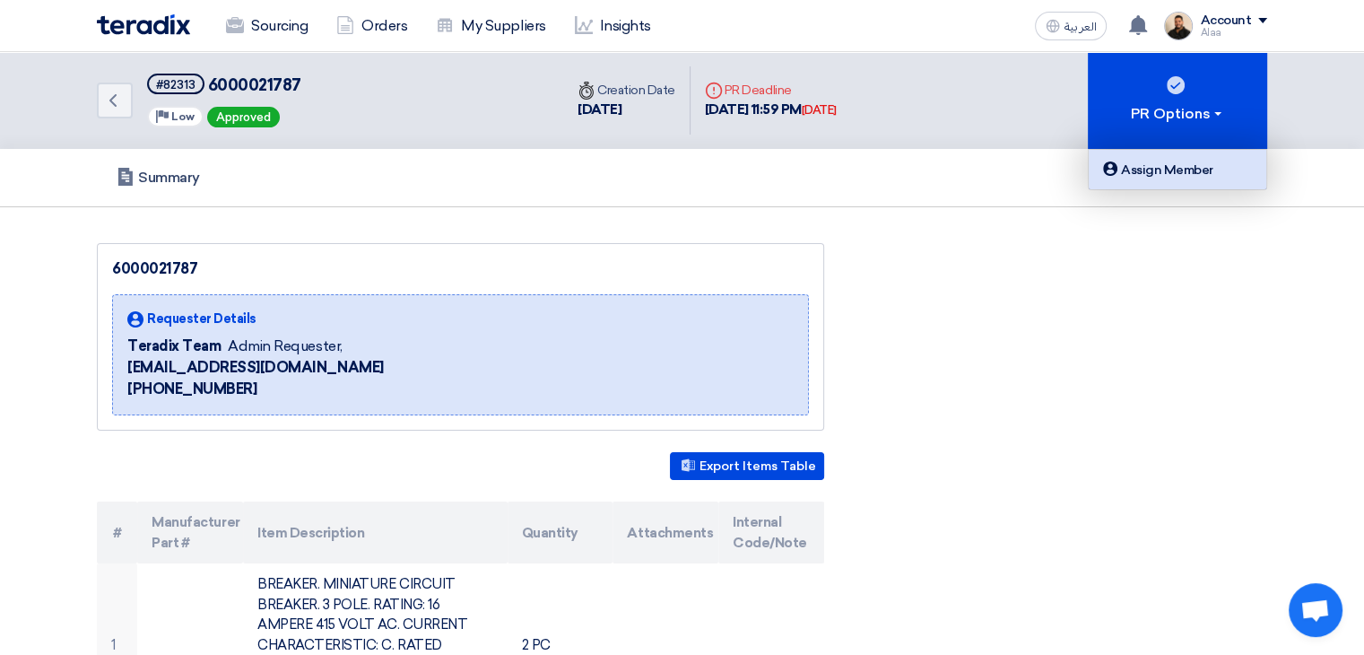
click at [1176, 164] on div "Assign Member" at bounding box center [1178, 170] width 156 height 22
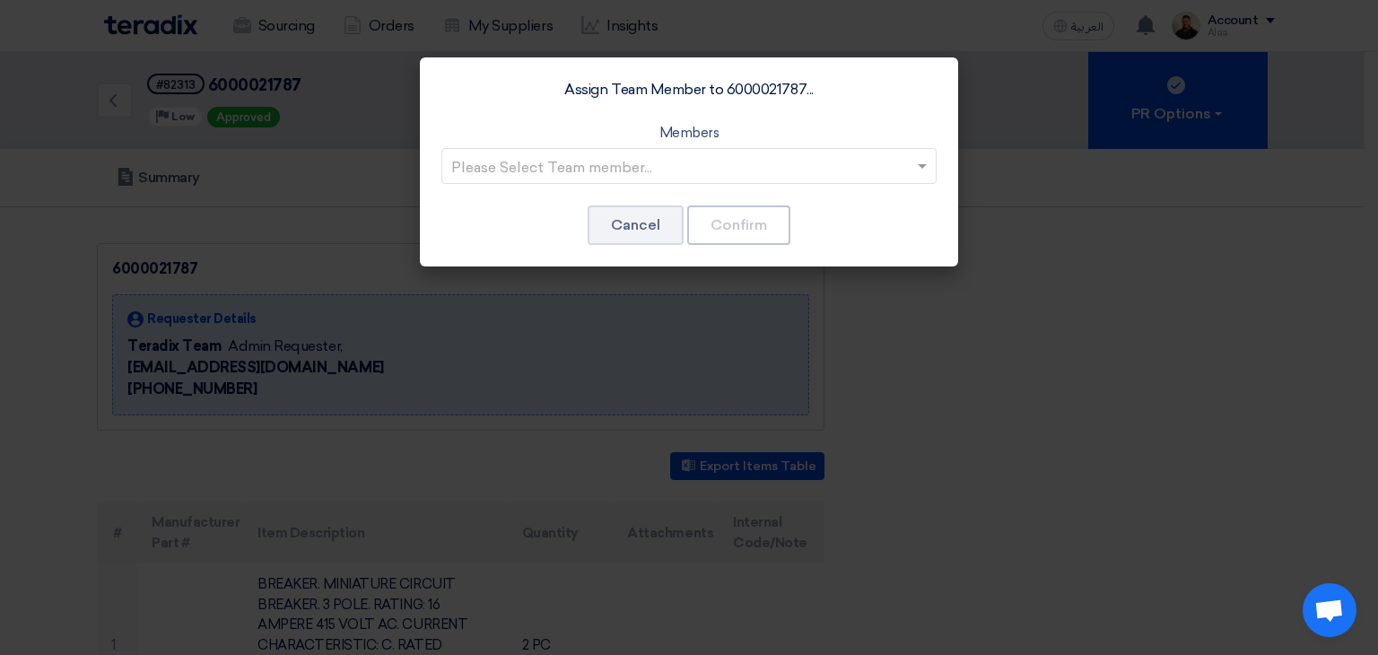
click at [780, 155] on input "text" at bounding box center [679, 167] width 457 height 30
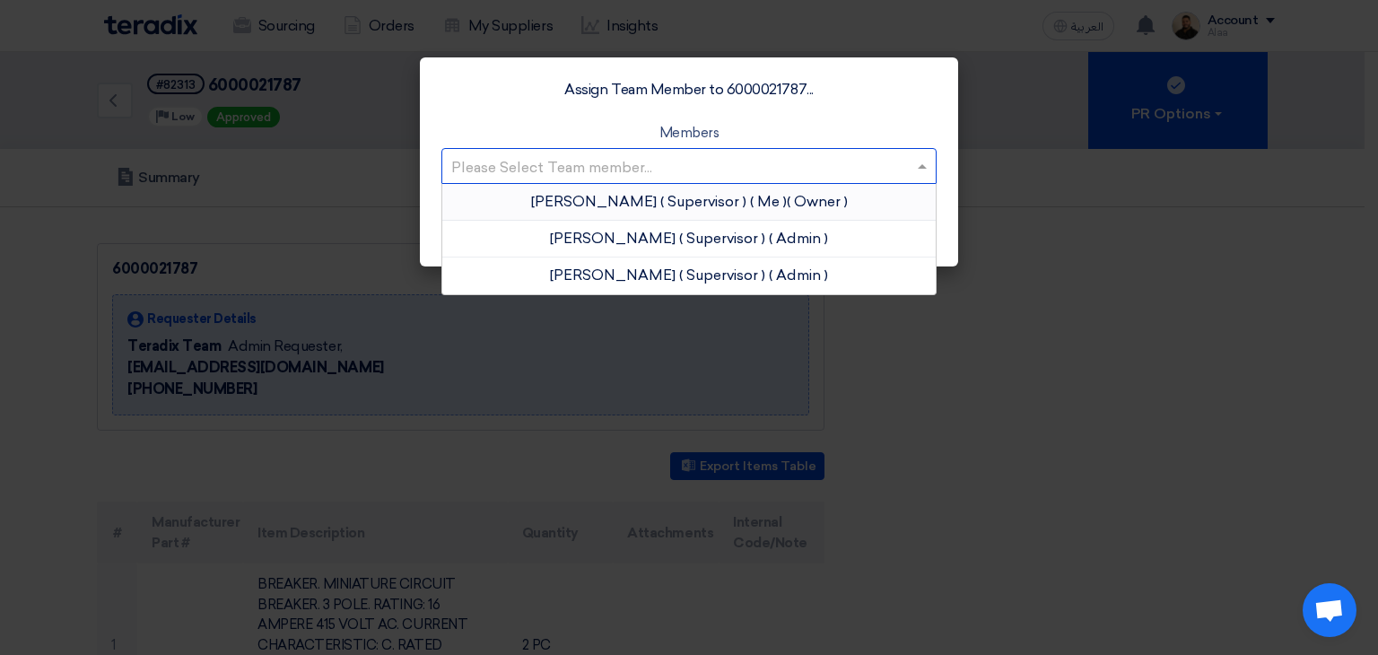
click at [750, 207] on span "( Me )" at bounding box center [768, 201] width 37 height 17
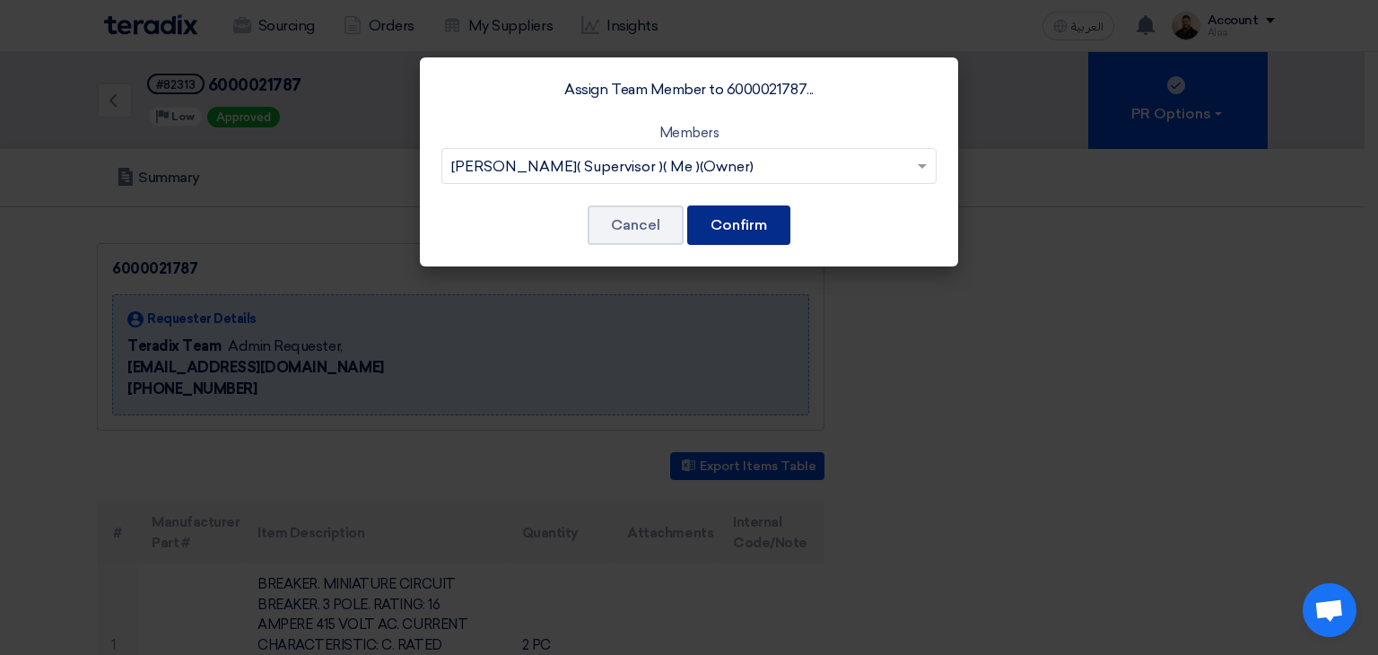
click at [737, 229] on button "Confirm" at bounding box center [738, 224] width 103 height 39
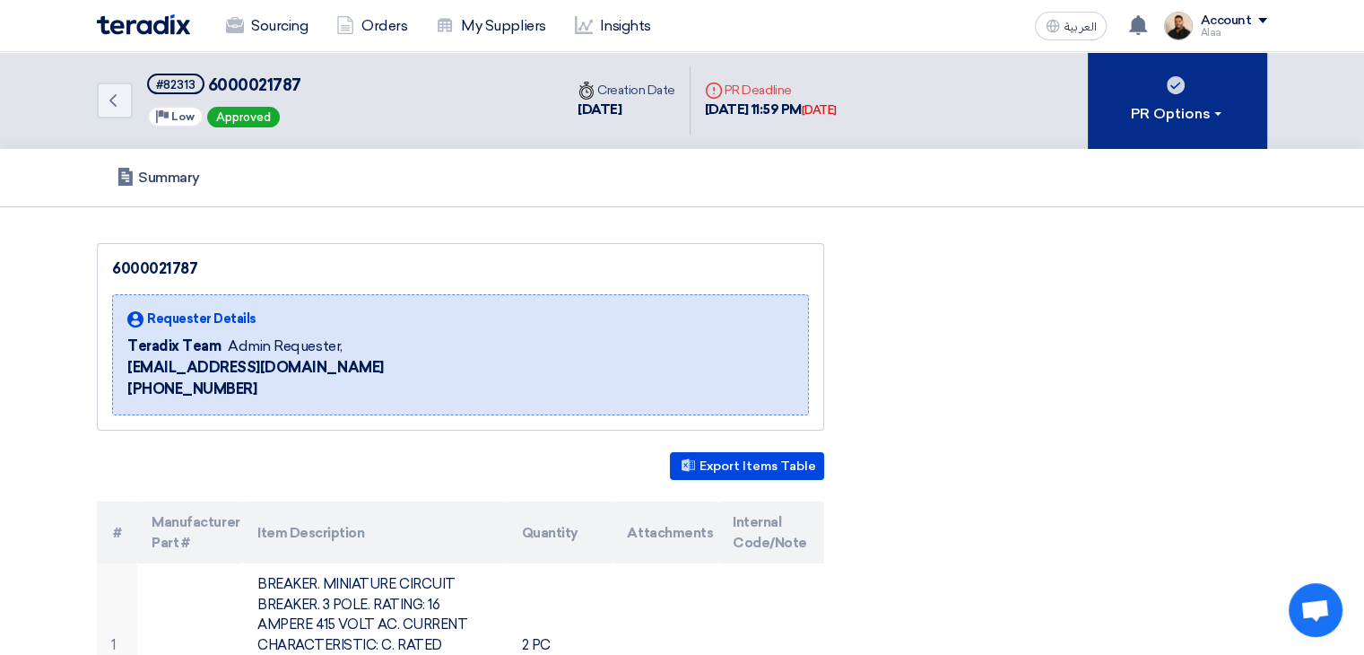
click at [1180, 128] on button "PR Options" at bounding box center [1177, 100] width 179 height 97
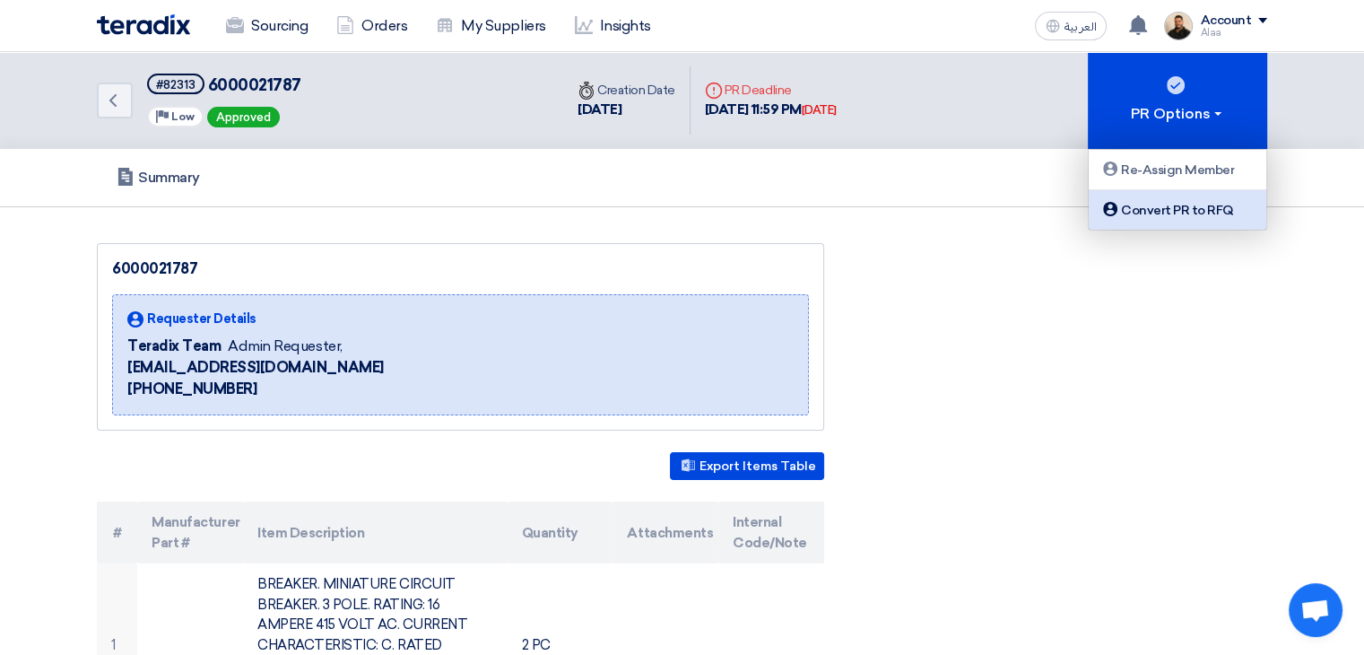
click at [1146, 223] on link "Convert PR to RFQ" at bounding box center [1178, 209] width 178 height 39
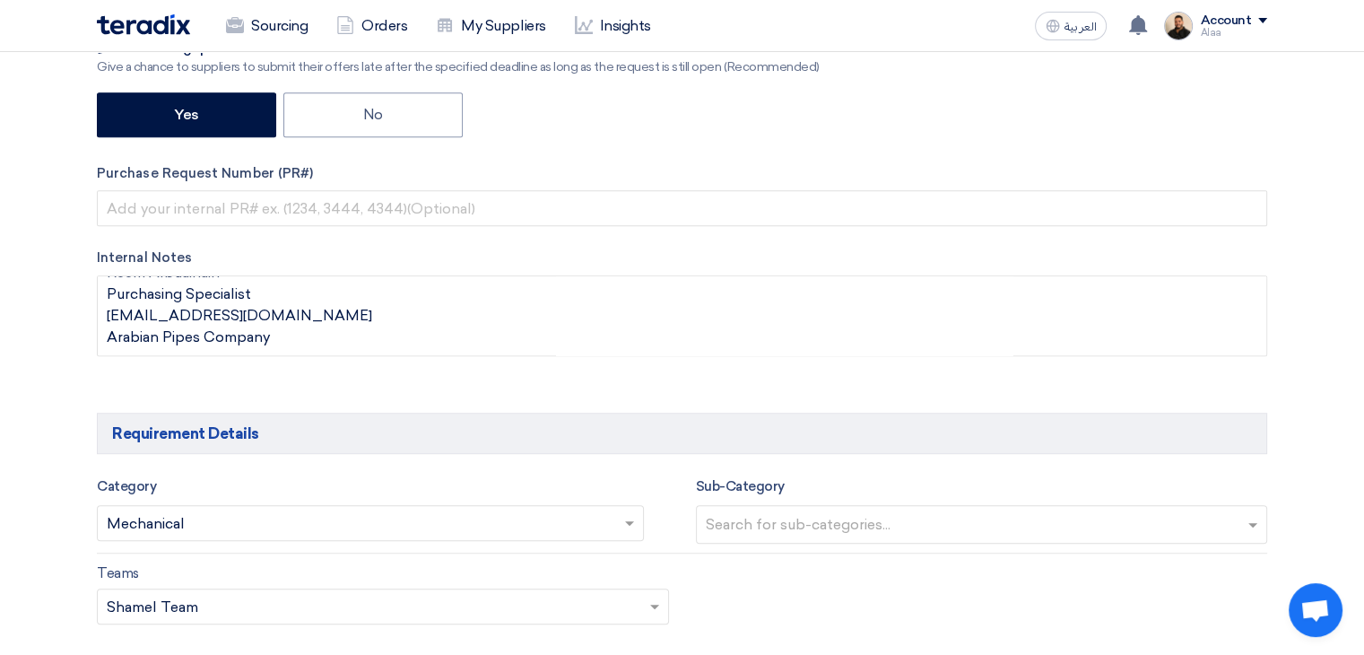
scroll to position [1076, 0]
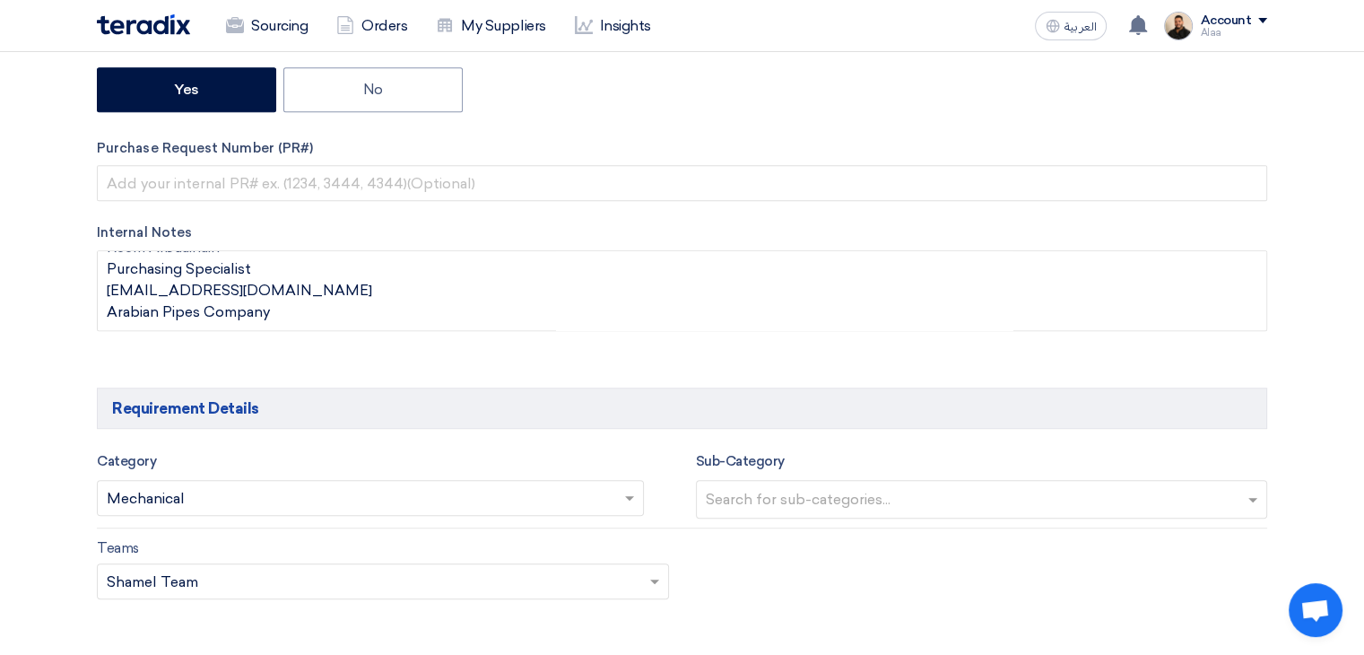
click at [559, 493] on input "text" at bounding box center [362, 500] width 510 height 30
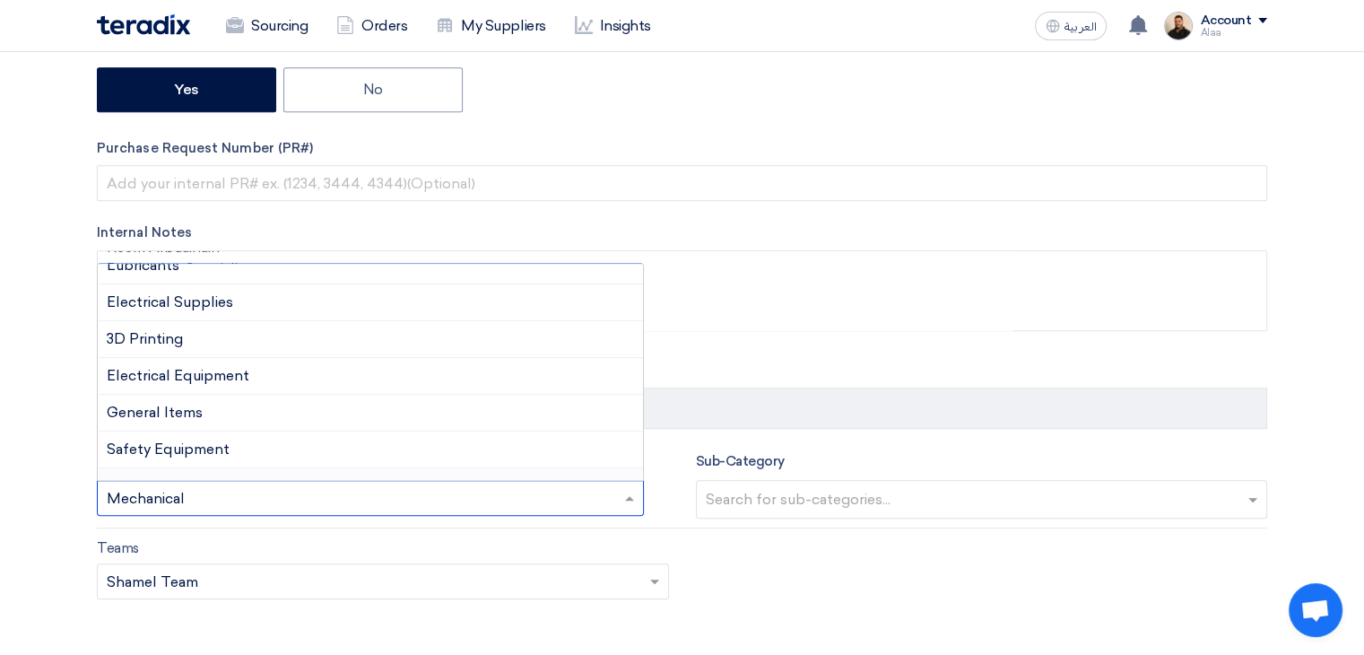
scroll to position [316, 0]
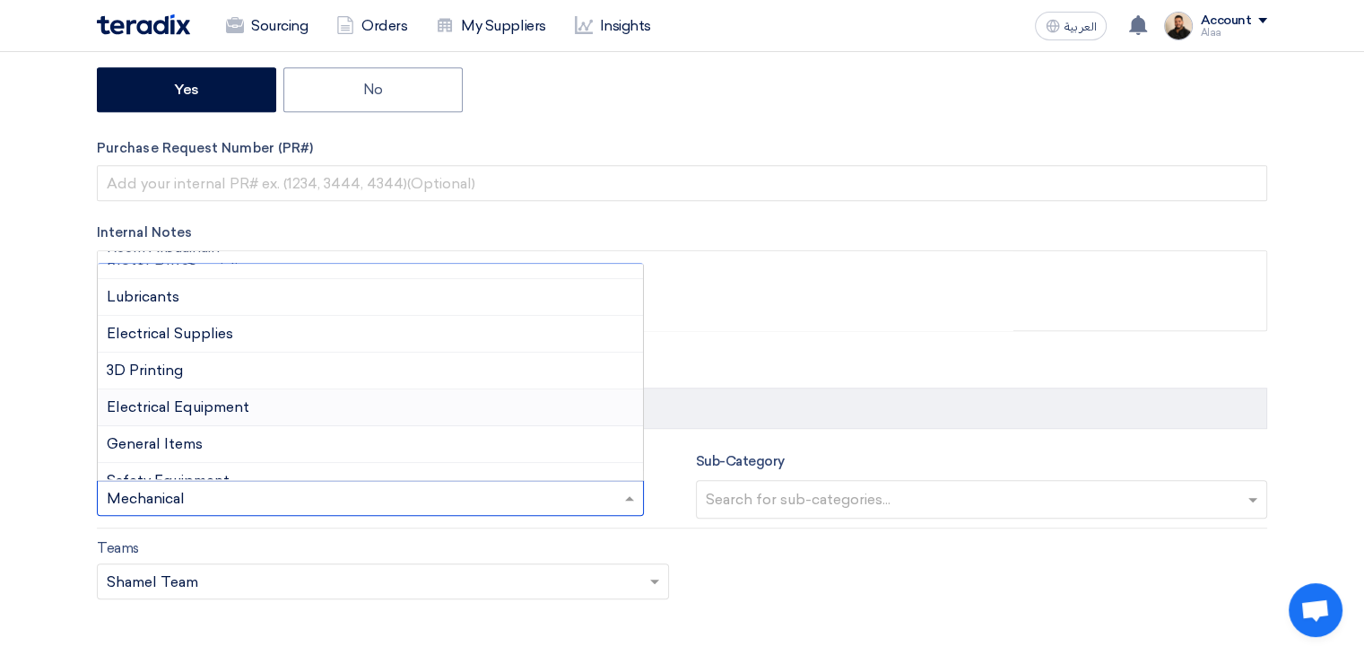
click at [223, 398] on span "Electrical Equipment" at bounding box center [178, 406] width 143 height 17
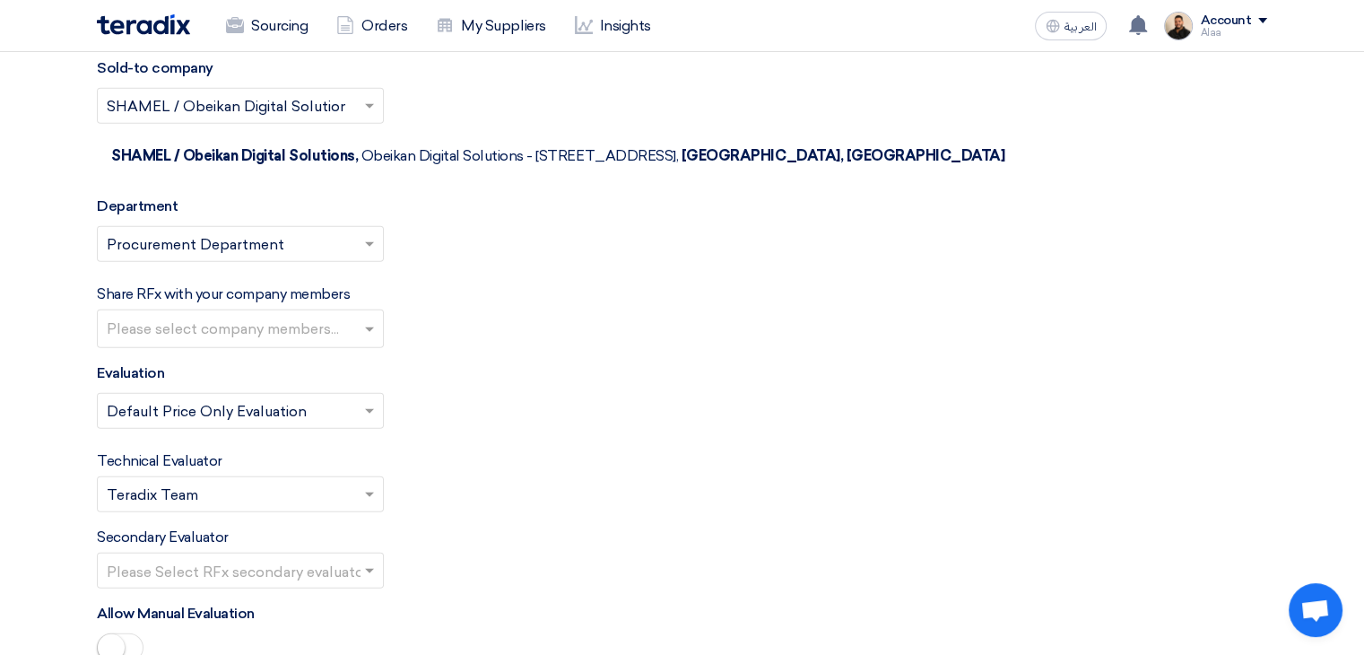
scroll to position [5023, 0]
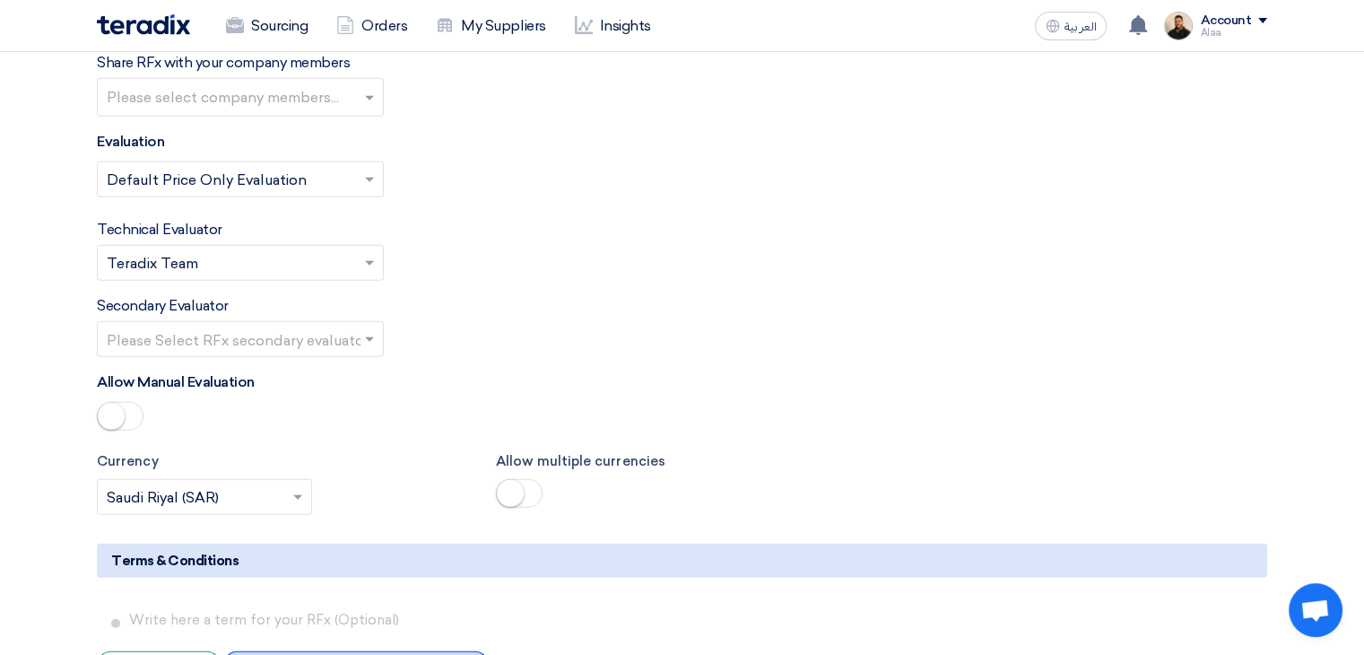
click at [423, 651] on div "+ Import from your saved company terms" at bounding box center [355, 665] width 265 height 28
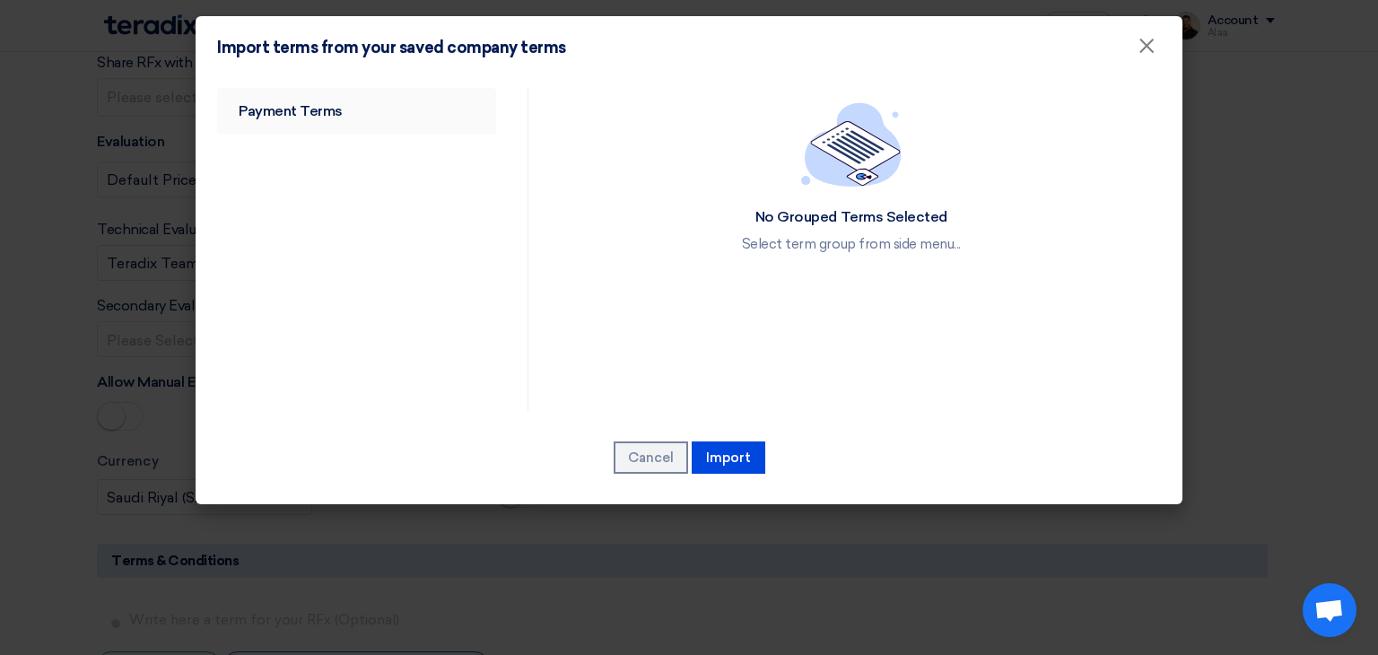
click at [342, 115] on link "Payment Terms" at bounding box center [356, 111] width 279 height 47
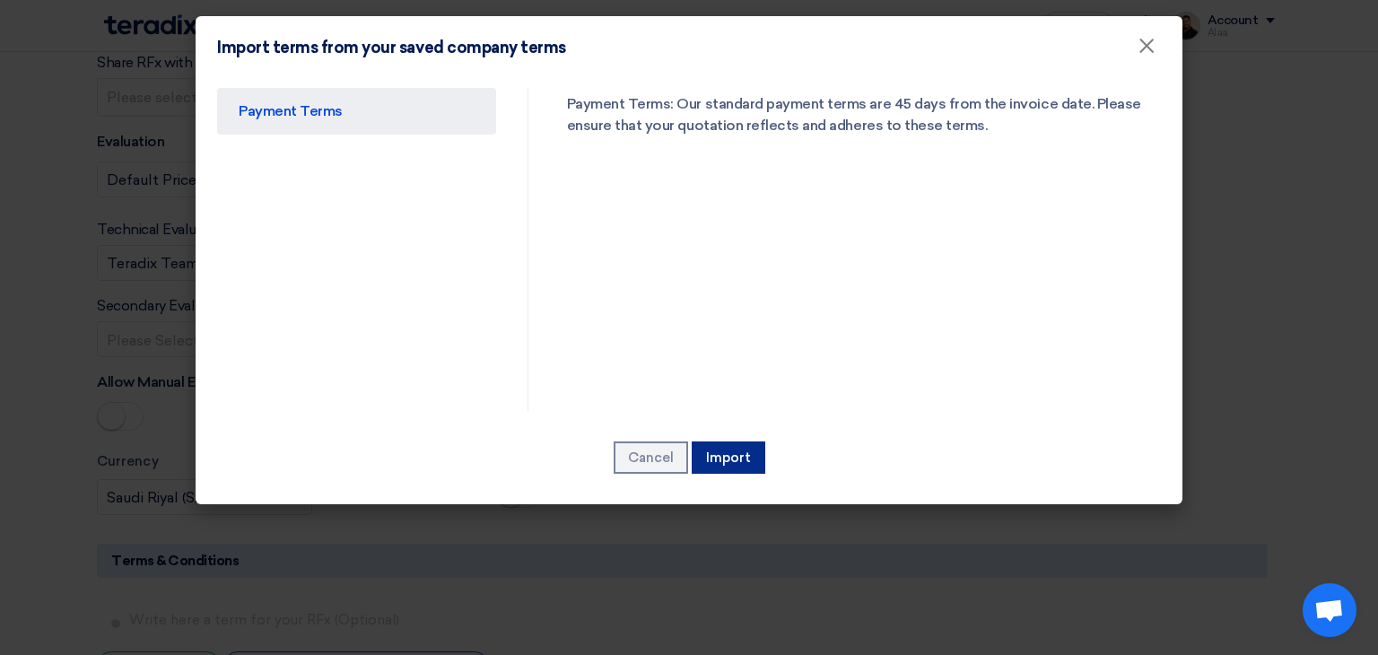
click at [719, 465] on button "Import" at bounding box center [729, 457] width 74 height 32
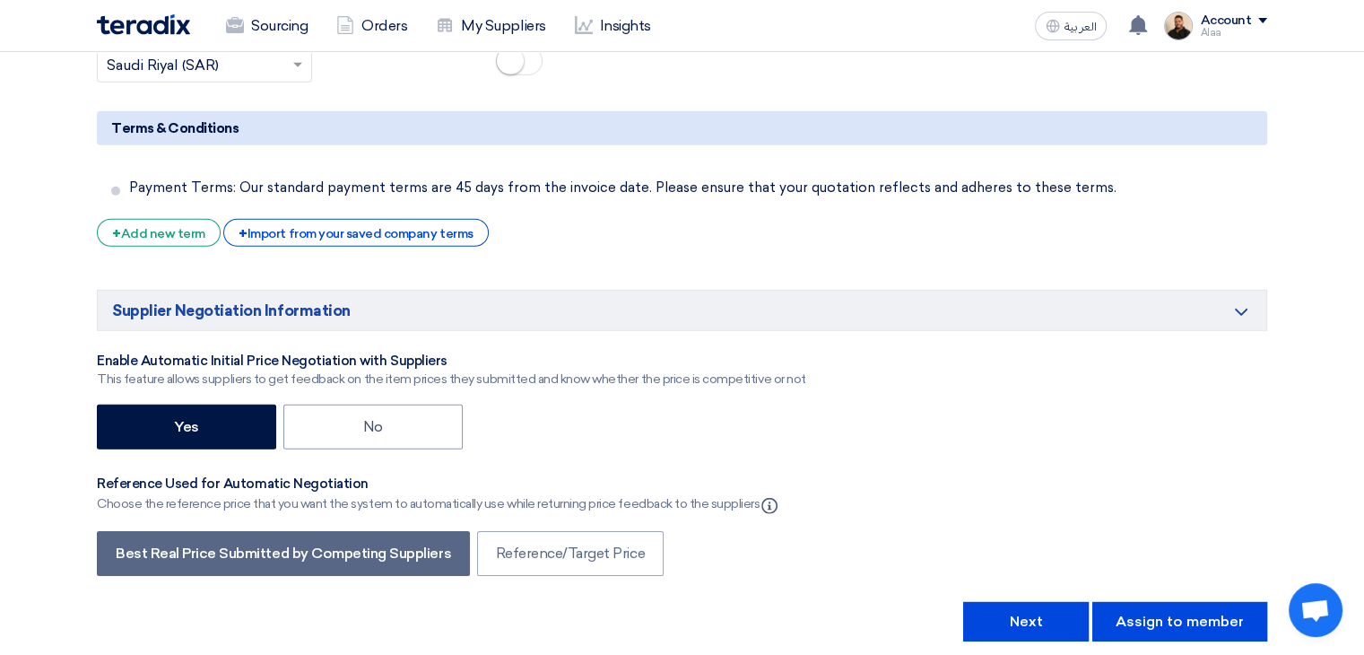
scroll to position [5562, 0]
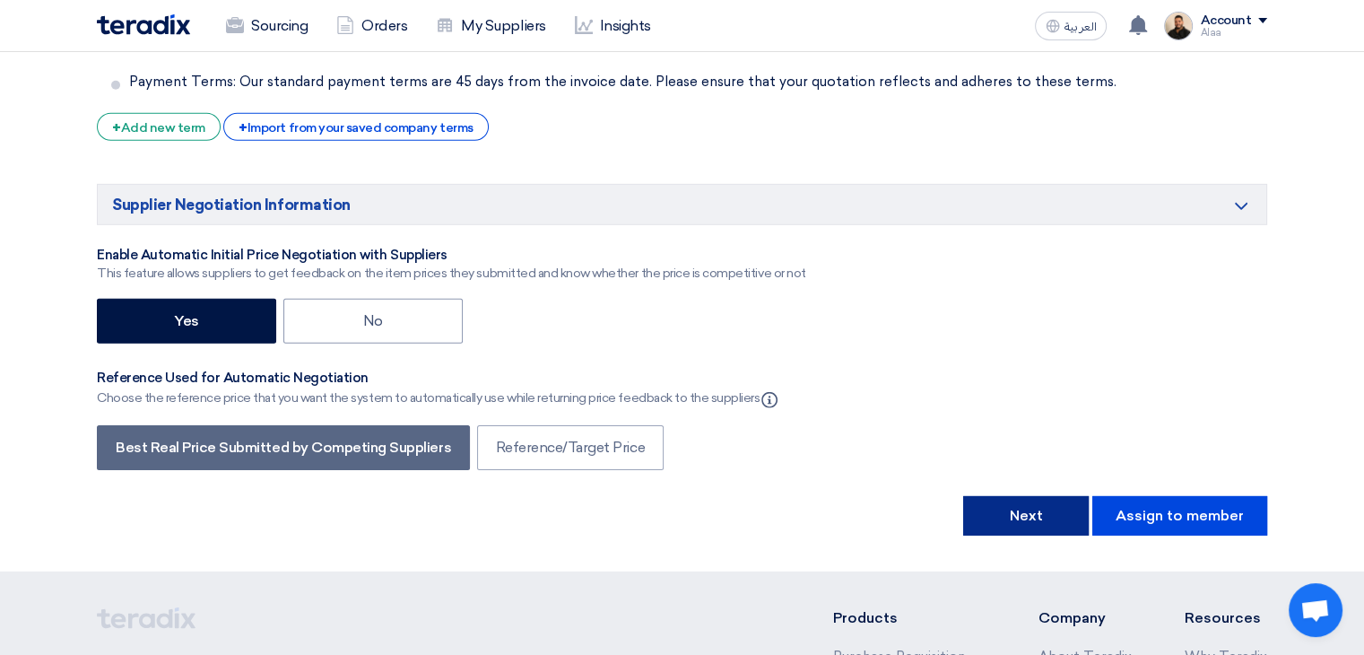
click at [1013, 496] on button "Next" at bounding box center [1026, 515] width 126 height 39
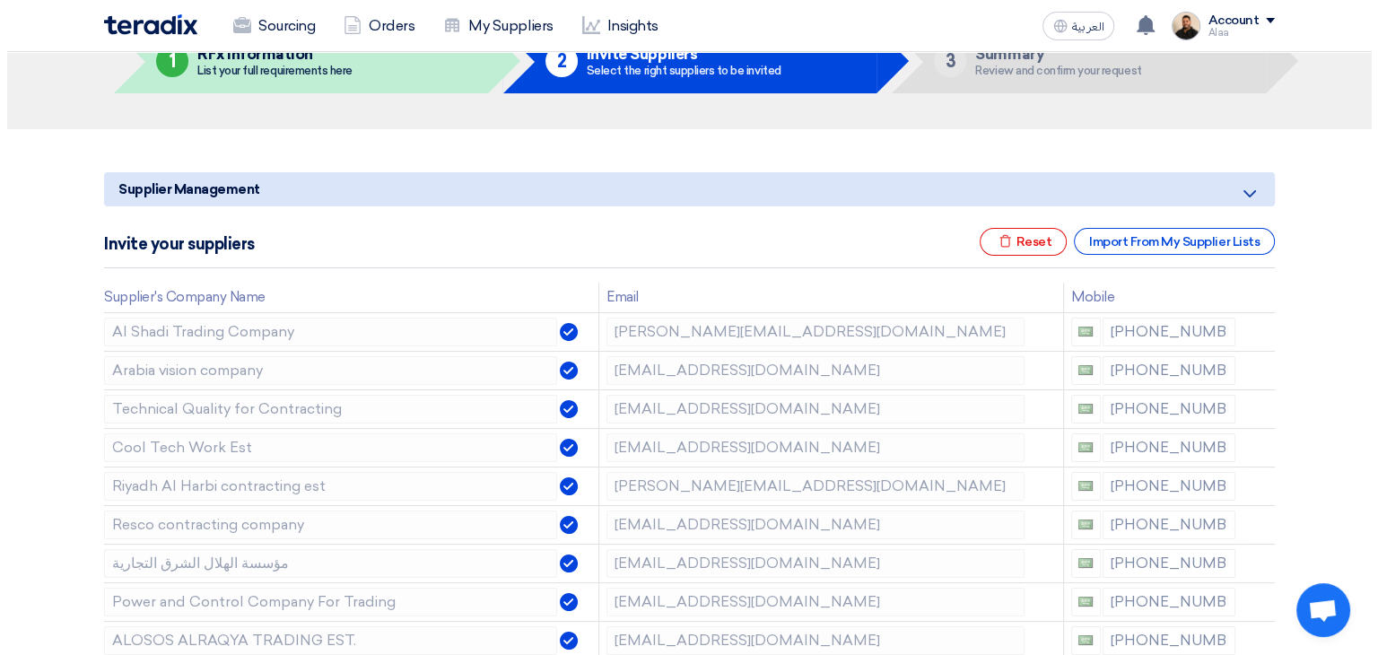
scroll to position [179, 0]
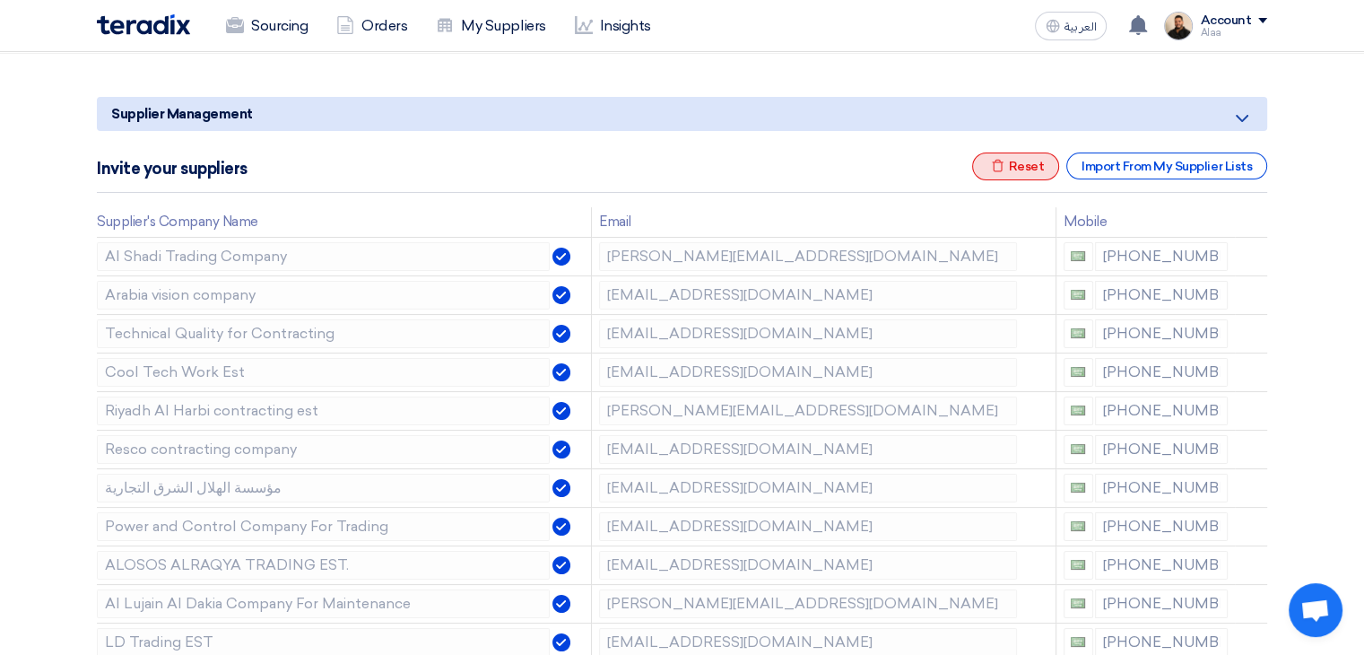
click at [1023, 166] on div "Excel file Reset" at bounding box center [1016, 166] width 88 height 28
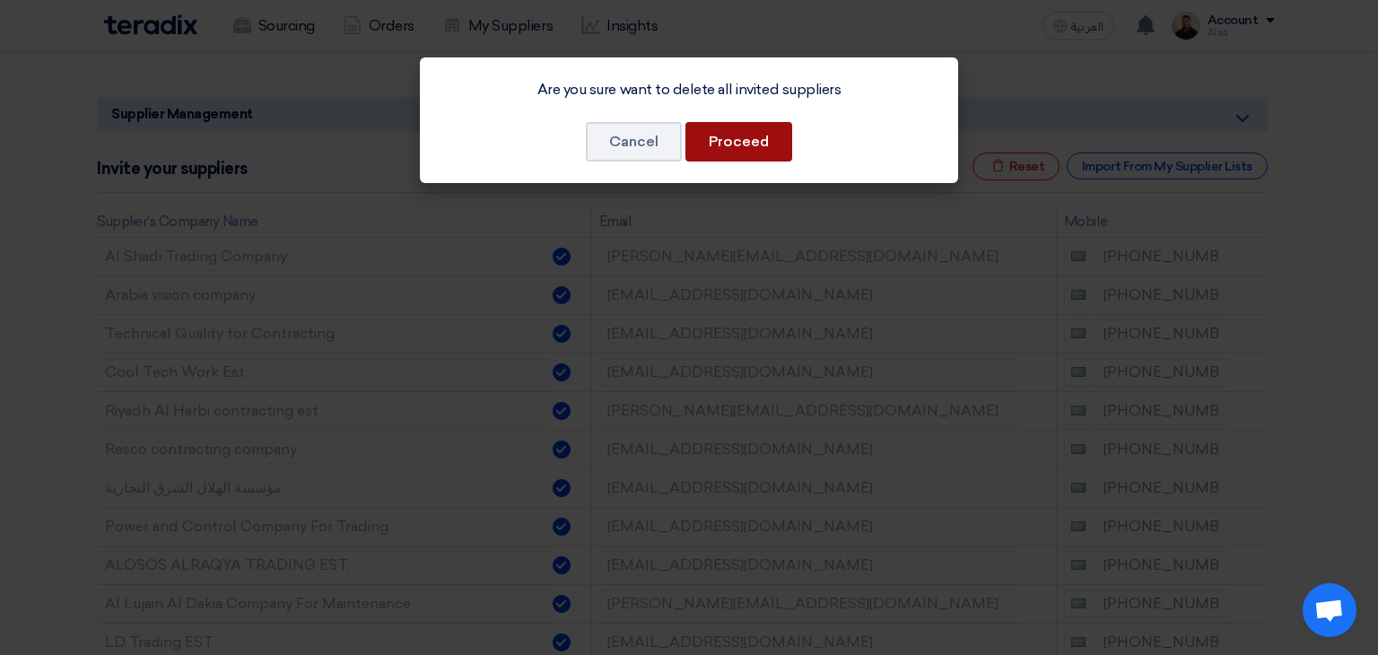
click at [741, 151] on button "Proceed" at bounding box center [738, 141] width 107 height 39
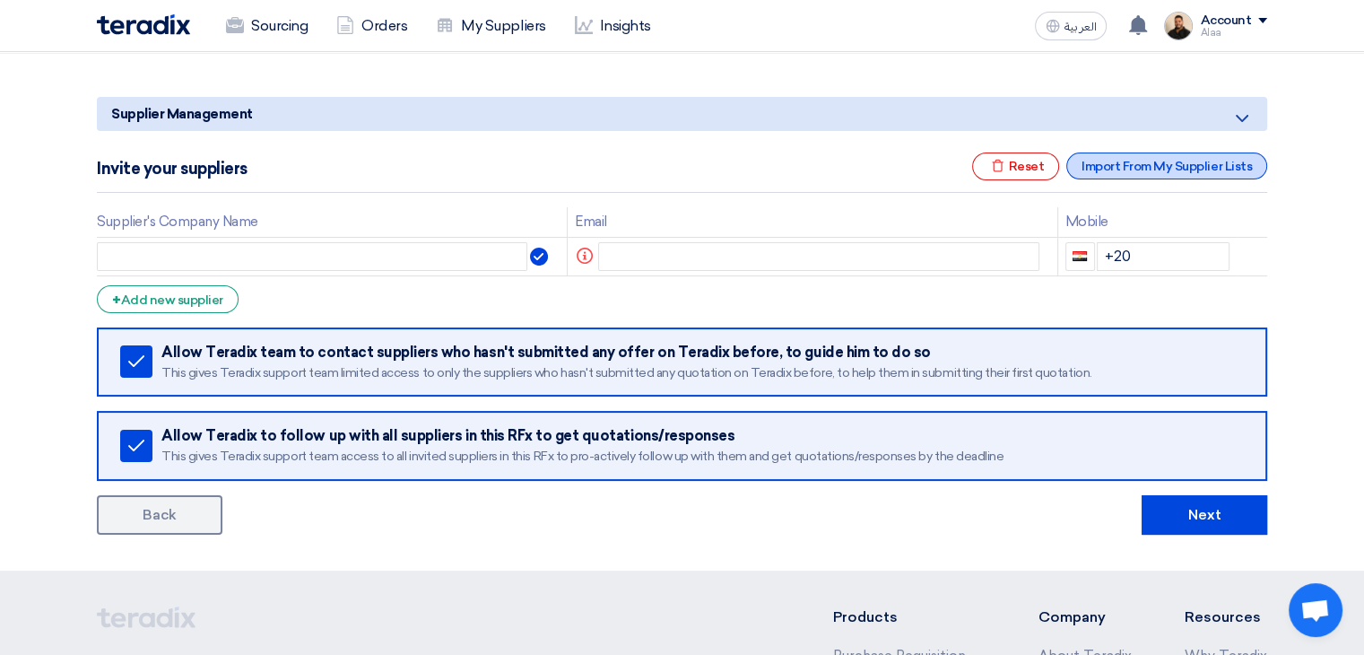
click at [1130, 170] on div "Import From My Supplier Lists" at bounding box center [1167, 165] width 201 height 27
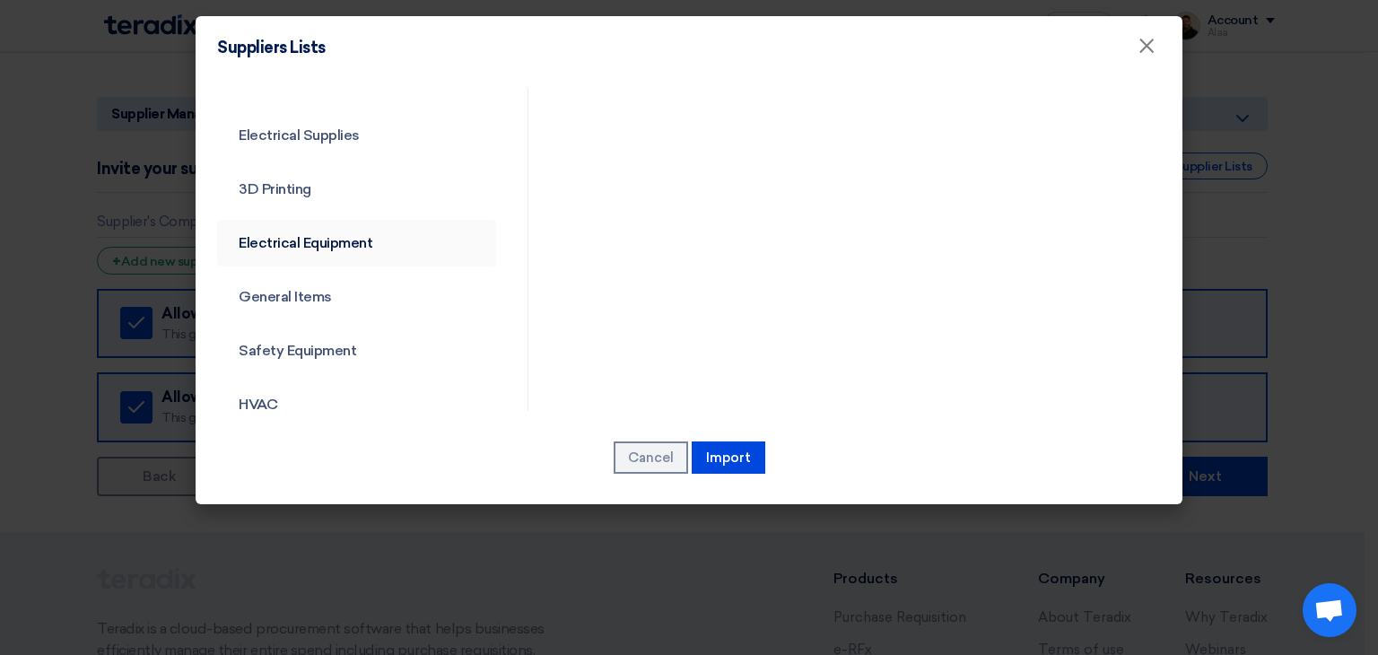
scroll to position [647, 0]
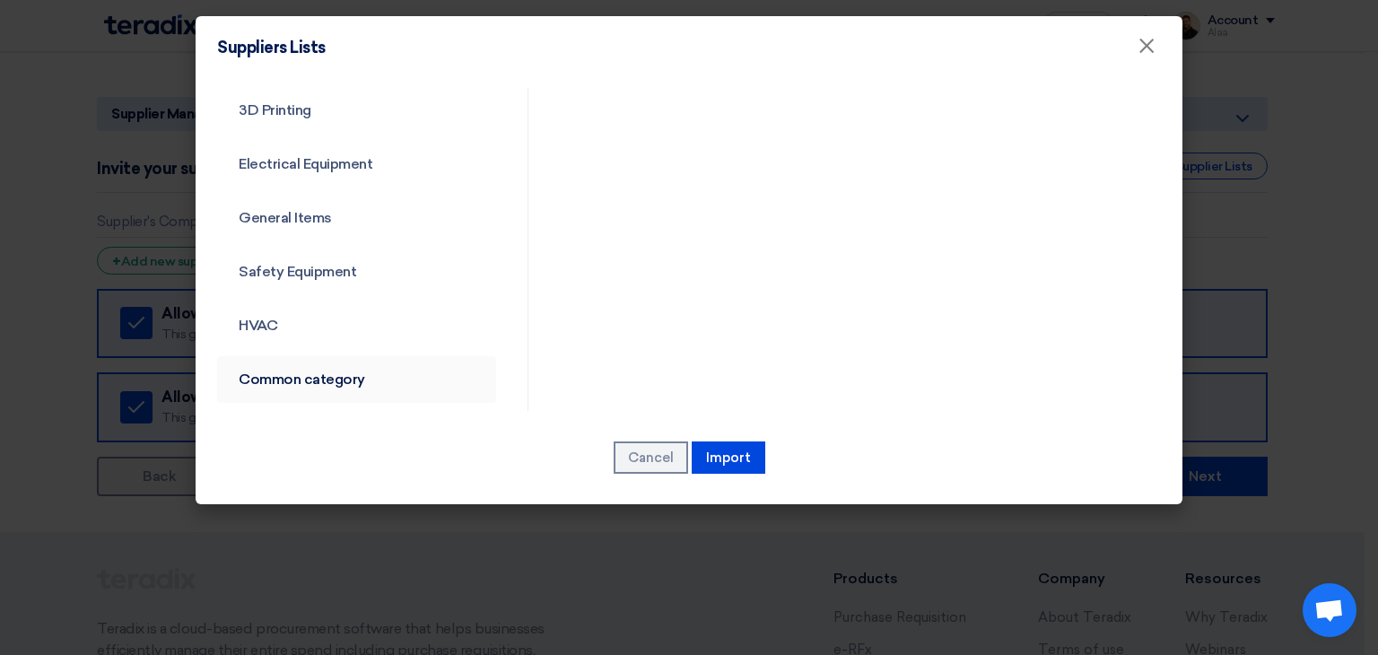
click at [339, 382] on link "Common category" at bounding box center [356, 379] width 279 height 47
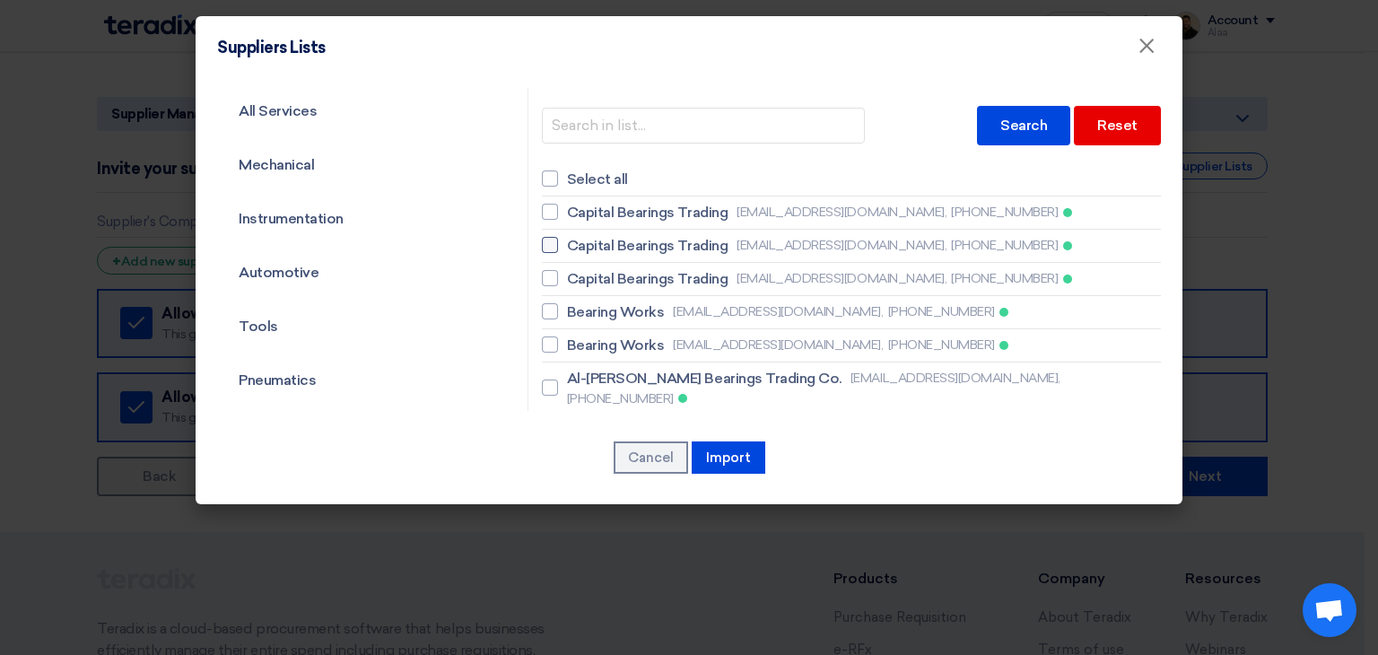
scroll to position [179, 0]
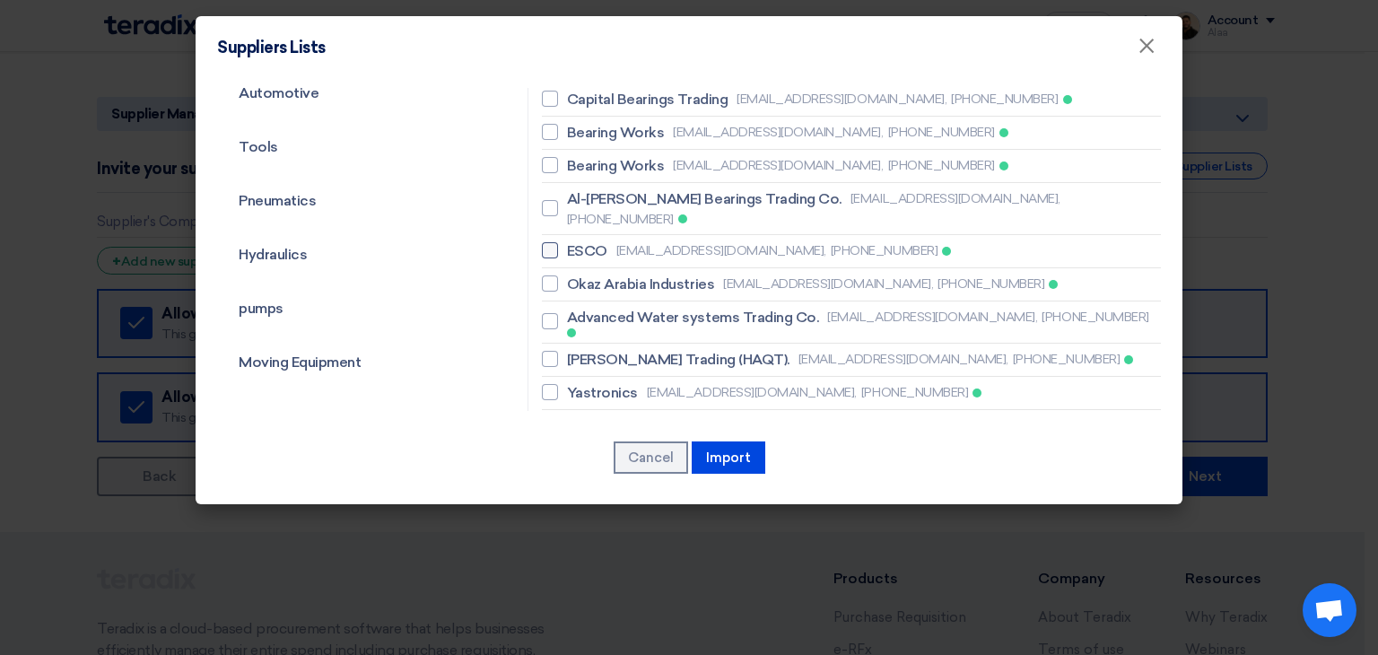
click at [558, 240] on label "ESCO [EMAIL_ADDRESS][DOMAIN_NAME], [PHONE_NUMBER]" at bounding box center [851, 251] width 619 height 22
click at [567, 245] on input "ESCO [EMAIL_ADDRESS][DOMAIN_NAME], [PHONE_NUMBER]" at bounding box center [573, 251] width 12 height 12
checkbox input "true"
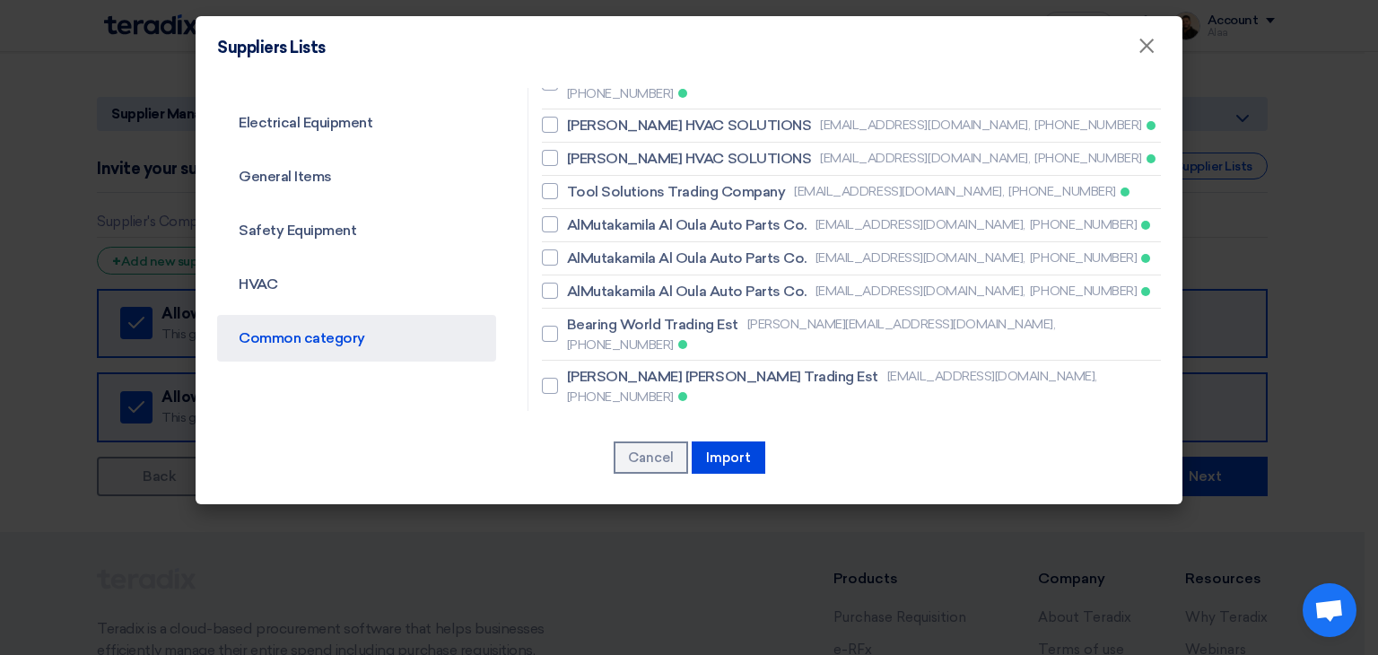
scroll to position [718, 0]
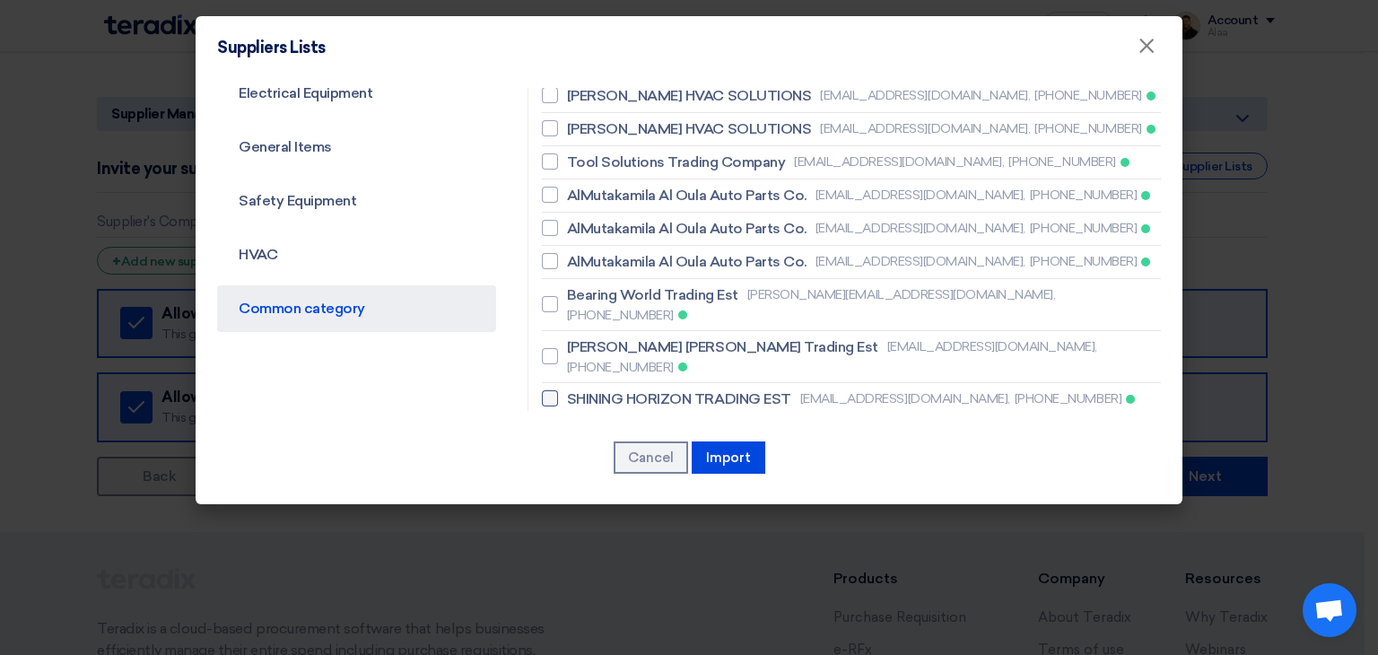
click at [643, 388] on span "SHINING HORIZON TRADING EST" at bounding box center [679, 399] width 224 height 22
click at [579, 393] on input "SHINING HORIZON TRADING EST [EMAIL_ADDRESS][DOMAIN_NAME], [PHONE_NUMBER]" at bounding box center [573, 399] width 12 height 12
checkbox input "true"
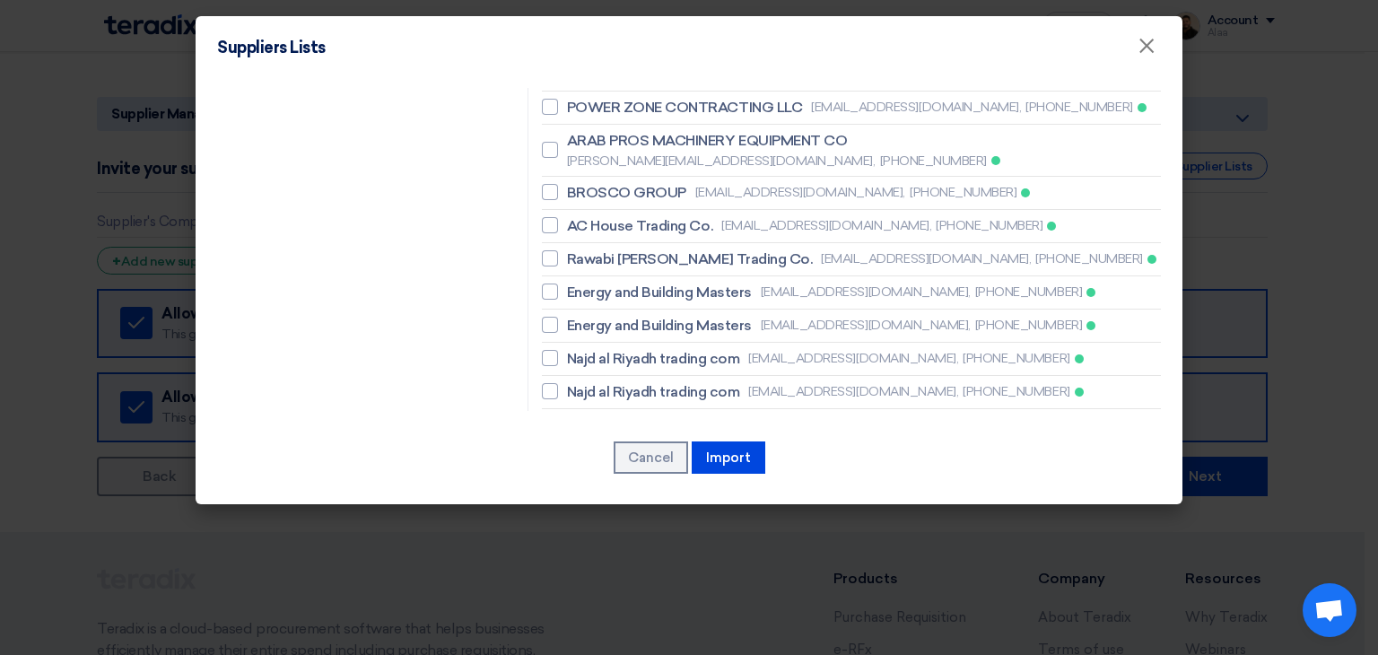
scroll to position [1076, 0]
click at [629, 414] on span "Success Elite Trading Est." at bounding box center [652, 425] width 170 height 22
click at [579, 428] on input "Success Elite Trading Est. [PERSON_NAME][EMAIL_ADDRESS][DOMAIN_NAME], [PHONE_NU…" at bounding box center [573, 434] width 12 height 12
checkbox input "true"
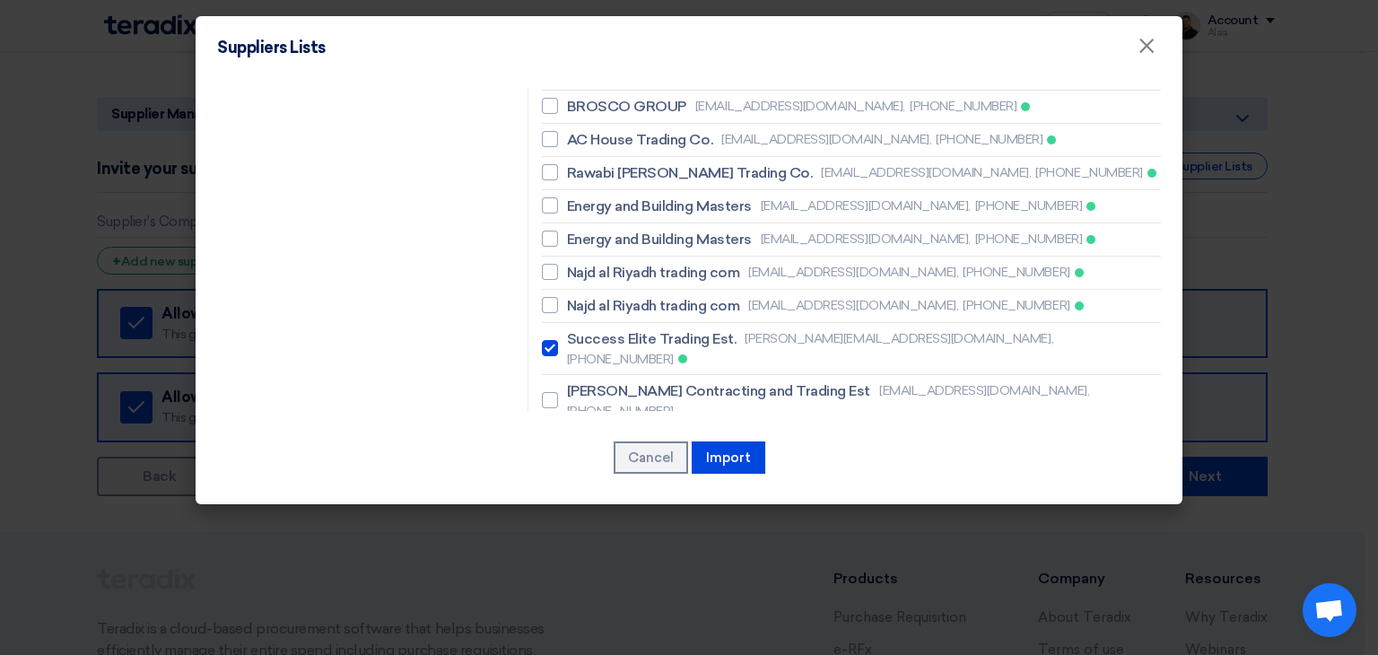
scroll to position [1166, 0]
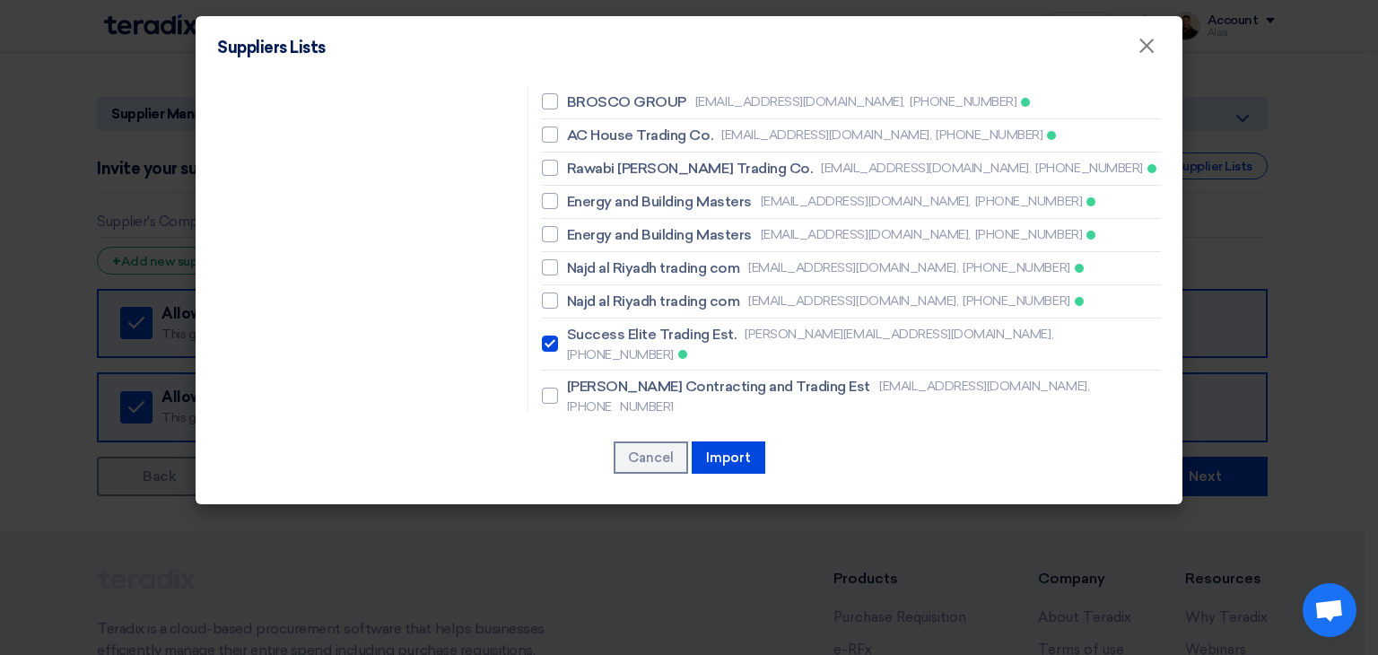
click at [638, 513] on span "BESTOPTION A/C & REFRIGERTION EST" at bounding box center [702, 524] width 271 height 22
click at [579, 527] on input "BESTOPTION A/C & REFRIGERTION EST [EMAIL_ADDRESS][DOMAIN_NAME], [PHONE_NUMBER]" at bounding box center [573, 533] width 12 height 12
checkbox input "true"
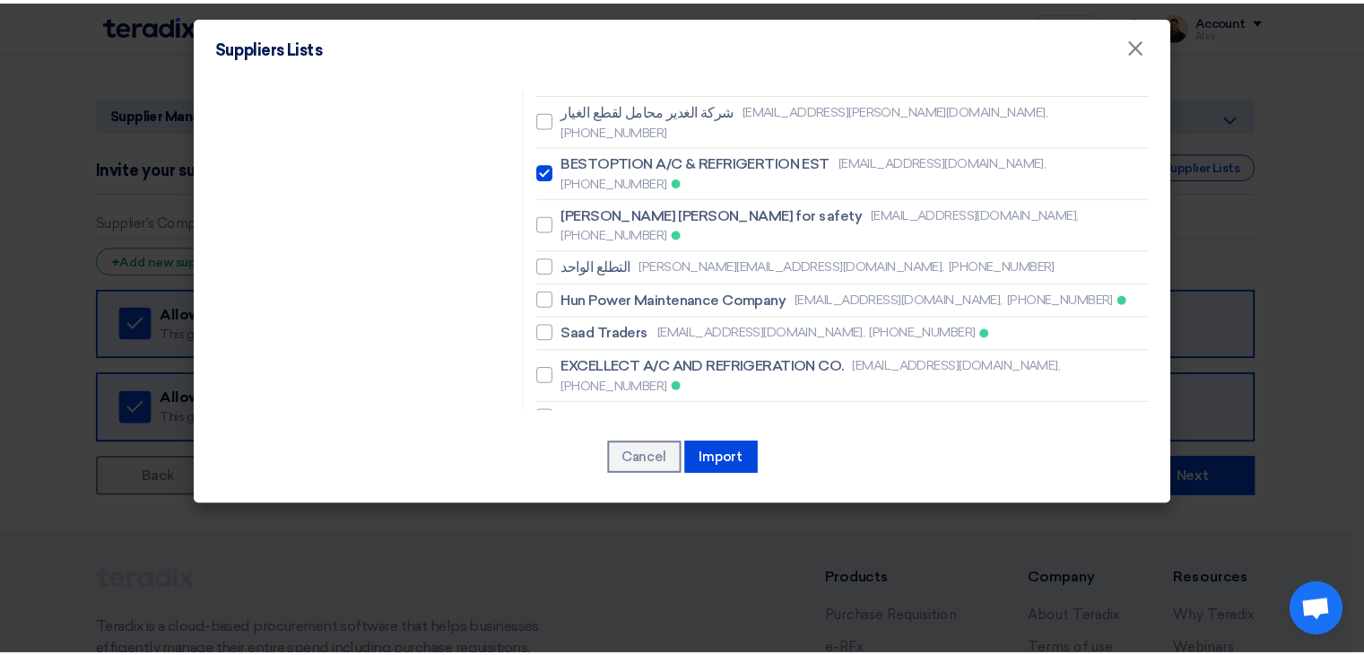
scroll to position [1529, 0]
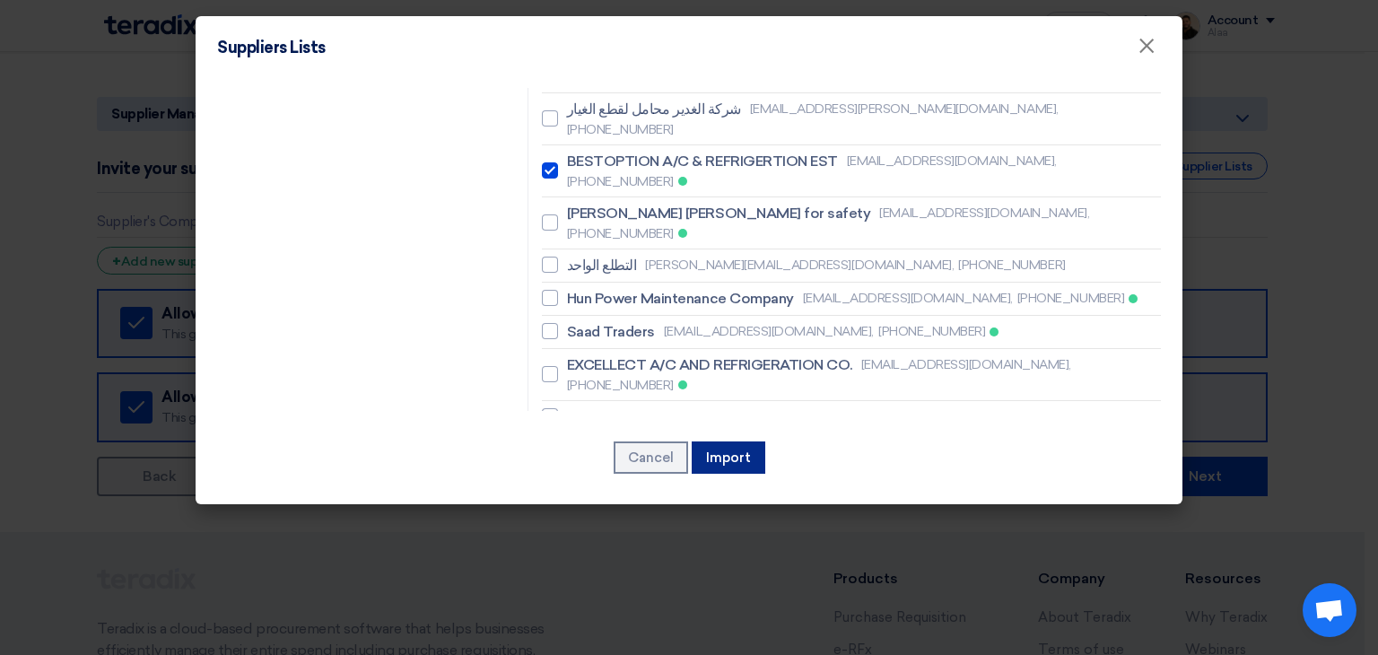
click at [725, 457] on button "Import" at bounding box center [729, 457] width 74 height 32
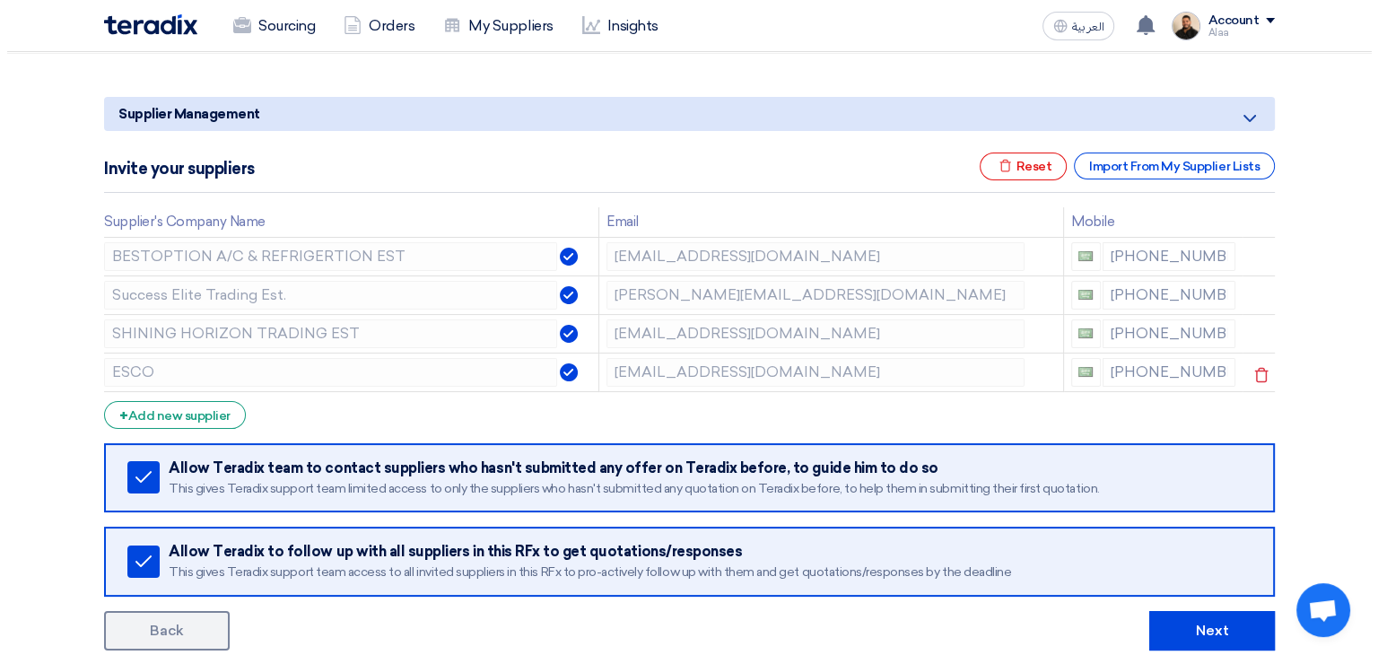
scroll to position [269, 0]
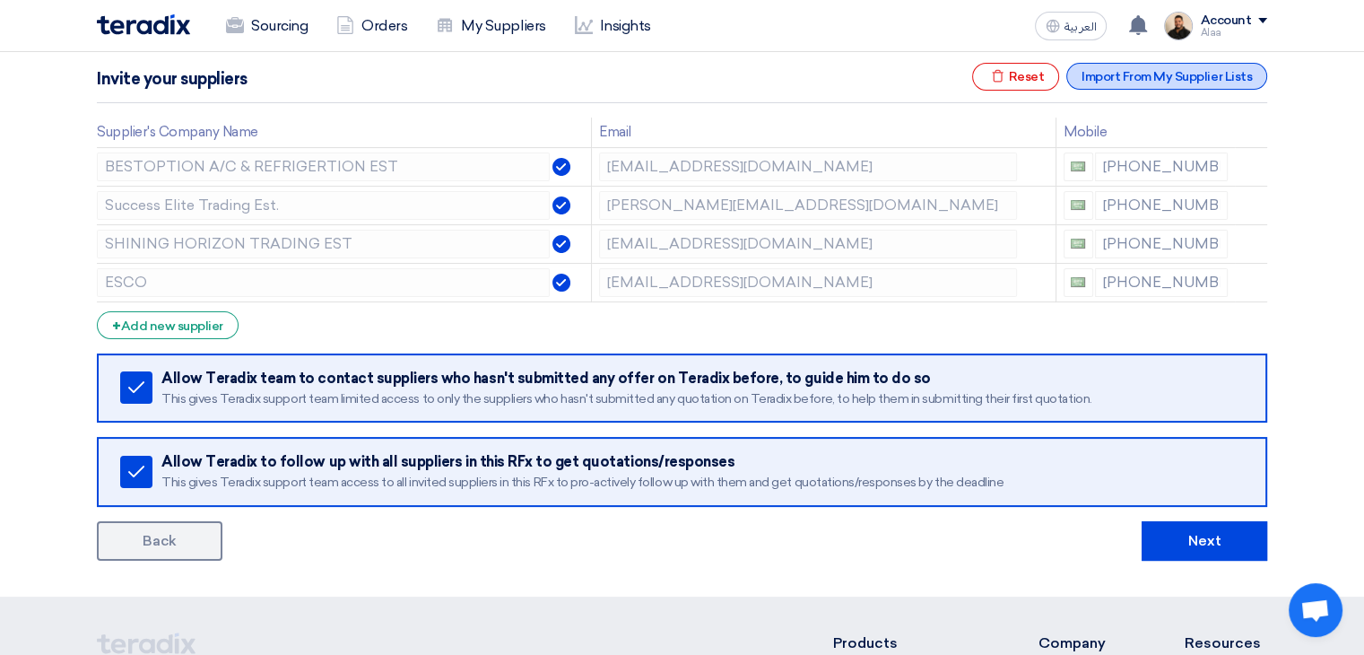
click at [1116, 75] on div "Import From My Supplier Lists" at bounding box center [1167, 76] width 201 height 27
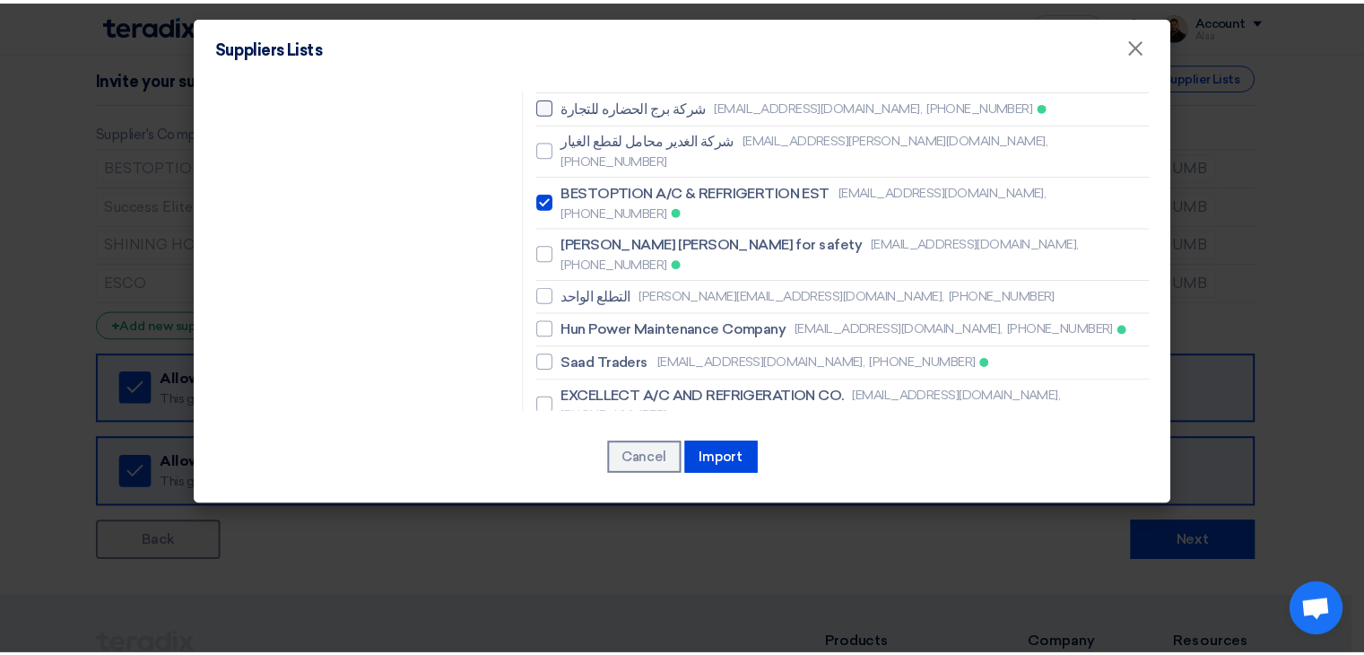
scroll to position [1529, 0]
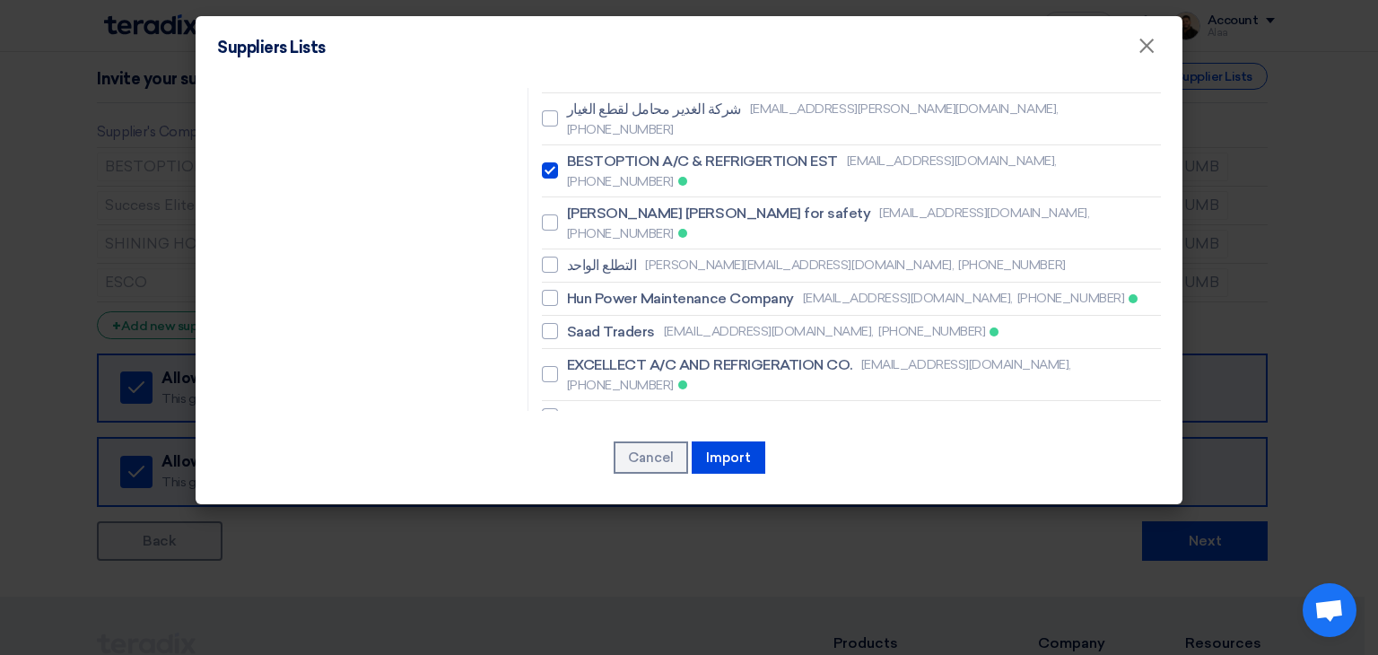
click at [614, 506] on span "Resco contracting company" at bounding box center [661, 517] width 189 height 22
click at [579, 510] on input "Resco contracting company [EMAIL_ADDRESS][DOMAIN_NAME], [PHONE_NUMBER]" at bounding box center [573, 516] width 12 height 12
checkbox input "true"
click at [719, 453] on button "Import" at bounding box center [729, 457] width 74 height 32
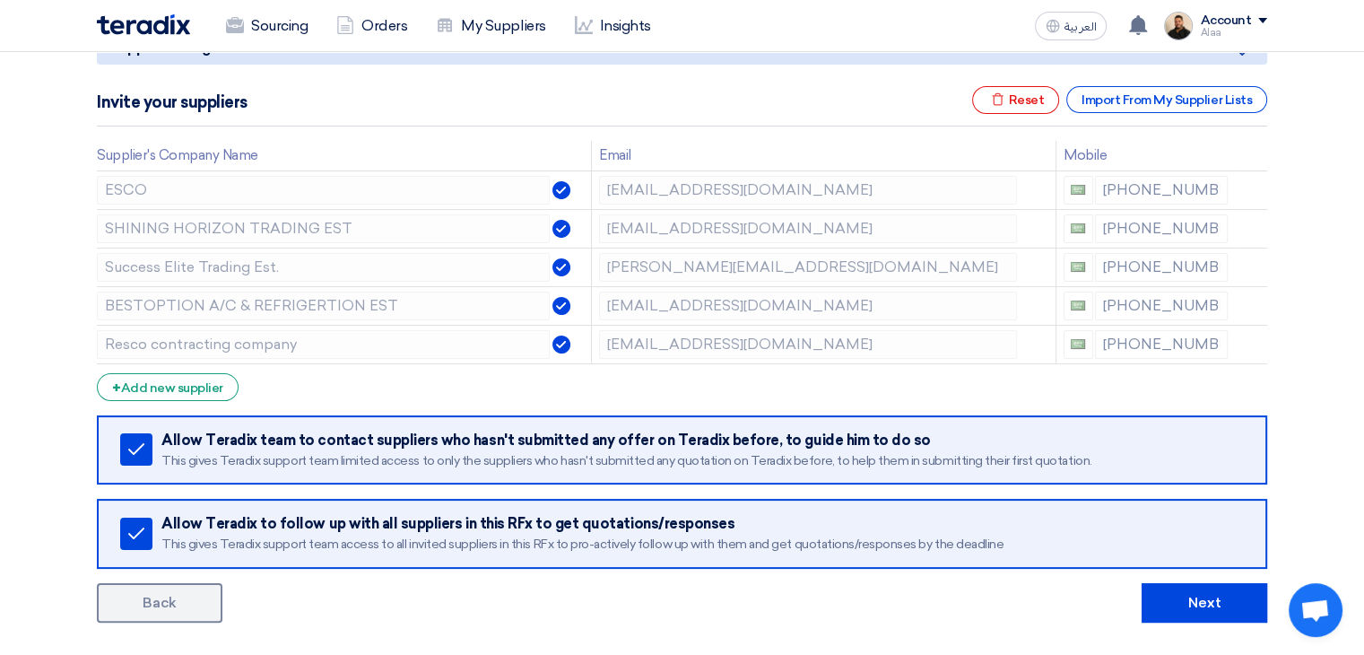
scroll to position [471, 0]
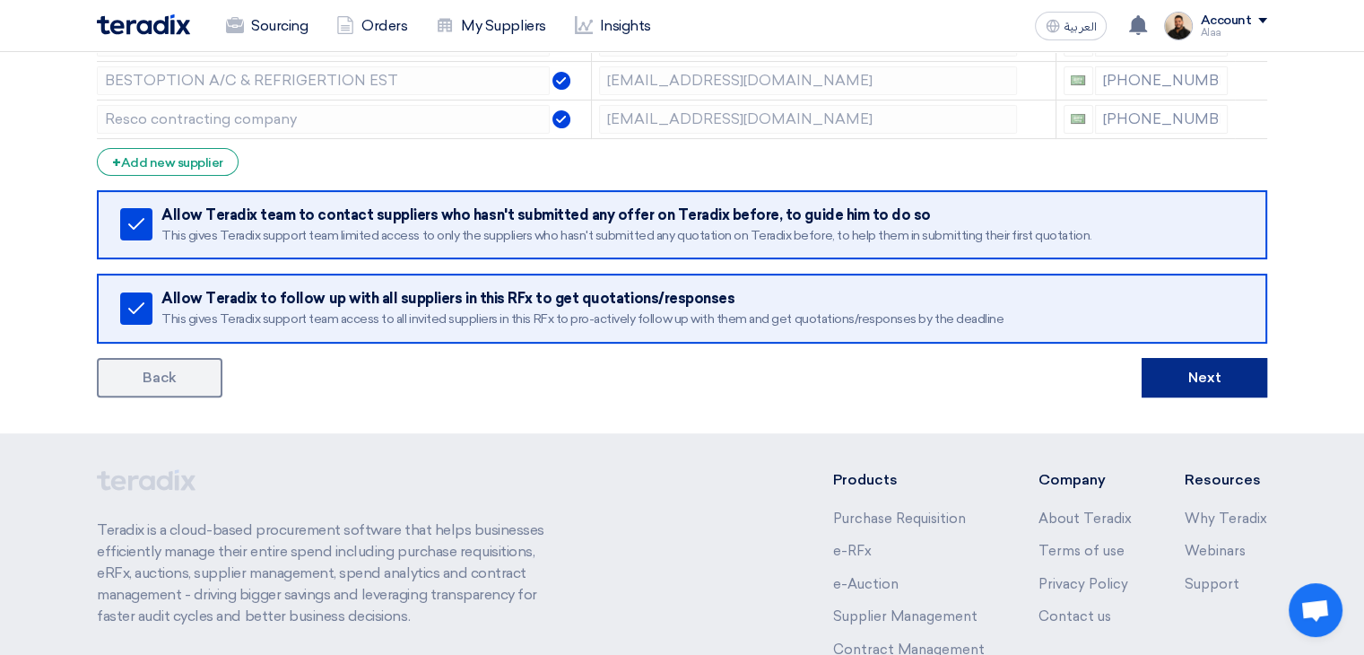
click at [1163, 370] on button "Next" at bounding box center [1205, 377] width 126 height 39
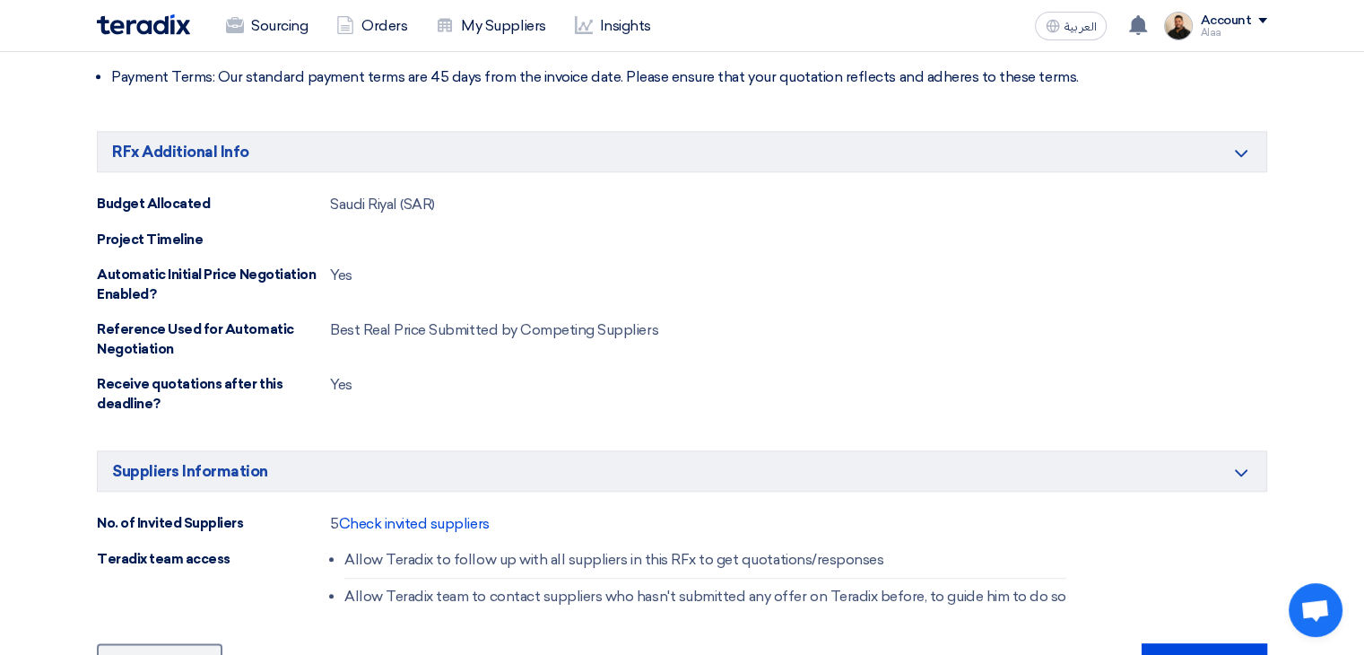
scroll to position [2153, 0]
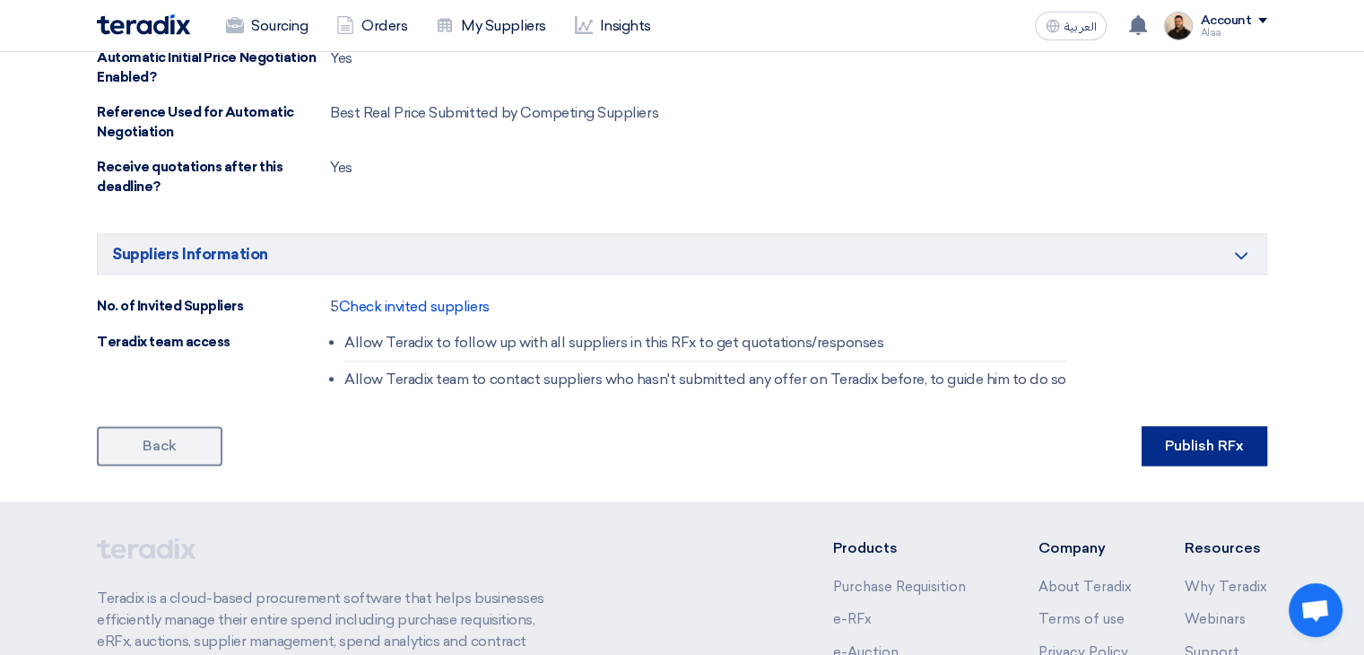
click at [1186, 440] on button "Publish RFx" at bounding box center [1205, 445] width 126 height 39
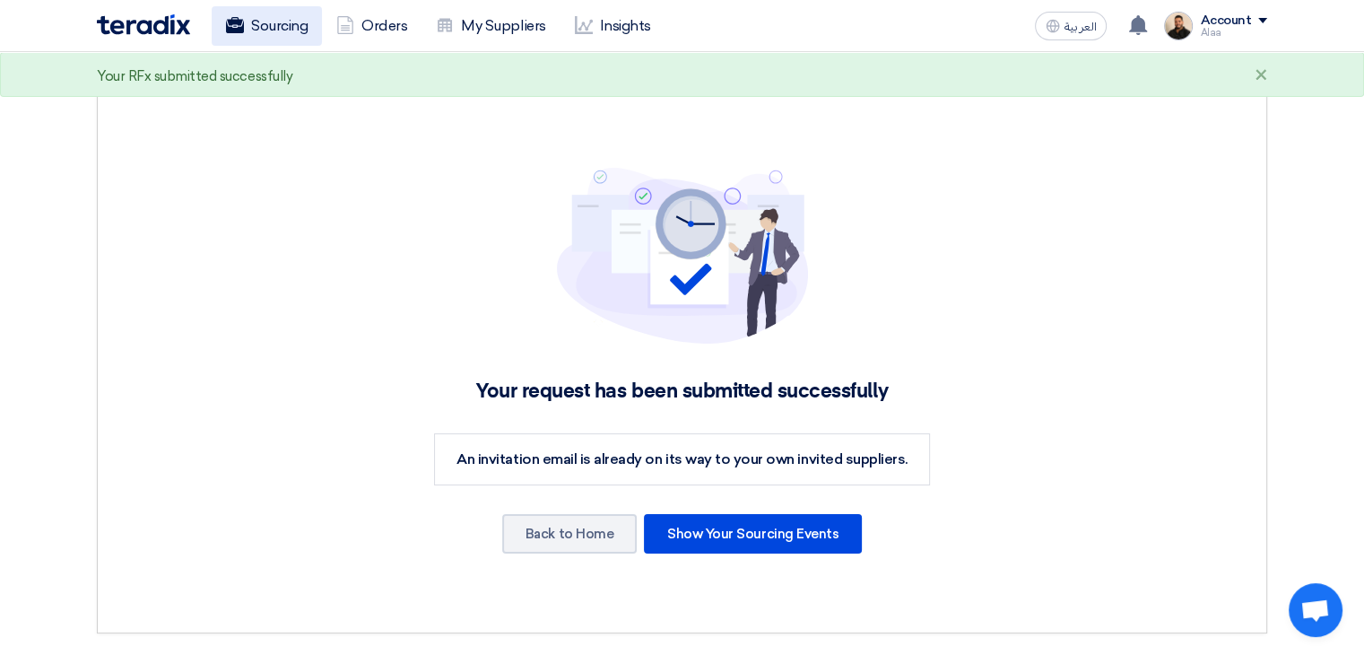
click at [281, 28] on link "Sourcing" at bounding box center [267, 25] width 110 height 39
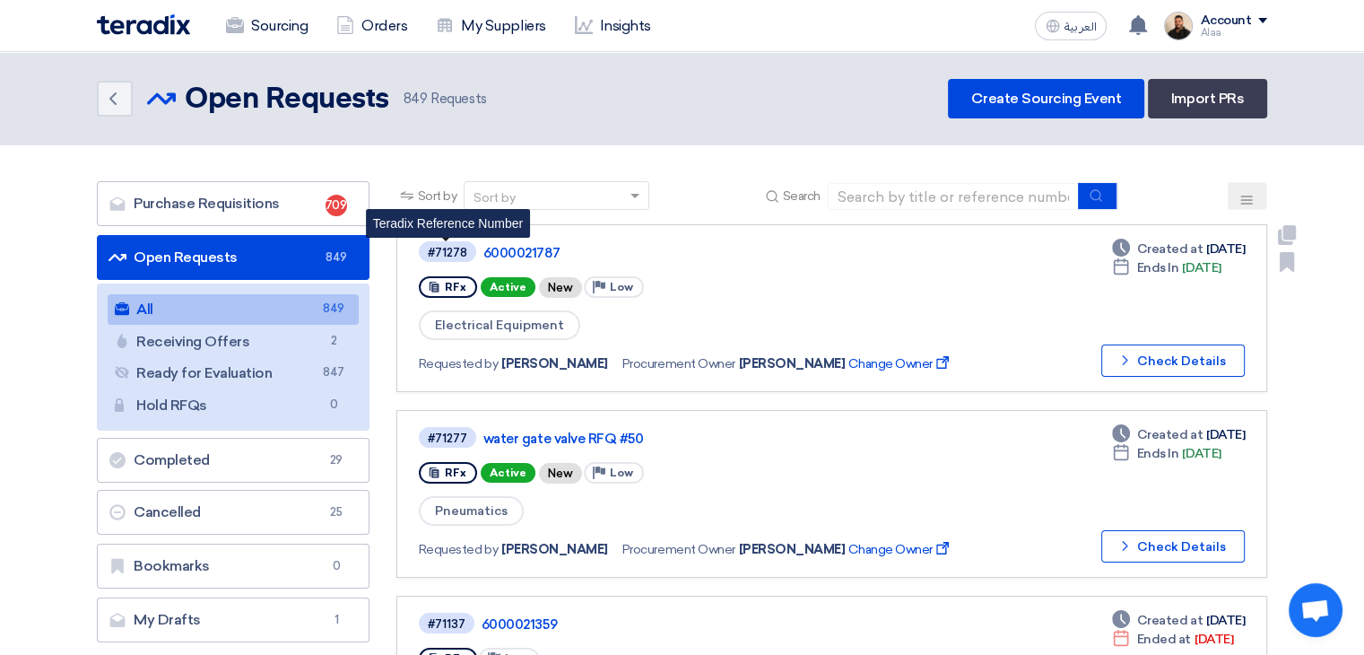
click at [451, 252] on div "#71278" at bounding box center [447, 253] width 39 height 12
copy div "#71278"
